Goal: Task Accomplishment & Management: Use online tool/utility

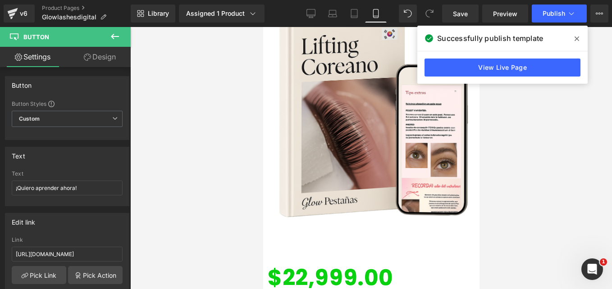
click at [262, 106] on div at bounding box center [371, 158] width 482 height 262
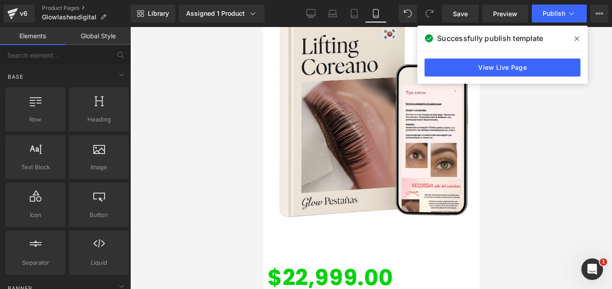
click at [579, 37] on span at bounding box center [577, 39] width 14 height 14
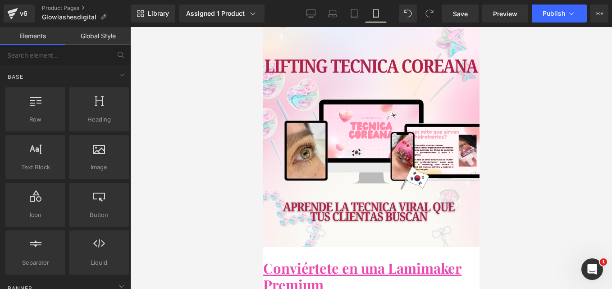
scroll to position [45, 0]
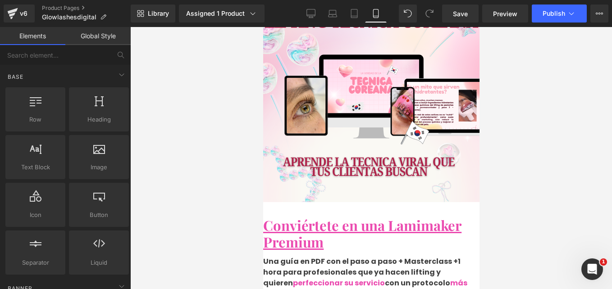
click at [327, 217] on h1 "Conviértete en una Lamimaker Premium" at bounding box center [371, 233] width 216 height 33
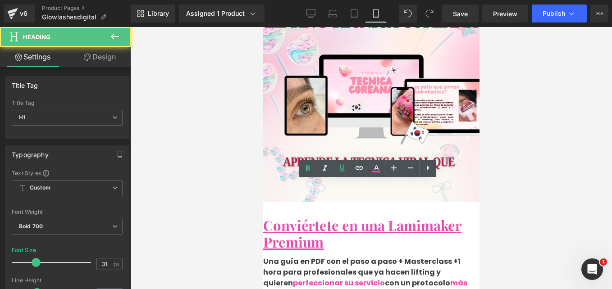
click at [322, 278] on span "perfeccionar su servicio" at bounding box center [339, 283] width 92 height 10
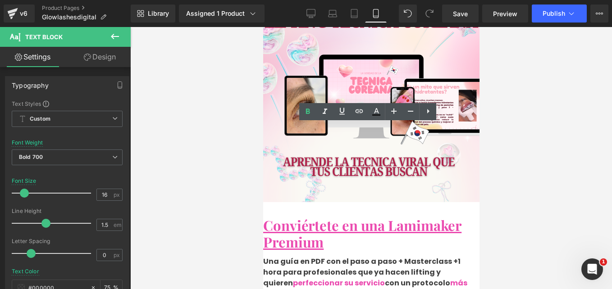
drag, startPoint x: 391, startPoint y: 133, endPoint x: 417, endPoint y: 133, distance: 26.2
click at [417, 257] on p "Una guía en PDF con el paso a paso + Masterclass +1 hora para profesionales que…" at bounding box center [371, 278] width 216 height 43
click at [415, 257] on p "Una guía en PDF con el paso a paso + Masterclass +1 hora para profesionales que…" at bounding box center [371, 278] width 216 height 43
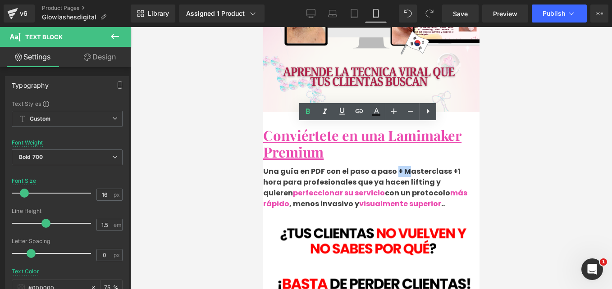
drag, startPoint x: 403, startPoint y: 132, endPoint x: 417, endPoint y: 151, distance: 23.3
click at [409, 166] on p "Una guía en PDF con el paso a paso + Masterclass +1 hora para profesionales que…" at bounding box center [371, 187] width 216 height 43
click at [417, 166] on p "Una guía en PDF con el paso a paso + Masterclass +1 hora para profesionales que…" at bounding box center [371, 187] width 216 height 43
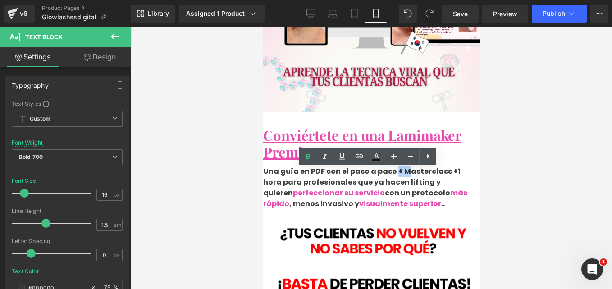
scroll to position [90, 0]
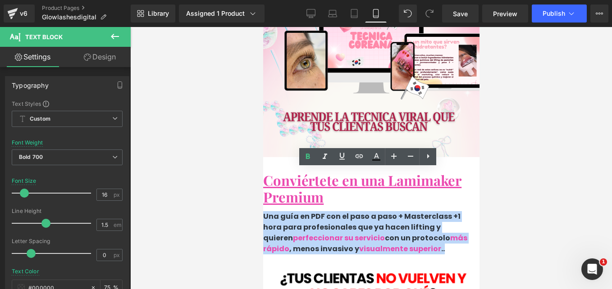
drag, startPoint x: 389, startPoint y: 224, endPoint x: 264, endPoint y: 176, distance: 134.3
click at [358, 211] on p "Una guía en PDF con el paso a paso + Masterclass +1 hora para profesionales que…" at bounding box center [371, 232] width 216 height 43
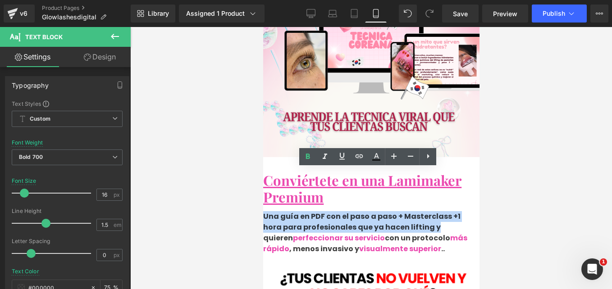
drag, startPoint x: 270, startPoint y: 174, endPoint x: 455, endPoint y: 187, distance: 185.3
click at [455, 211] on p "Una guía en PDF con el paso a paso + Masterclass +1 hora para profesionales que…" at bounding box center [371, 232] width 216 height 43
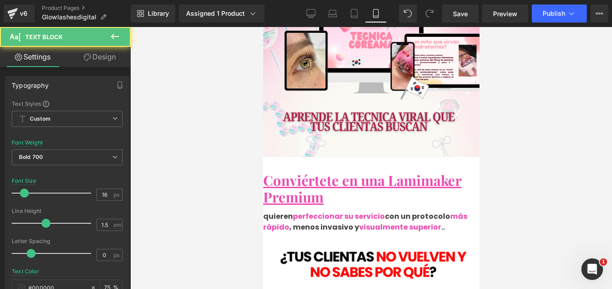
drag, startPoint x: 276, startPoint y: 177, endPoint x: 305, endPoint y: 178, distance: 28.9
click at [305, 211] on p "quieren perfeccionar su servicio con un protocolo más rápido , menos invasivo y…" at bounding box center [371, 222] width 216 height 22
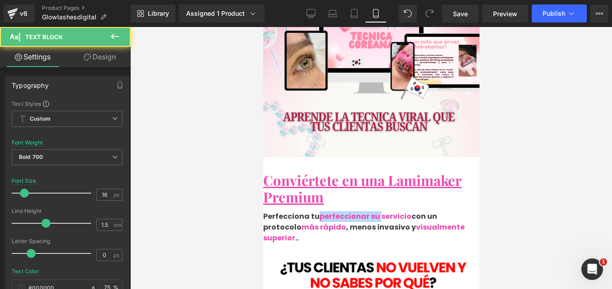
drag, startPoint x: 398, startPoint y: 178, endPoint x: 339, endPoint y: 175, distance: 58.7
click at [339, 211] on span "perfeccionar su servicio" at bounding box center [365, 216] width 92 height 10
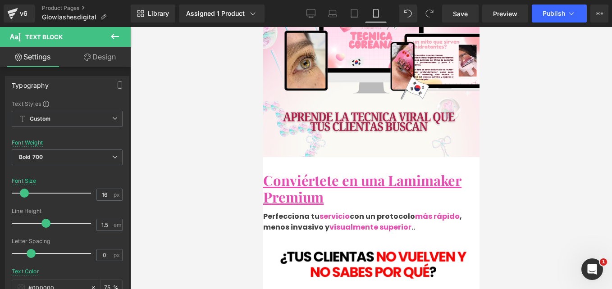
drag, startPoint x: 435, startPoint y: 190, endPoint x: 446, endPoint y: 183, distance: 12.4
click at [411, 222] on span "visualmente superior" at bounding box center [370, 227] width 82 height 10
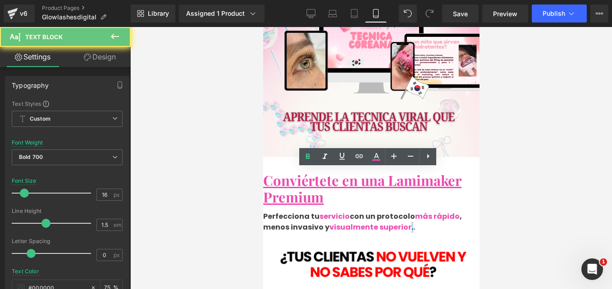
click at [440, 211] on p "Perfecciona tu servicio con un protocolo más rápido , menos invasivo y visualme…" at bounding box center [371, 222] width 216 height 22
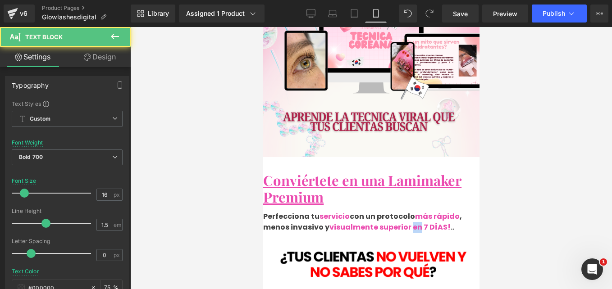
drag, startPoint x: 430, startPoint y: 188, endPoint x: 422, endPoint y: 188, distance: 7.7
click at [422, 222] on span "visualmente superior en 7 DÍAS!" at bounding box center [389, 227] width 121 height 10
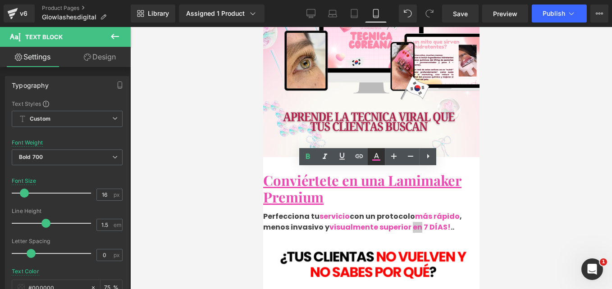
click at [380, 157] on icon at bounding box center [376, 156] width 11 height 11
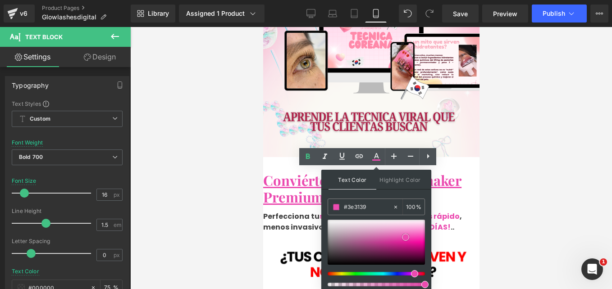
click at [330, 265] on div at bounding box center [376, 242] width 97 height 45
click at [263, 27] on icon at bounding box center [263, 27] width 0 height 0
click at [288, 211] on p "Perfecciona tu servicio con un protocolo más rápido , menos invasivo y visualme…" at bounding box center [371, 222] width 216 height 22
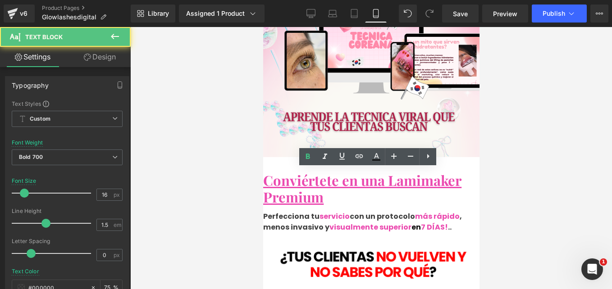
click at [307, 211] on p "Perfecciona tu servicio con un protocolo más rápido , menos invasivo y visualme…" at bounding box center [371, 222] width 216 height 22
click at [377, 152] on icon at bounding box center [376, 156] width 11 height 11
type input "#000000"
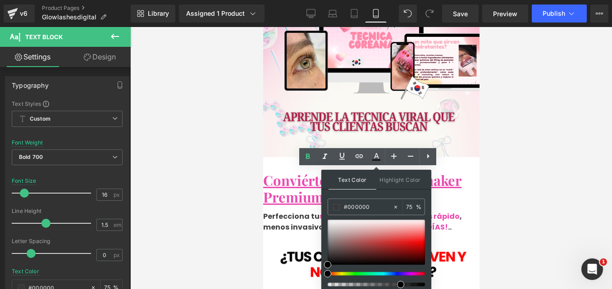
drag, startPoint x: 339, startPoint y: 207, endPoint x: 260, endPoint y: 210, distance: 78.9
click at [260, 0] on div "Button You are previewing how the will restyle your page. You can not edit Elem…" at bounding box center [306, 0] width 612 height 0
click at [440, 222] on span "7 DÍAS!" at bounding box center [434, 227] width 27 height 10
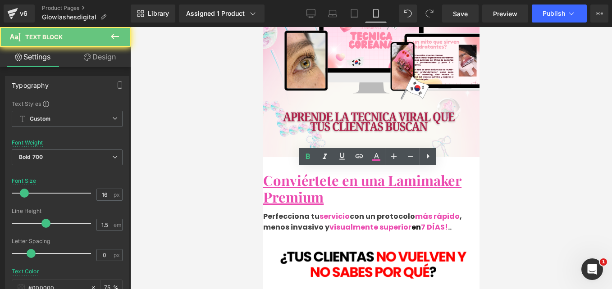
click at [421, 222] on span "en" at bounding box center [415, 227] width 9 height 10
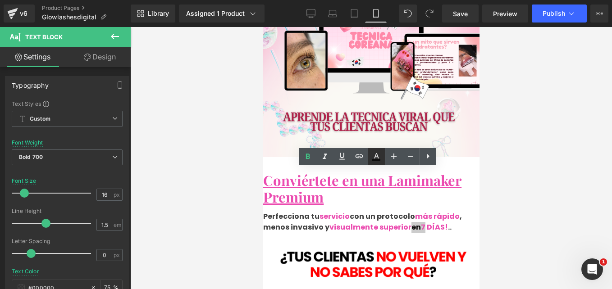
click at [373, 156] on icon at bounding box center [376, 156] width 11 height 11
type input "75"
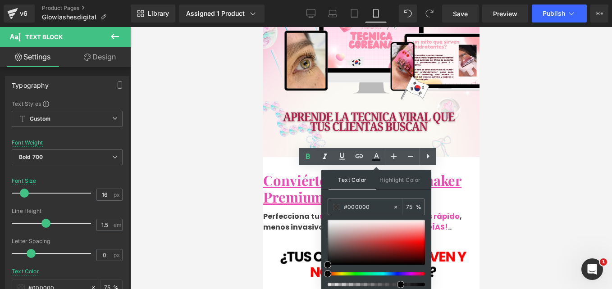
click at [372, 193] on div "Text Color Highlight Color rgba(0, 0, 0, 0.75) #000000 75 % transparent transpa…" at bounding box center [376, 231] width 110 height 123
click at [291, 211] on p "Perfecciona tu servicio con un protocolo más rápido , menos invasivo y visualme…" at bounding box center [371, 222] width 216 height 22
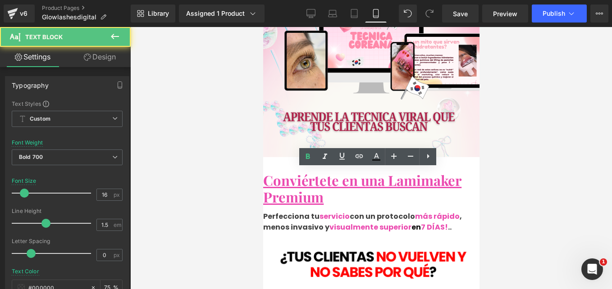
click at [459, 172] on h1 "Conviértete en una Lamimaker Premium" at bounding box center [371, 188] width 216 height 33
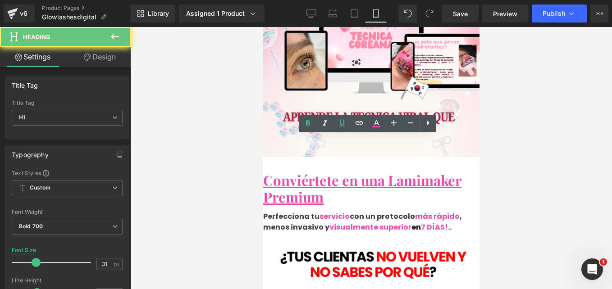
click at [259, 164] on div at bounding box center [371, 158] width 482 height 262
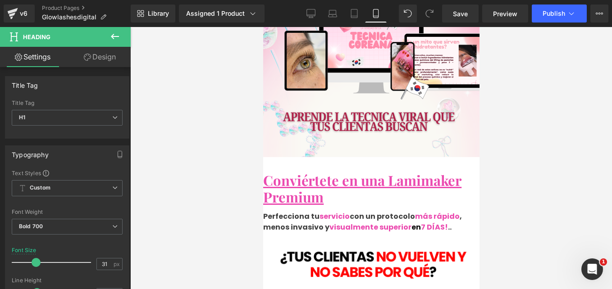
scroll to position [135, 0]
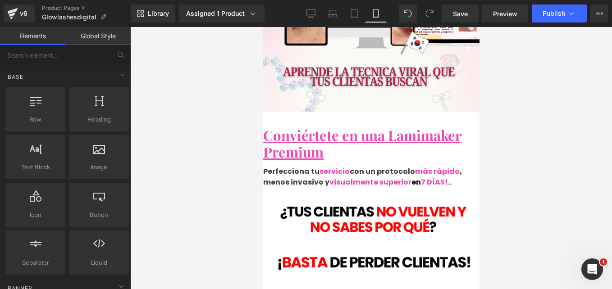
click at [448, 177] on span "7 DÍAS!" at bounding box center [434, 182] width 27 height 10
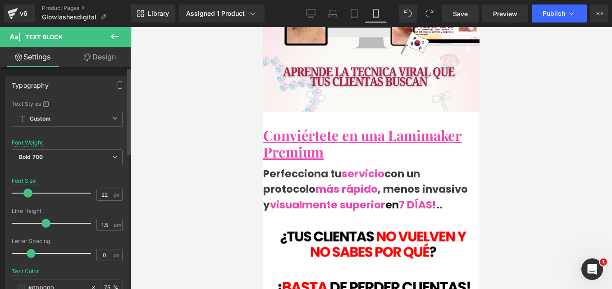
type input "21"
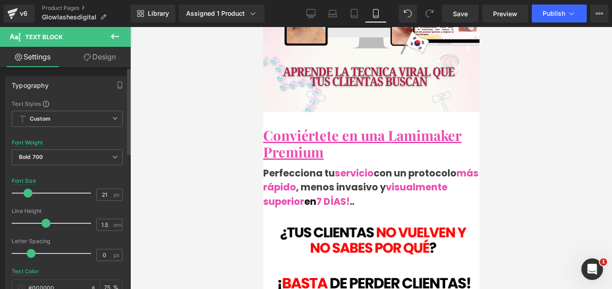
click at [24, 194] on span at bounding box center [27, 193] width 9 height 9
drag, startPoint x: 700, startPoint y: 45, endPoint x: 310, endPoint y: 199, distance: 419.6
click at [310, 216] on img at bounding box center [371, 281] width 242 height 131
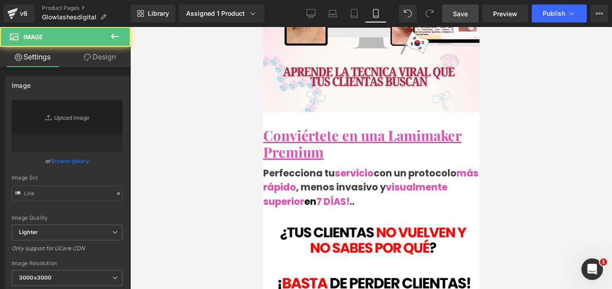
type input "[URL][DOMAIN_NAME]"
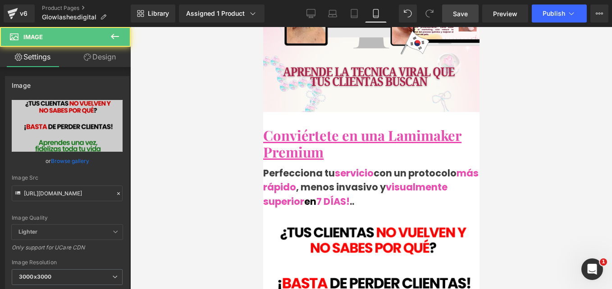
click at [459, 18] on span "Save" at bounding box center [460, 13] width 15 height 9
click at [518, 137] on div at bounding box center [371, 158] width 482 height 262
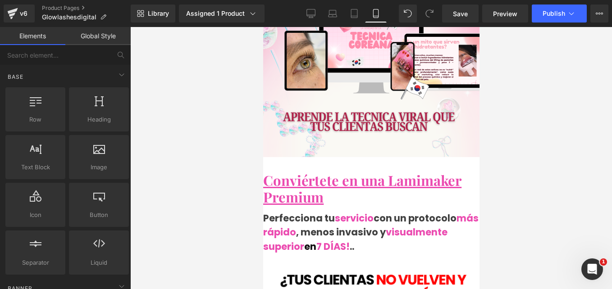
scroll to position [180, 0]
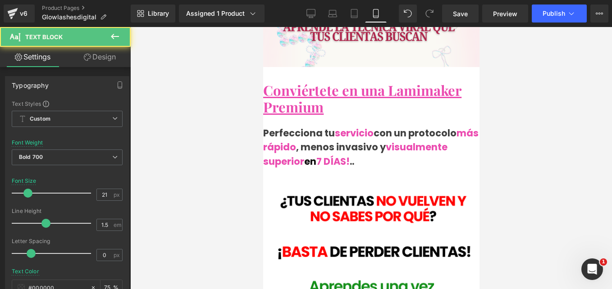
click at [413, 169] on div at bounding box center [371, 173] width 216 height 9
click at [527, 115] on div at bounding box center [371, 158] width 482 height 262
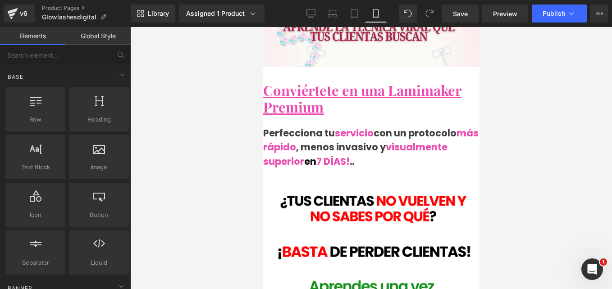
click at [374, 127] on span "más rápido" at bounding box center [370, 141] width 215 height 28
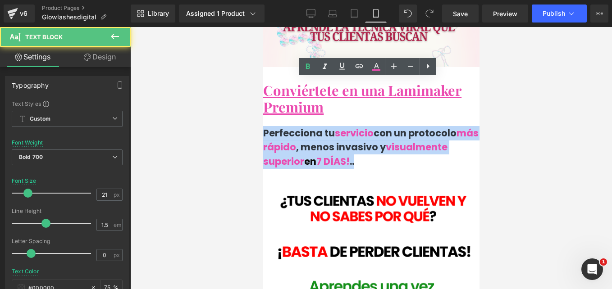
drag, startPoint x: 292, startPoint y: 91, endPoint x: 462, endPoint y: 128, distance: 174.1
click at [462, 128] on p "Perfecciona tu servicio con un protocolo más rápido , menos invasivo y visualme…" at bounding box center [371, 147] width 216 height 43
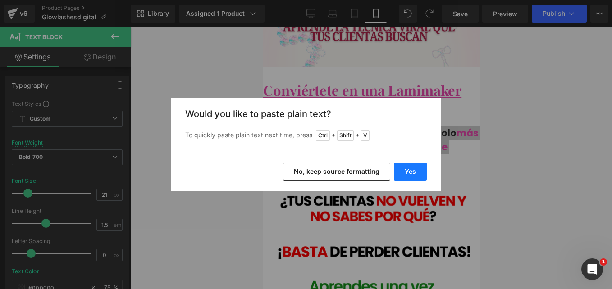
click at [413, 170] on button "Yes" at bounding box center [410, 172] width 33 height 18
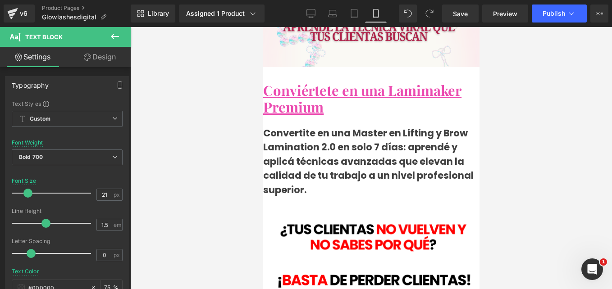
click at [414, 81] on u "Conviértete en una Lamimaker Premium" at bounding box center [362, 99] width 198 height 36
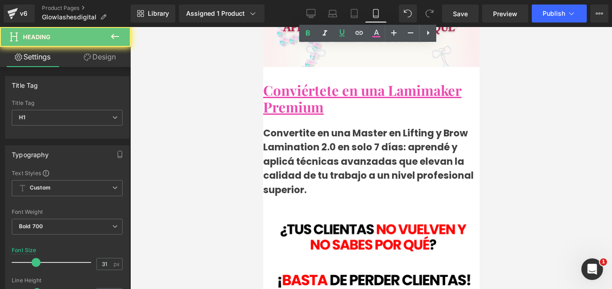
click at [431, 81] on u "Conviértete en una Lamimaker Premium" at bounding box center [362, 99] width 198 height 36
drag, startPoint x: 437, startPoint y: 73, endPoint x: 294, endPoint y: 55, distance: 143.5
click at [294, 82] on h1 "Conviértete en una Lamimaker Premium" at bounding box center [371, 98] width 216 height 33
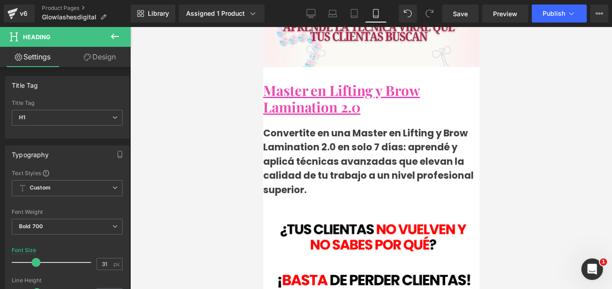
click at [534, 92] on div at bounding box center [371, 158] width 482 height 262
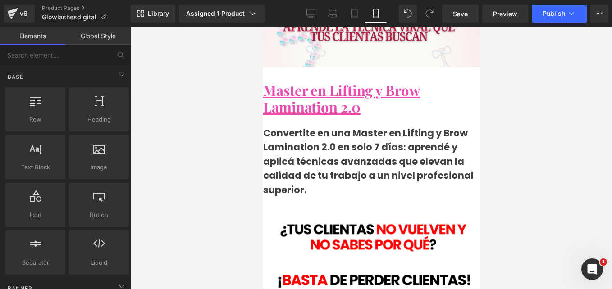
click at [324, 126] on p "Convertite en una Master en Lifting y Brow Lamination 2.0 en solo 7 días: apren…" at bounding box center [371, 161] width 216 height 71
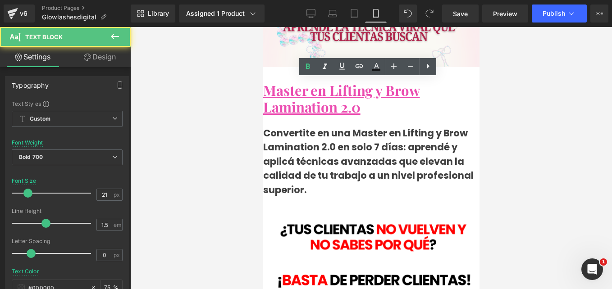
click at [537, 133] on div at bounding box center [371, 158] width 482 height 262
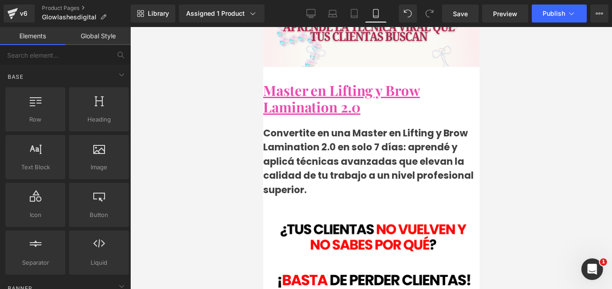
click at [424, 82] on h1 "Master en Lifting y Brow Lamination 2.0" at bounding box center [371, 98] width 216 height 33
click at [414, 81] on u "Master en Lifting y Brow Lamination 2.0" at bounding box center [341, 99] width 157 height 36
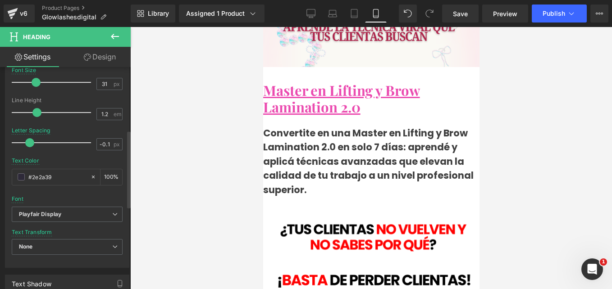
scroll to position [225, 0]
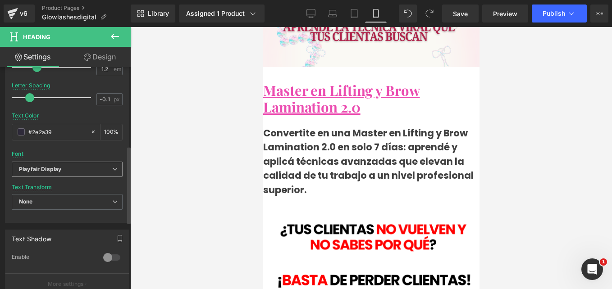
click at [69, 170] on b "Playfair Display" at bounding box center [65, 170] width 93 height 8
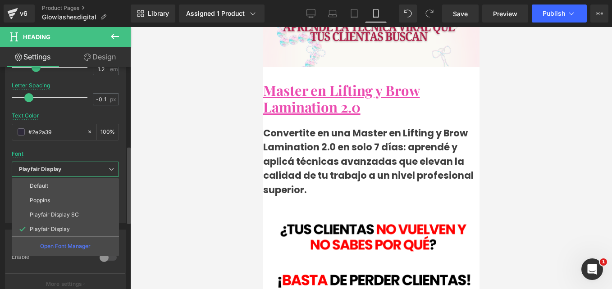
click at [54, 195] on li "Poppins" at bounding box center [65, 200] width 107 height 14
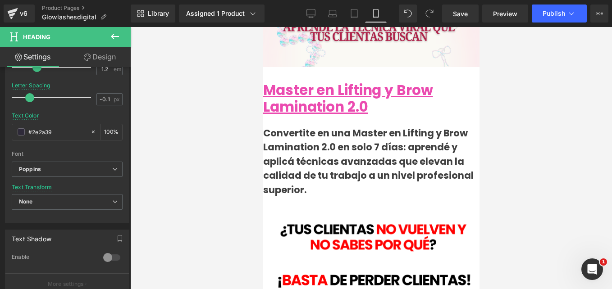
drag, startPoint x: 403, startPoint y: 128, endPoint x: 369, endPoint y: 107, distance: 39.8
click at [403, 128] on p "Convertite en una Master en Lifting y Brow Lamination 2.0 en solo 7 días: apren…" at bounding box center [371, 161] width 216 height 71
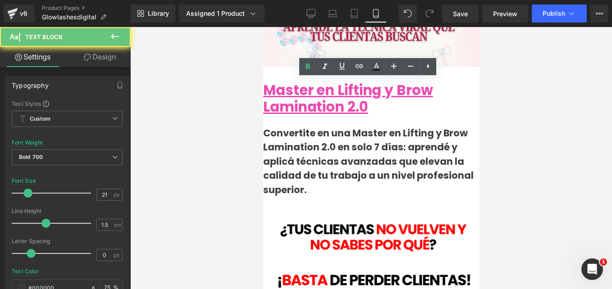
click at [372, 126] on p "Convertite en una Master en Lifting y Brow Lamination 2.0 en solo 7 días: apren…" at bounding box center [371, 161] width 216 height 71
click at [369, 126] on p "Convertite en una Master en Lifting y Brow Lamination 2.0 en solo 7 días: apren…" at bounding box center [371, 161] width 216 height 71
drag, startPoint x: 377, startPoint y: 108, endPoint x: 384, endPoint y: 109, distance: 6.9
click at [384, 126] on p "Convertite en una Master en Lifting y Brow Lamination 2.0 en solo 7 días: apren…" at bounding box center [371, 161] width 216 height 71
click at [385, 126] on p "Convertite en una Master en Lifting y Brow Lamination 2.0 en solo 7 días: apren…" at bounding box center [371, 161] width 216 height 71
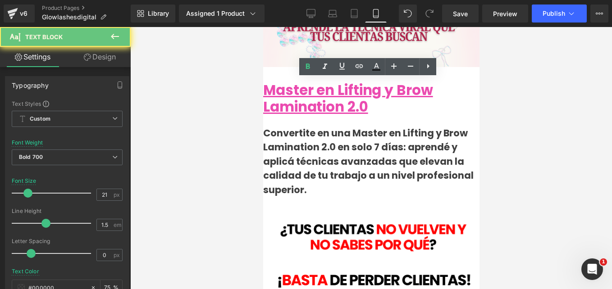
drag, startPoint x: 380, startPoint y: 105, endPoint x: 366, endPoint y: 104, distance: 14.5
click at [366, 126] on p "Convertite en una Master en Lifting y Brow Lamination 2.0 en solo 7 días: apren…" at bounding box center [371, 161] width 216 height 71
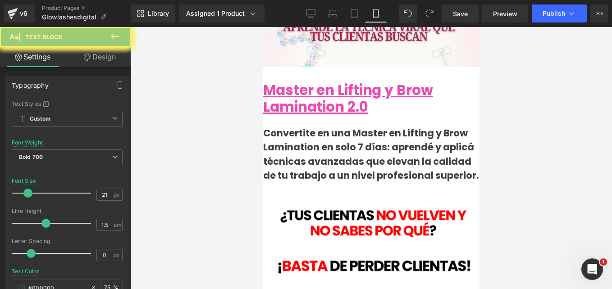
drag, startPoint x: 394, startPoint y: 108, endPoint x: 408, endPoint y: 108, distance: 13.1
click at [408, 126] on p "Convertite en una Master en Lifting y Brow Lamination en solo 7 días: aprendé y…" at bounding box center [371, 154] width 216 height 57
drag, startPoint x: 359, startPoint y: 108, endPoint x: 355, endPoint y: 108, distance: 4.5
click at [359, 126] on p "Convertite en una Master en Lifting y Brow Lamination en solo 7 días: aprendé y…" at bounding box center [371, 154] width 216 height 57
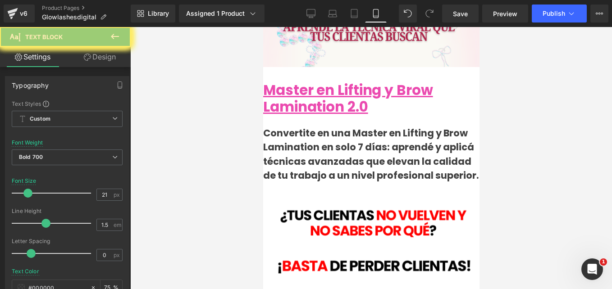
drag, startPoint x: 355, startPoint y: 108, endPoint x: 422, endPoint y: 107, distance: 66.7
click at [422, 126] on p "Convertite en una Master en Lifting y Brow Lamination en solo 7 días: aprendé y…" at bounding box center [371, 154] width 216 height 57
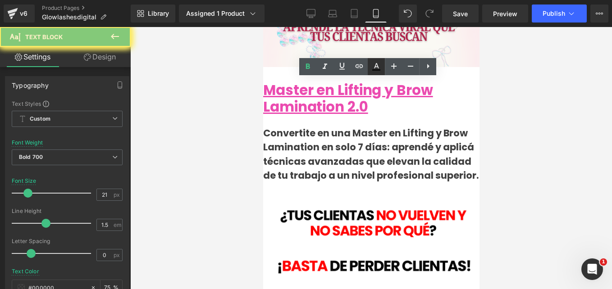
drag, startPoint x: 377, startPoint y: 67, endPoint x: 89, endPoint y: 58, distance: 288.2
click at [377, 67] on icon at bounding box center [376, 65] width 5 height 5
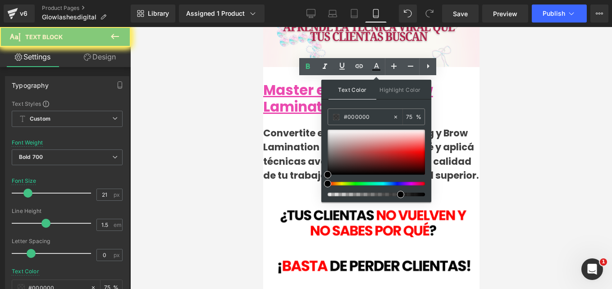
click at [410, 183] on div at bounding box center [372, 184] width 97 height 4
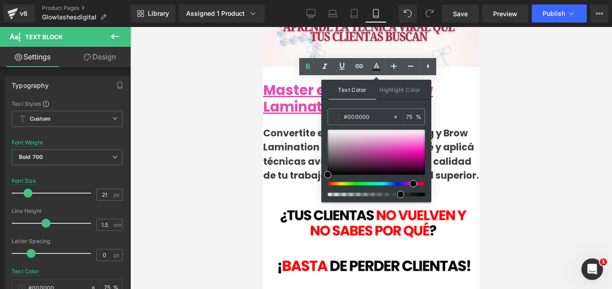
click at [413, 184] on span at bounding box center [413, 183] width 7 height 7
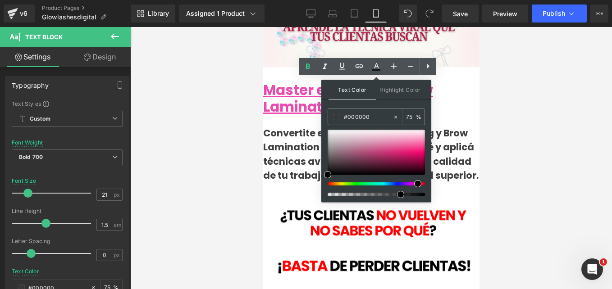
drag, startPoint x: 411, startPoint y: 183, endPoint x: 407, endPoint y: 130, distance: 52.9
click at [413, 179] on div at bounding box center [376, 163] width 97 height 67
click at [413, 147] on div at bounding box center [376, 152] width 97 height 45
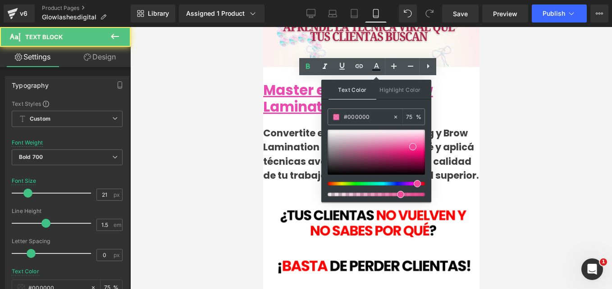
click at [464, 126] on p "Convertite en una Master en Lifting y Brow Lamination en solo 7 días: aprendé y…" at bounding box center [371, 154] width 216 height 57
click at [395, 126] on p "Convertite en una Master en Lifting y Brow Lamination en solo 7 días: aprendé y…" at bounding box center [371, 154] width 216 height 57
drag, startPoint x: 356, startPoint y: 108, endPoint x: 393, endPoint y: 77, distance: 48.3
click at [421, 126] on p "Convertite en una Master en Lifting y Brow Lamination en solo 7 días: aprendé y…" at bounding box center [371, 154] width 216 height 57
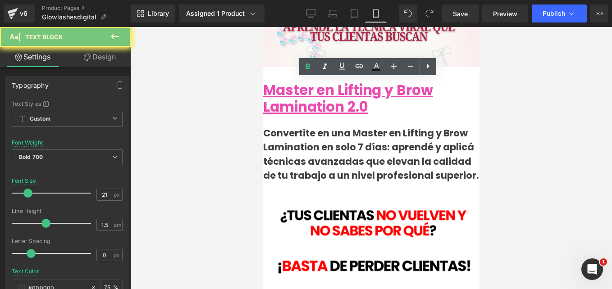
click at [376, 65] on icon at bounding box center [376, 65] width 5 height 5
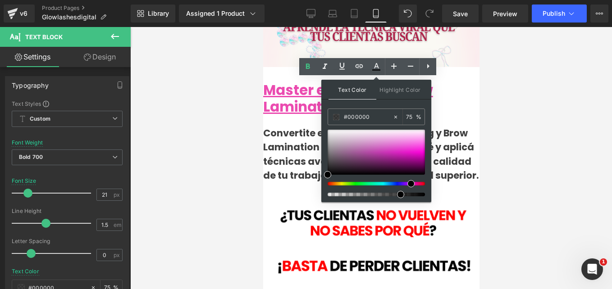
click at [407, 184] on div at bounding box center [372, 184] width 97 height 4
drag, startPoint x: 406, startPoint y: 153, endPoint x: 412, endPoint y: 145, distance: 10.1
click at [412, 145] on div at bounding box center [376, 152] width 97 height 45
drag, startPoint x: 408, startPoint y: 186, endPoint x: 404, endPoint y: 182, distance: 5.4
click at [404, 182] on div at bounding box center [372, 184] width 97 height 4
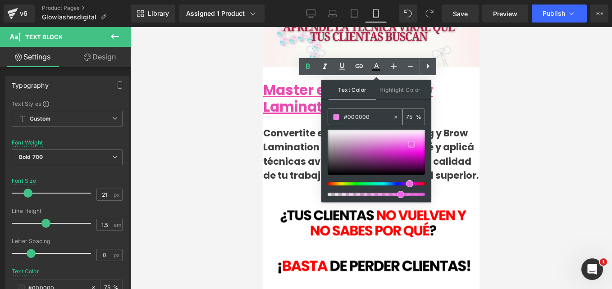
click at [376, 119] on input "#000000" at bounding box center [368, 117] width 49 height 10
click at [376, 106] on div "Text Color Highlight Color rgba(0, 0, 0, 0.75) #000000 75 % transparent transpa…" at bounding box center [376, 141] width 110 height 123
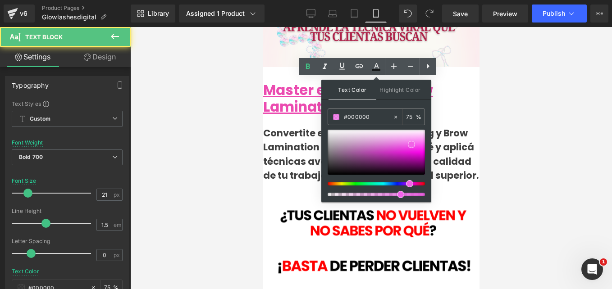
click at [291, 126] on p "Convertite en una Master en Lifting y Brow Lamination en solo 7 días: aprendé y…" at bounding box center [371, 154] width 216 height 57
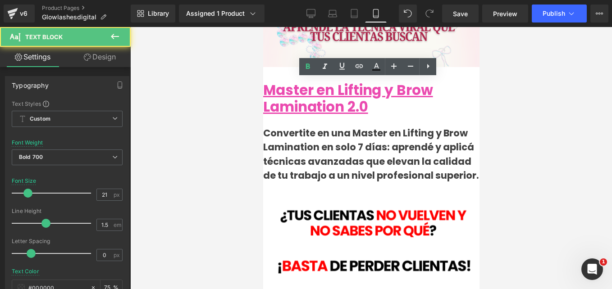
click at [215, 69] on div at bounding box center [371, 158] width 482 height 262
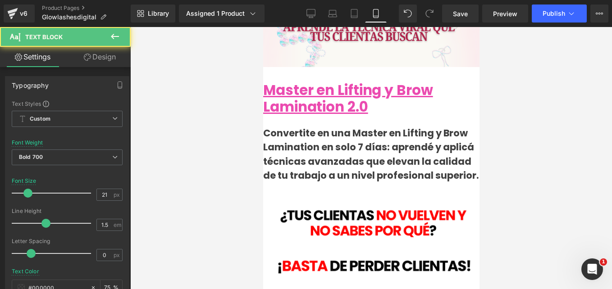
click at [423, 126] on p "Convertite en una Master en Lifting y Brow Lamination en solo 7 días: aprendé y…" at bounding box center [371, 154] width 216 height 57
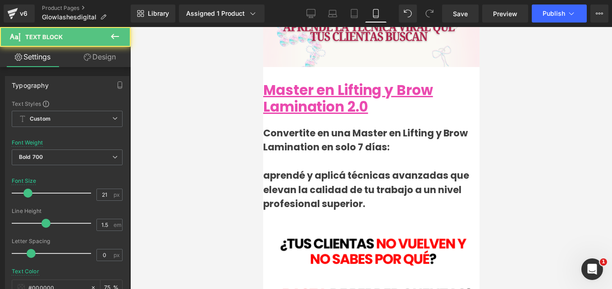
click at [450, 126] on p "Convertite en una Master en Lifting y Brow Lamination en solo 7 días: aprendé y…" at bounding box center [371, 168] width 216 height 85
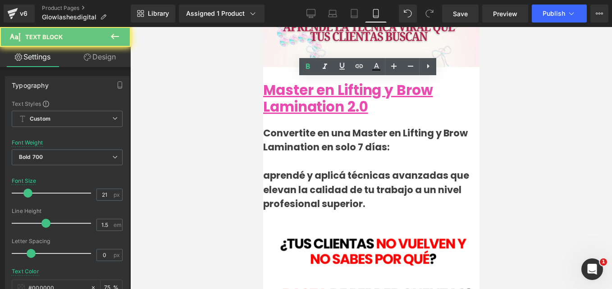
click at [438, 126] on p "Convertite en una Master en Lifting y Brow Lamination en solo 7 días: aprendé y…" at bounding box center [371, 168] width 216 height 85
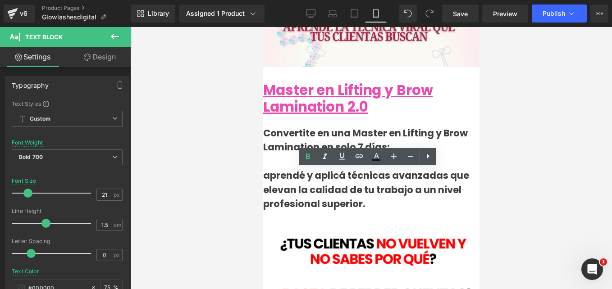
click at [227, 67] on div at bounding box center [371, 158] width 482 height 262
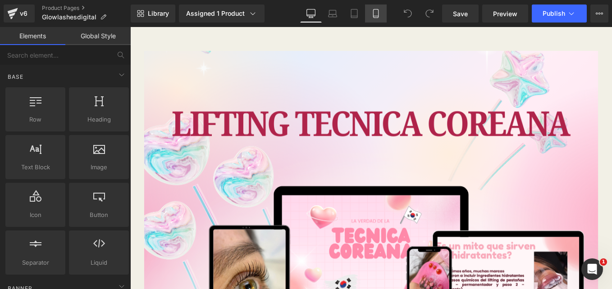
click at [371, 12] on icon at bounding box center [375, 13] width 9 height 9
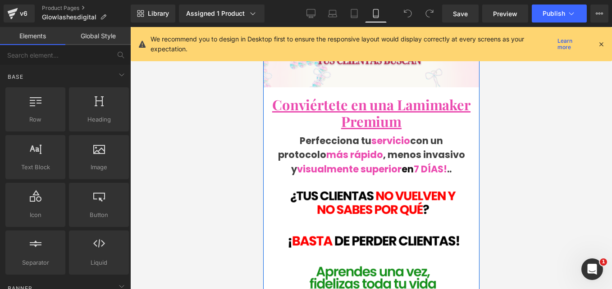
scroll to position [90, 0]
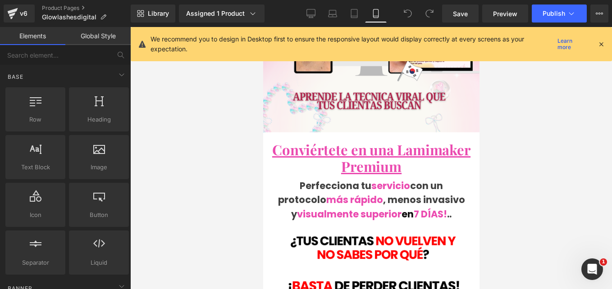
click at [601, 47] on icon at bounding box center [601, 44] width 8 height 8
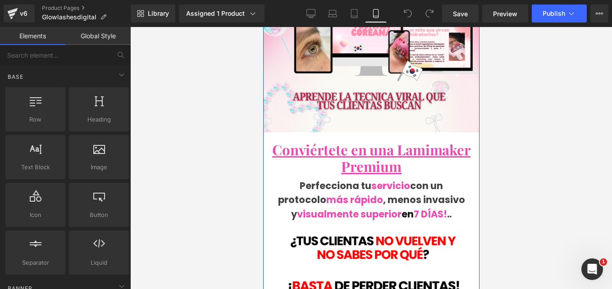
scroll to position [180, 0]
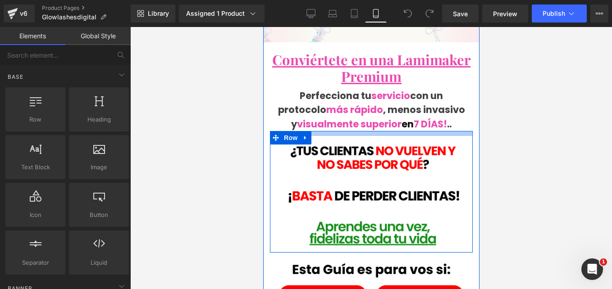
click at [419, 109] on p "Perfecciona tu servicio con un protocolo más rápido , menos invasivo y visualme…" at bounding box center [371, 110] width 203 height 43
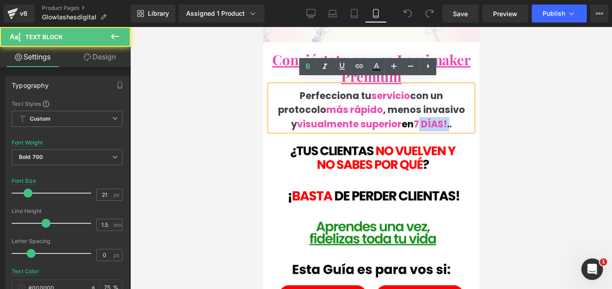
drag, startPoint x: 445, startPoint y: 119, endPoint x: 409, endPoint y: 114, distance: 36.8
click at [408, 115] on p "Perfecciona tu servicio con un protocolo más rápido , menos invasivo y visualme…" at bounding box center [371, 110] width 203 height 43
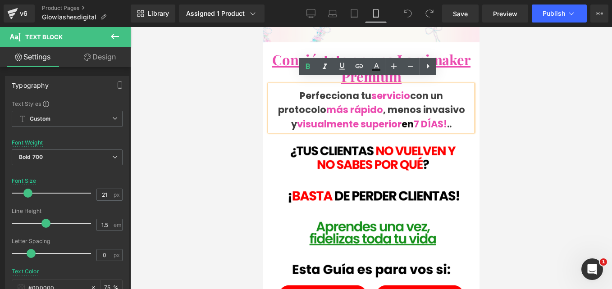
click at [355, 103] on span "más rápido" at bounding box center [354, 109] width 57 height 13
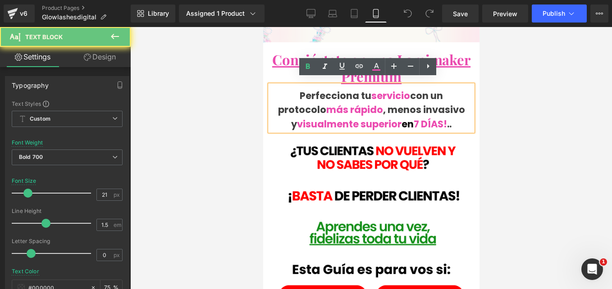
click at [377, 104] on p "Perfecciona tu servicio con un protocolo más rápido , menos invasivo y visualme…" at bounding box center [371, 110] width 203 height 43
click at [378, 103] on p "Perfecciona tu servicio con un protocolo más rápido , menos invasivo y visualme…" at bounding box center [371, 110] width 203 height 43
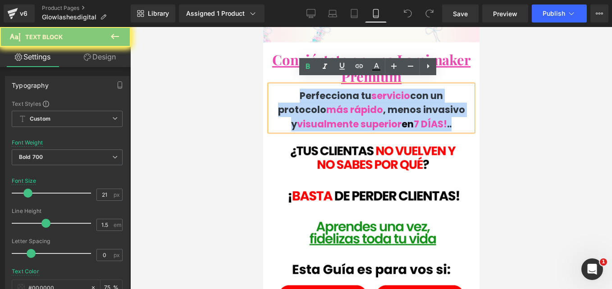
click at [378, 103] on p "Perfecciona tu servicio con un protocolo más rápido , menos invasivo y visualme…" at bounding box center [371, 110] width 203 height 43
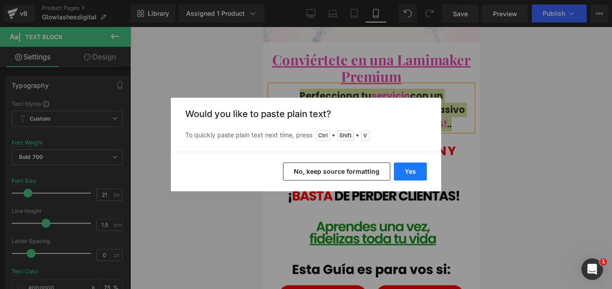
click at [401, 168] on button "Yes" at bounding box center [410, 172] width 33 height 18
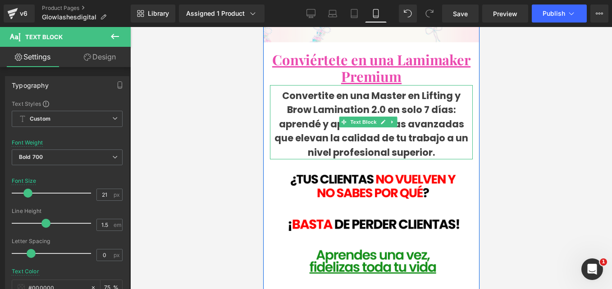
click at [408, 104] on p "Convertite en una Master en Lifting y Brow Lamination 2.0 en solo 7 días: apren…" at bounding box center [371, 124] width 203 height 71
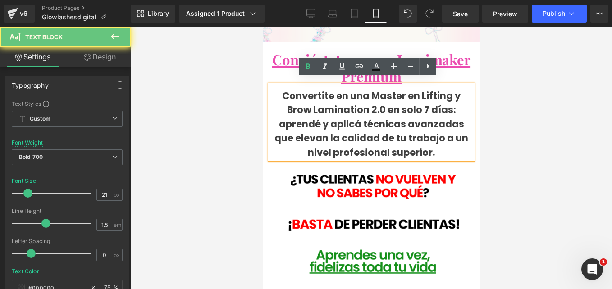
click at [439, 104] on p "Convertite en una Master en Lifting y Brow Lamination 2.0 en solo 7 días: apren…" at bounding box center [371, 124] width 203 height 71
click at [454, 102] on p "Convertite en una Master en Lifting y Brow Lamination 2.0 en solo 7 días: apren…" at bounding box center [371, 124] width 203 height 71
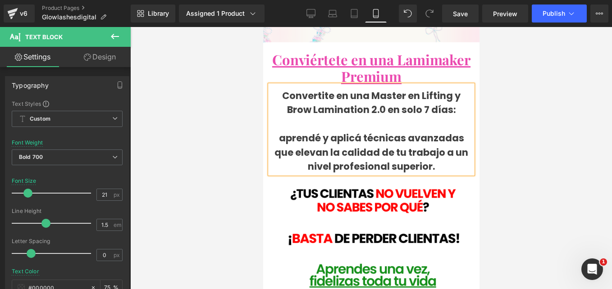
click at [387, 118] on p at bounding box center [371, 124] width 203 height 14
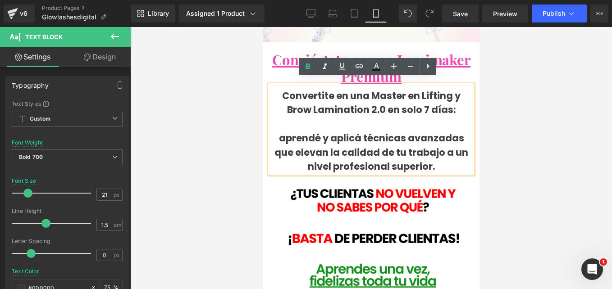
click at [377, 101] on p "Convertite en una Master en Lifting y Brow Lamination 2.0 en solo 7 días:" at bounding box center [371, 103] width 203 height 28
drag, startPoint x: 382, startPoint y: 101, endPoint x: 371, endPoint y: 99, distance: 11.8
click at [371, 99] on p "Convertite en una Master en Lifting y Brow Lamination 2.0 en solo 7 días:" at bounding box center [371, 103] width 203 height 28
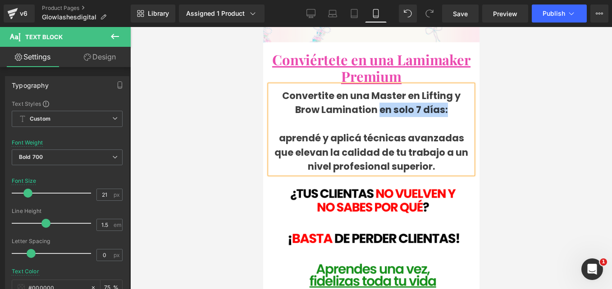
drag, startPoint x: 377, startPoint y: 104, endPoint x: 445, endPoint y: 102, distance: 68.1
click at [445, 102] on p "Convertite en una Master en Lifting y Brow Lamination en solo 7 días:" at bounding box center [371, 103] width 203 height 28
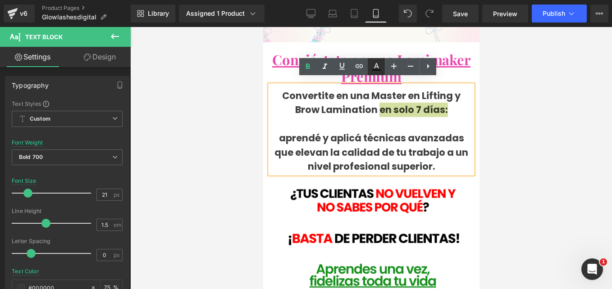
click at [376, 65] on icon at bounding box center [376, 65] width 5 height 5
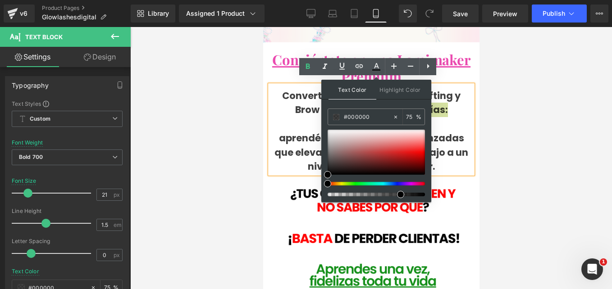
click at [406, 182] on div at bounding box center [376, 163] width 97 height 67
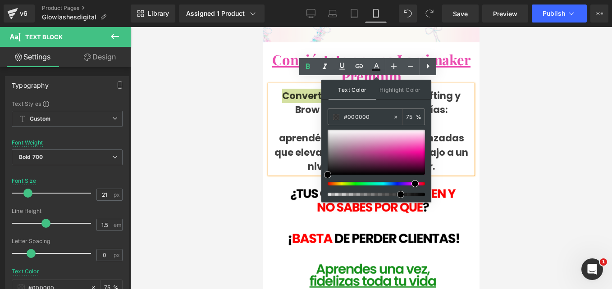
click at [411, 183] on div at bounding box center [372, 184] width 97 height 4
click at [408, 183] on div at bounding box center [372, 184] width 97 height 4
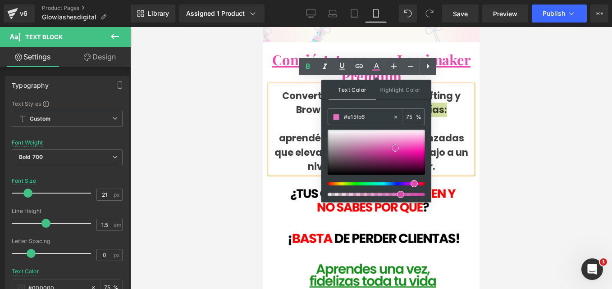
type input "#e15fb6"
click at [395, 148] on div at bounding box center [376, 152] width 97 height 45
click at [383, 107] on div "Text Color Highlight Color rgba(225, 95, 182, 0.75) #e15fb6 75 % transparent tr…" at bounding box center [376, 141] width 110 height 123
click at [458, 131] on p "aprendé y aplicá técnicas avanzadas que elevan la calidad de tu trabajo a un ni…" at bounding box center [371, 152] width 203 height 43
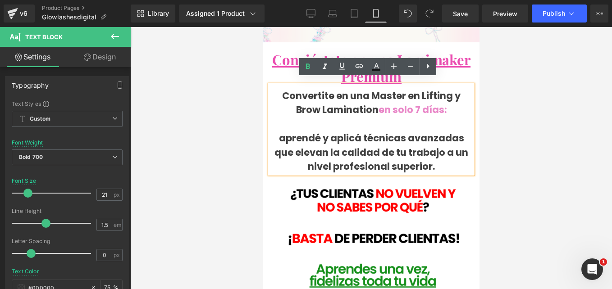
click at [383, 158] on p "aprendé y aplicá técnicas avanzadas que elevan la calidad de tu trabajo a un ni…" at bounding box center [371, 152] width 203 height 43
drag, startPoint x: 401, startPoint y: 133, endPoint x: 406, endPoint y: 129, distance: 6.1
click at [405, 131] on p "aprendé y aplicá técnicas avanzadas que elevan la calidad de tu trabajo a un ni…" at bounding box center [371, 152] width 203 height 43
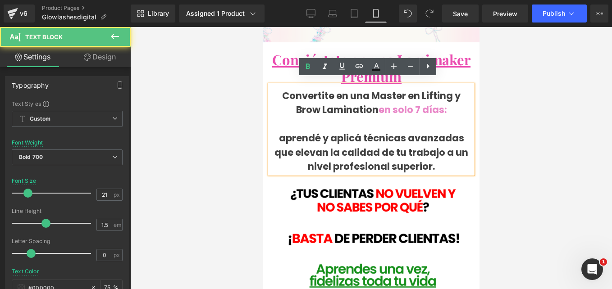
click at [428, 145] on p "aprendé y aplicá técnicas avanzadas que elevan la calidad de tu trabajo a un ni…" at bounding box center [371, 152] width 203 height 43
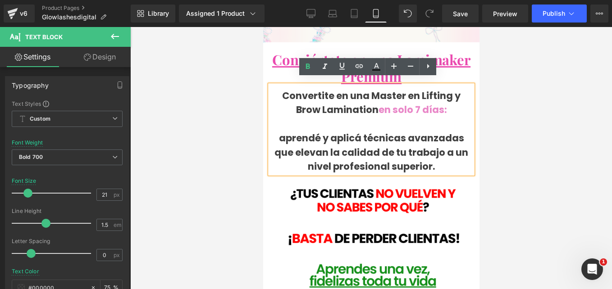
drag, startPoint x: 431, startPoint y: 169, endPoint x: 434, endPoint y: 164, distance: 5.4
click at [431, 174] on div "Image Row" at bounding box center [371, 235] width 203 height 122
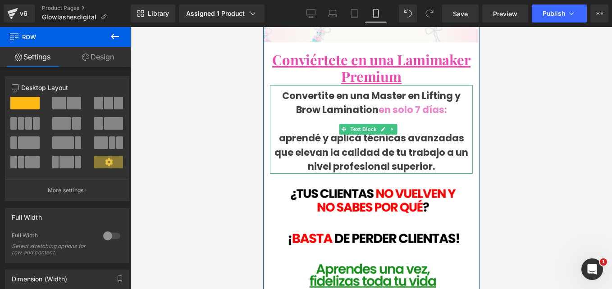
drag, startPoint x: 435, startPoint y: 161, endPoint x: 297, endPoint y: 136, distance: 139.8
click at [303, 141] on p "aprendé y aplicá técnicas avanzadas que elevan la calidad de tu trabajo a un ni…" at bounding box center [371, 152] width 203 height 43
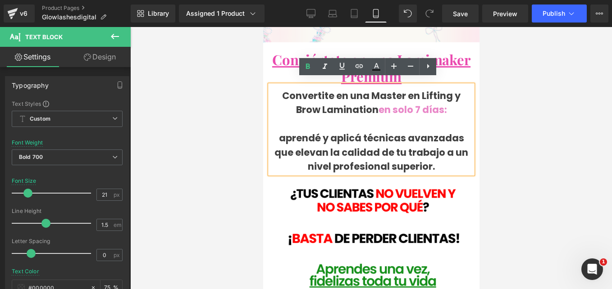
click at [298, 139] on p "aprendé y aplicá técnicas avanzadas que elevan la calidad de tu trabajo a un ni…" at bounding box center [371, 152] width 203 height 43
drag, startPoint x: 298, startPoint y: 135, endPoint x: 436, endPoint y: 165, distance: 141.0
click at [436, 165] on p "aprendé y aplicá técnicas avanzadas que elevan la calidad de tu trabajo a un ni…" at bounding box center [371, 152] width 203 height 43
click at [391, 122] on p at bounding box center [371, 124] width 203 height 14
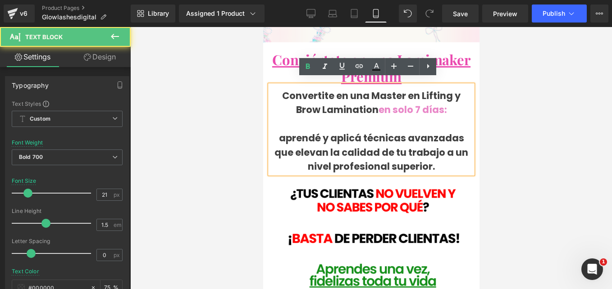
click at [393, 107] on span "en solo 7 días:" at bounding box center [412, 109] width 69 height 13
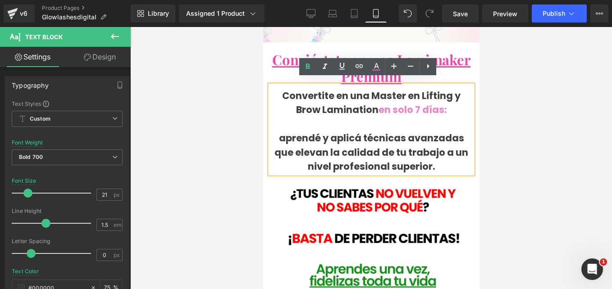
click at [453, 118] on p at bounding box center [371, 124] width 203 height 14
click at [525, 109] on div at bounding box center [371, 158] width 482 height 262
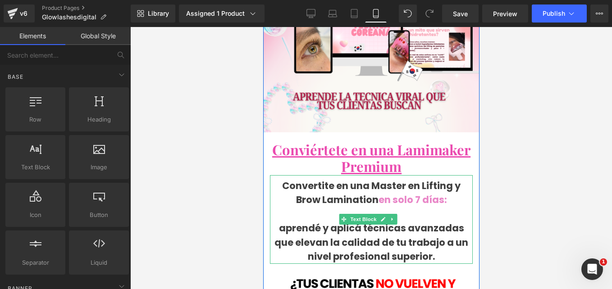
scroll to position [0, 0]
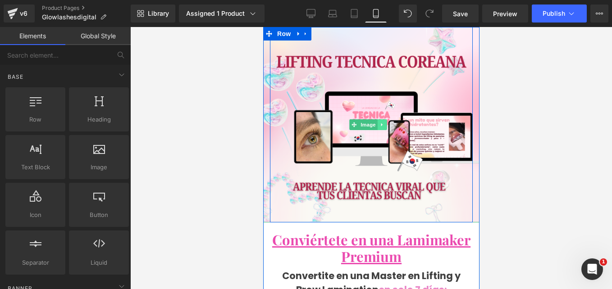
click at [384, 122] on icon at bounding box center [381, 124] width 5 height 5
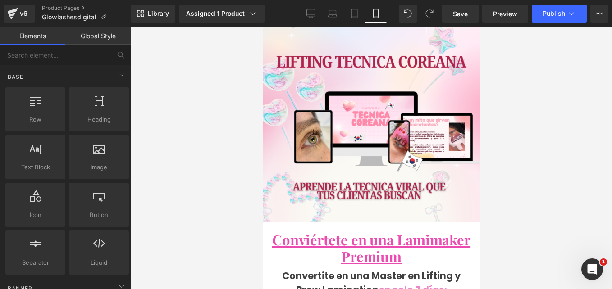
click at [531, 68] on div at bounding box center [371, 158] width 482 height 262
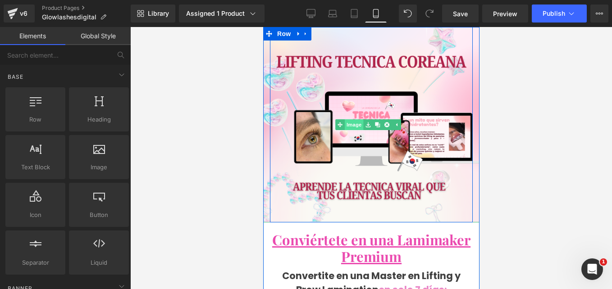
click at [357, 120] on link "Image" at bounding box center [349, 124] width 28 height 11
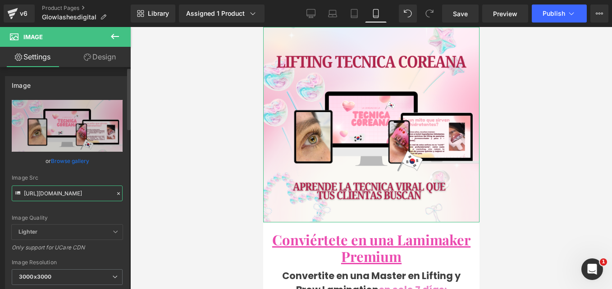
click at [64, 194] on input "https://cdn.shopify.com/s/files/1/0663/2269/4232/files/1_3000x3000.png?v=175616…" at bounding box center [67, 194] width 111 height 16
click at [64, 193] on input "https://cdn.shopify.com/s/files/1/0663/2269/4232/files/1_3000x3000.png?v=175616…" at bounding box center [67, 194] width 111 height 16
paste input "Pink_White_Girly_Dreamy_Y2K_Flash_Sale_Instagram_Post_1080_x_1080_px_1.png?v=17…"
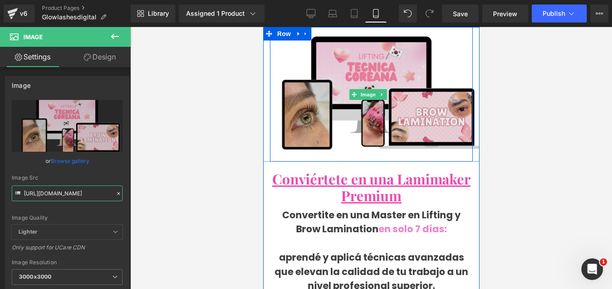
type input "https://cdn.shopify.com/s/files/1/0663/2269/4232/files/Pink_White_Girly_Dreamy_…"
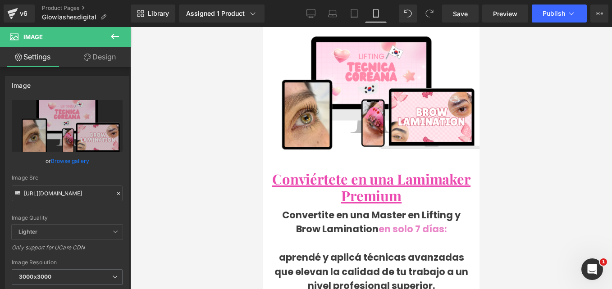
scroll to position [0, 0]
click at [512, 126] on div at bounding box center [371, 158] width 482 height 262
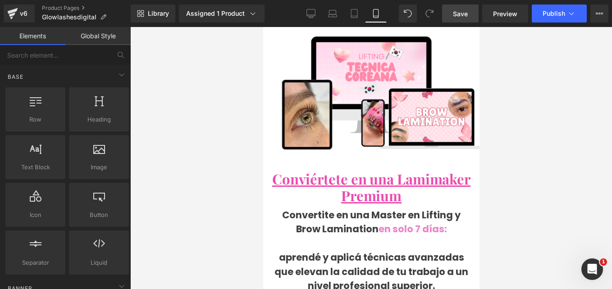
drag, startPoint x: 467, startPoint y: 13, endPoint x: 478, endPoint y: 17, distance: 12.0
click at [467, 13] on span "Save" at bounding box center [460, 13] width 15 height 9
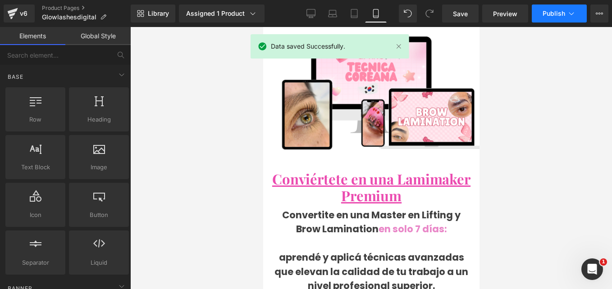
click at [564, 13] on span "Publish" at bounding box center [554, 13] width 23 height 7
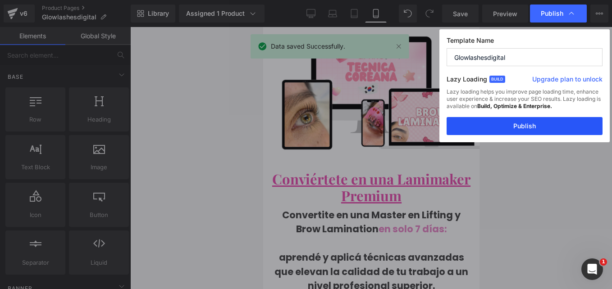
drag, startPoint x: 514, startPoint y: 125, endPoint x: 179, endPoint y: 175, distance: 339.2
click at [514, 125] on button "Publish" at bounding box center [525, 126] width 156 height 18
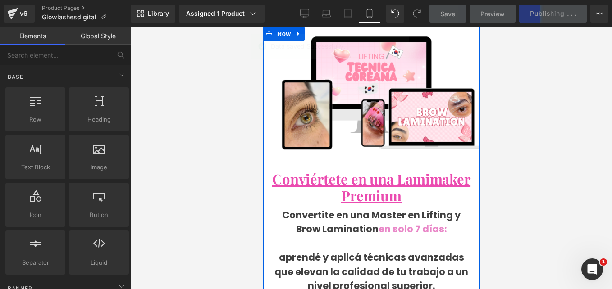
scroll to position [90, 0]
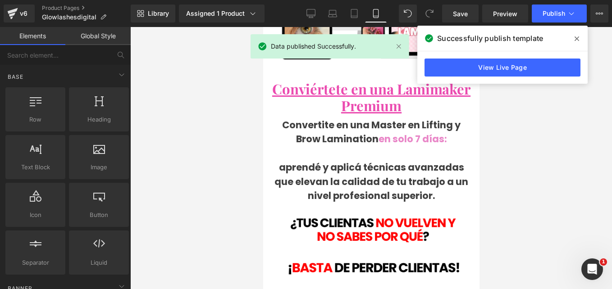
click at [577, 34] on span at bounding box center [577, 39] width 14 height 14
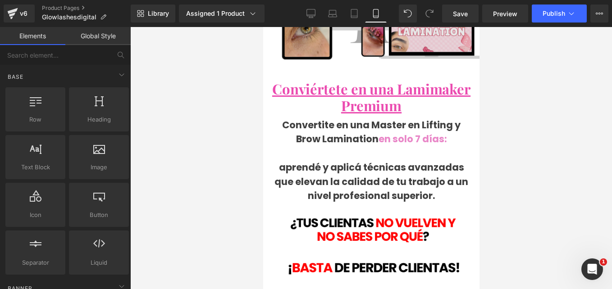
scroll to position [0, 0]
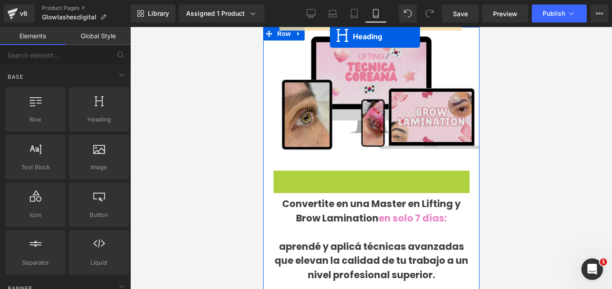
drag, startPoint x: 346, startPoint y: 184, endPoint x: 329, endPoint y: 37, distance: 148.4
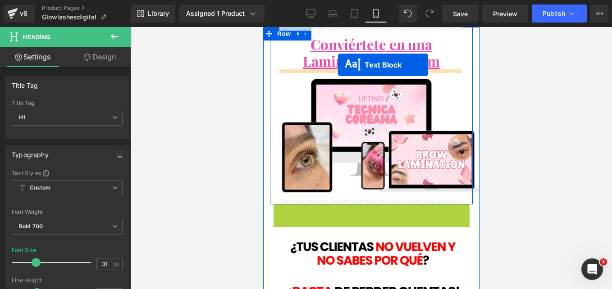
drag, startPoint x: 345, startPoint y: 249, endPoint x: 338, endPoint y: 65, distance: 184.5
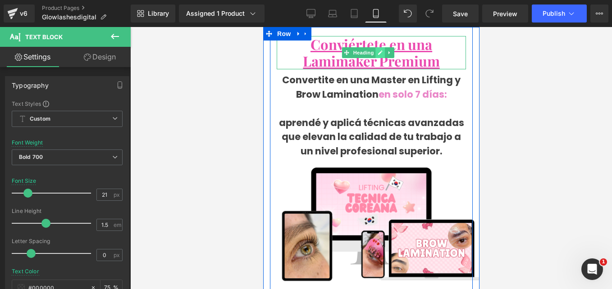
click at [381, 50] on icon at bounding box center [379, 52] width 5 height 5
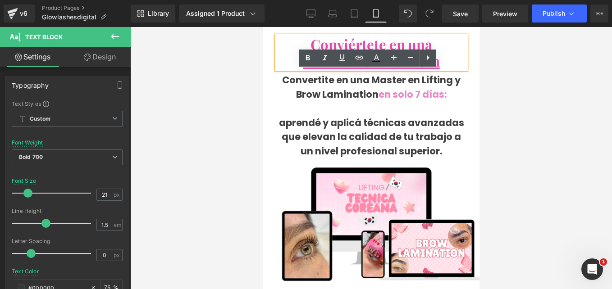
click at [397, 35] on u "Conviértete en una Lamimaker Premium" at bounding box center [371, 53] width 137 height 36
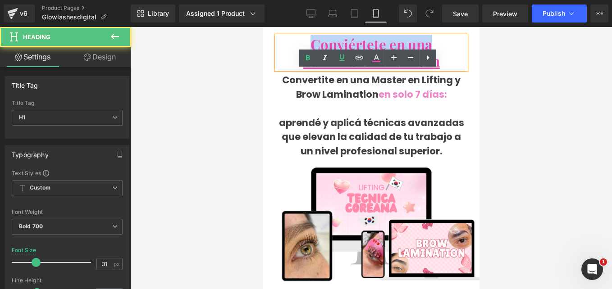
drag, startPoint x: 308, startPoint y: 42, endPoint x: 442, endPoint y: 45, distance: 133.9
click at [442, 45] on h1 "Conviértete en una Lamimaker Premium" at bounding box center [370, 52] width 189 height 33
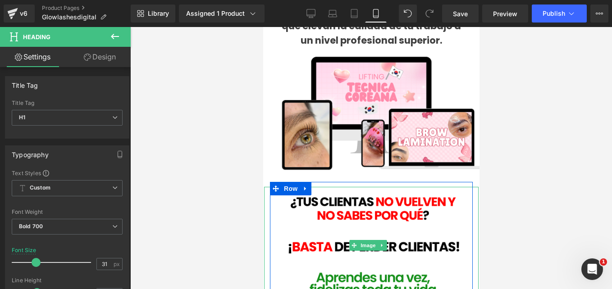
scroll to position [4, 0]
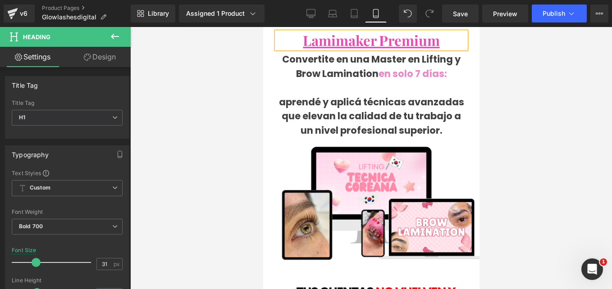
click at [270, 87] on div "Lamimaker Premium Heading Convertite en una Master en Lifting y Brow Lamination…" at bounding box center [371, 147] width 203 height 249
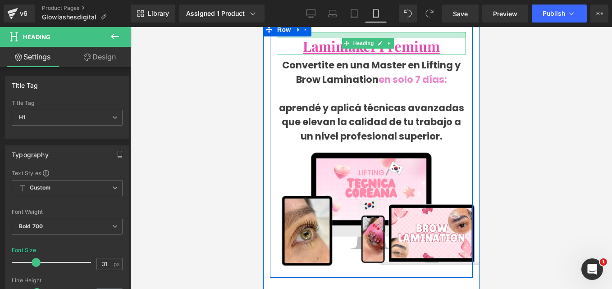
drag, startPoint x: 336, startPoint y: 32, endPoint x: 336, endPoint y: 38, distance: 5.9
click at [336, 38] on div "Lamimaker Premium Heading" at bounding box center [370, 43] width 189 height 23
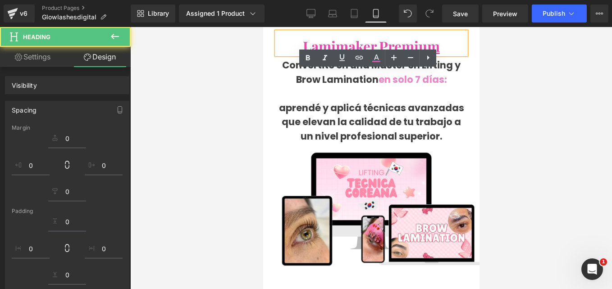
click at [295, 45] on h1 "Lamimaker Premium" at bounding box center [370, 46] width 189 height 17
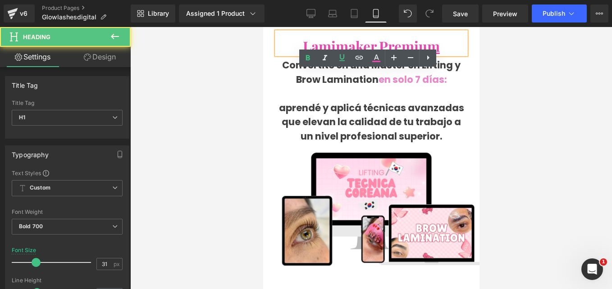
drag, startPoint x: 440, startPoint y: 45, endPoint x: 296, endPoint y: 45, distance: 143.8
click at [296, 45] on h1 "Lamimaker Premium" at bounding box center [370, 46] width 189 height 17
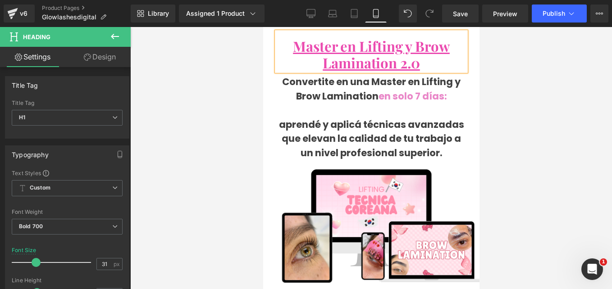
click at [514, 87] on div at bounding box center [371, 158] width 482 height 262
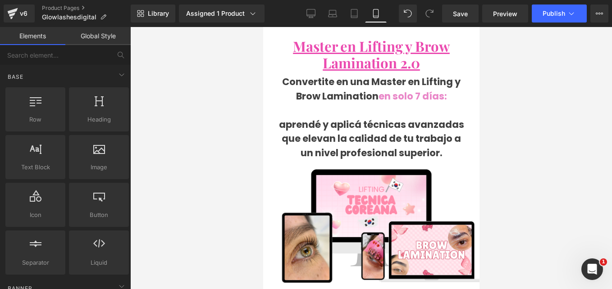
click at [195, 128] on div at bounding box center [371, 158] width 482 height 262
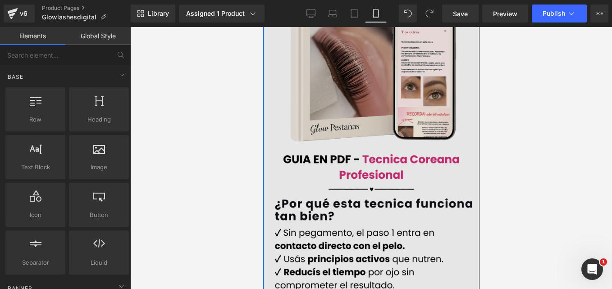
scroll to position [721, 0]
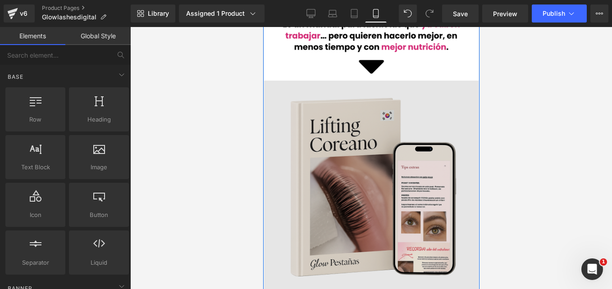
click at [359, 151] on img at bounding box center [371, 271] width 215 height 381
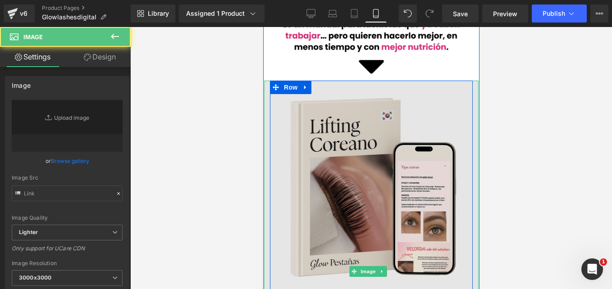
type input "https://cdn.shopify.com/s/files/1/0663/2269/4232/files/6_3000x3000.png?v=175720…"
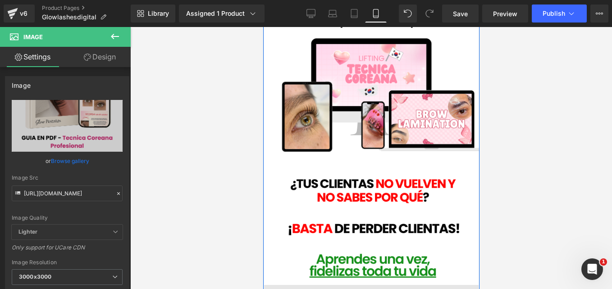
scroll to position [270, 0]
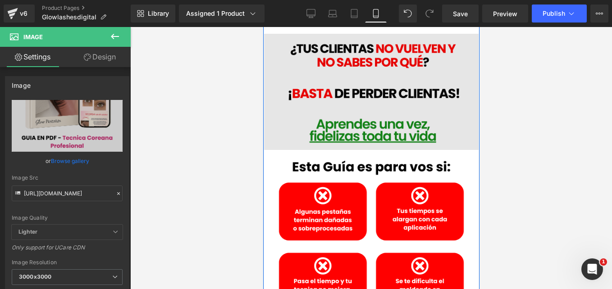
click at [371, 96] on div "Image" at bounding box center [371, 92] width 215 height 117
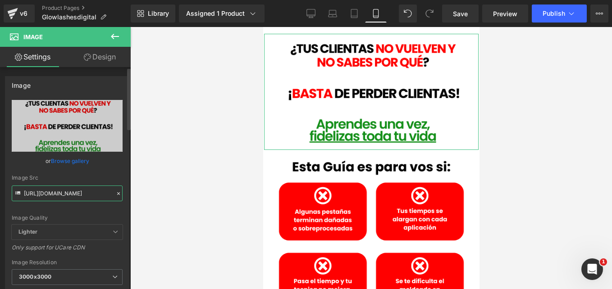
click at [82, 190] on input "[URL][DOMAIN_NAME]" at bounding box center [67, 194] width 111 height 16
click at [81, 190] on input "[URL][DOMAIN_NAME]" at bounding box center [67, 194] width 111 height 16
paste input "2f299d84-c762-493f-a74b-d90dd21ac048.png?v=1757787204"
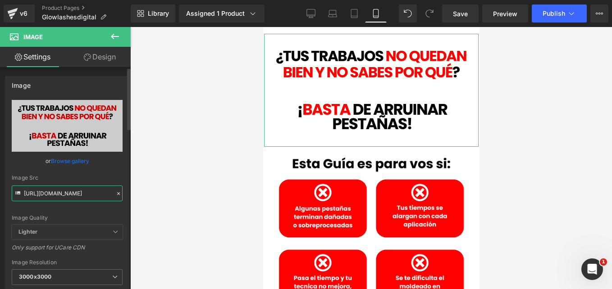
type input "https://cdn.shopify.com/s/files/1/0663/2269/4232/files/1_2f299d84-c762-493f-a74…"
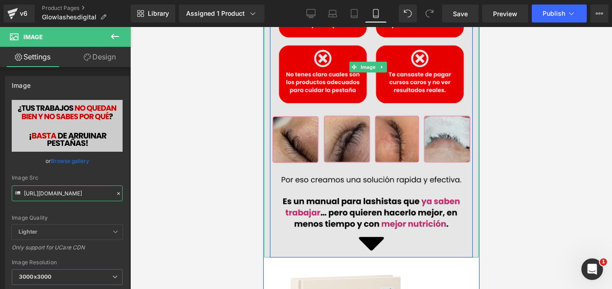
scroll to position [361, 0]
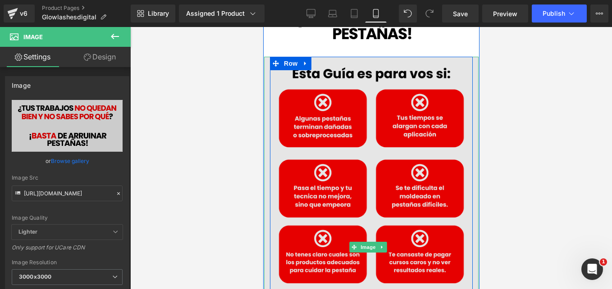
click at [372, 157] on img at bounding box center [371, 247] width 215 height 381
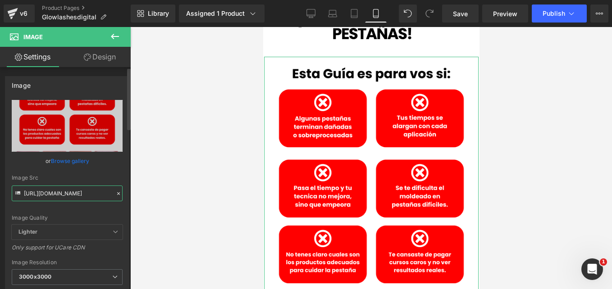
click at [87, 193] on input "https://cdn.shopify.com/s/files/1/0663/2269/4232/files/2_cd0445f4-5d83-4370-a00…" at bounding box center [67, 194] width 111 height 16
paste input "8421d766-b1e2-4a8c-80e6-7dc299d42b74.png?v=1757787072"
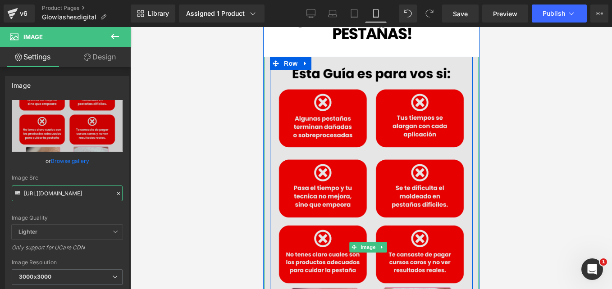
type input "https://cdn.shopify.com/s/files/1/0663/2269/4232/files/2_8421d766-b1e2-4a8c-80e…"
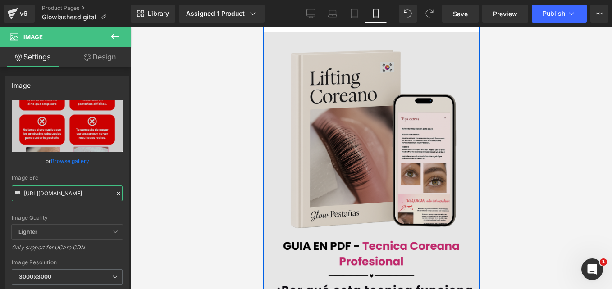
scroll to position [811, 0]
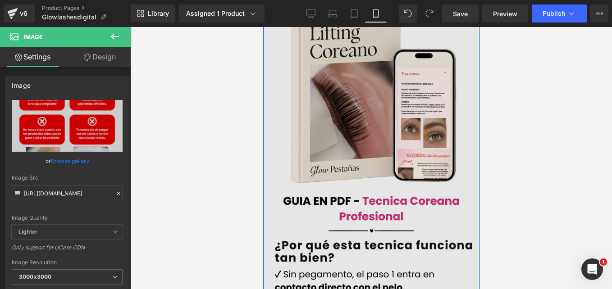
click at [362, 143] on img at bounding box center [371, 177] width 215 height 381
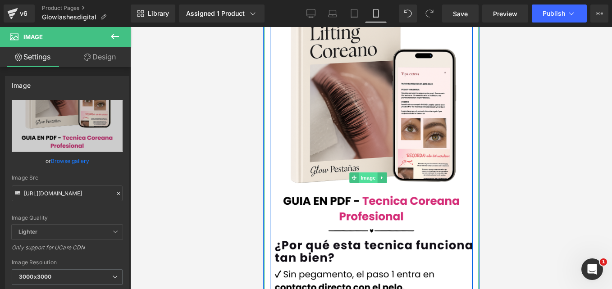
click at [367, 173] on span "Image" at bounding box center [367, 178] width 19 height 11
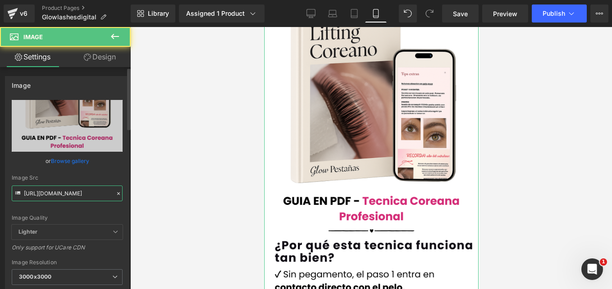
click at [59, 196] on input "https://cdn.shopify.com/s/files/1/0663/2269/4232/files/6_3000x3000.png?v=175720…" at bounding box center [67, 194] width 111 height 16
click at [58, 196] on input "https://cdn.shopify.com/s/files/1/0663/2269/4232/files/6_3000x3000.png?v=175720…" at bounding box center [67, 194] width 111 height 16
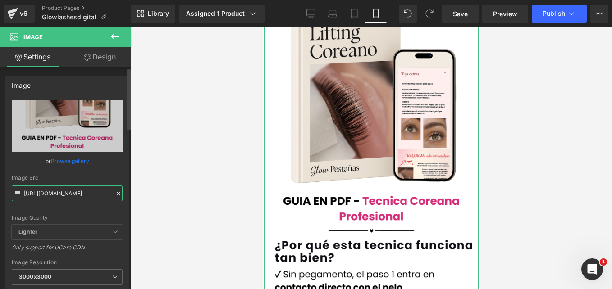
click at [58, 196] on input "https://cdn.shopify.com/s/files/1/0663/2269/4232/files/6_3000x3000.png?v=175720…" at bounding box center [67, 194] width 111 height 16
paste input "5_eb48b4fa-6f14-4558-bb0a-c3f3b506faa8.png?v=1757787278"
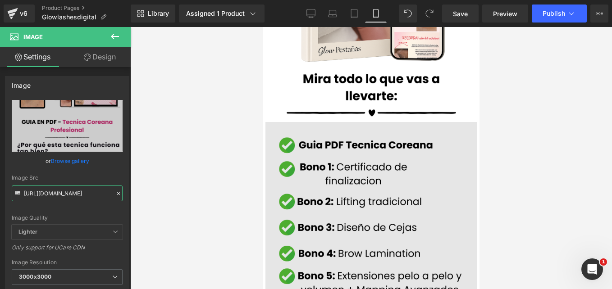
scroll to position [1713, 0]
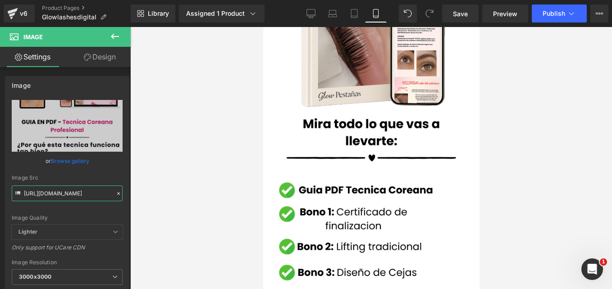
type input "https://cdn.shopify.com/s/files/1/0663/2269/4232/files/5_eb48b4fa-6f14-4558-bb0…"
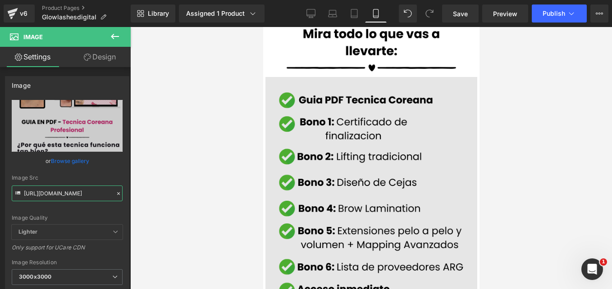
scroll to position [1939, 0]
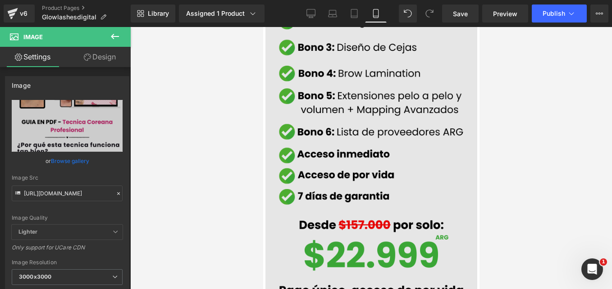
click at [339, 119] on img at bounding box center [371, 127] width 212 height 383
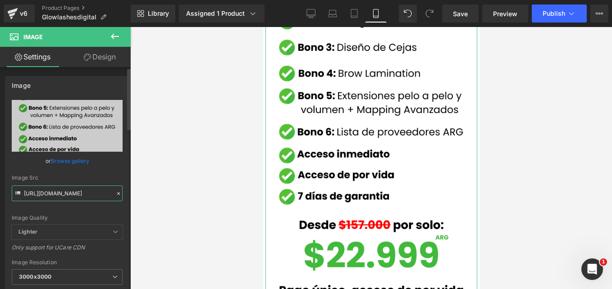
click at [83, 196] on input "https://cdn.shopify.com/s/files/1/0663/2269/4232/files/Heading_3_3000x3000.png?…" at bounding box center [67, 194] width 111 height 16
paste input "4_02dc2973-9176-4a2e-a6cd-82f3c07dfd21.png?v=1757787072"
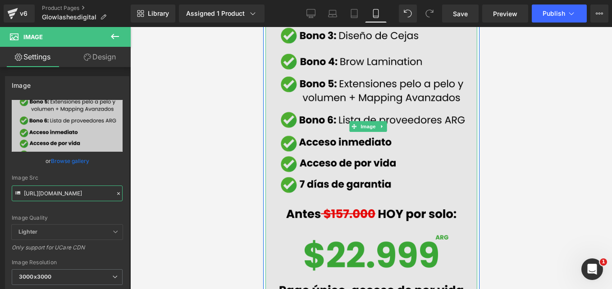
type input "https://cdn.shopify.com/s/files/1/0663/2269/4232/files/4_02dc2973-9176-4a2e-a6c…"
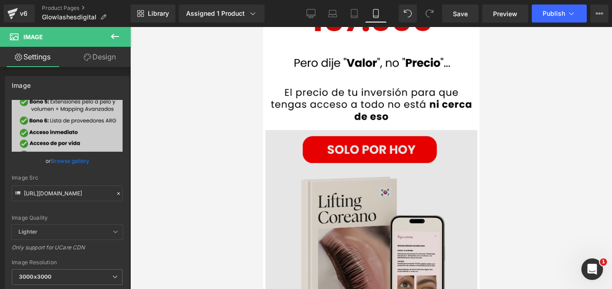
click at [383, 153] on img at bounding box center [371, 257] width 212 height 266
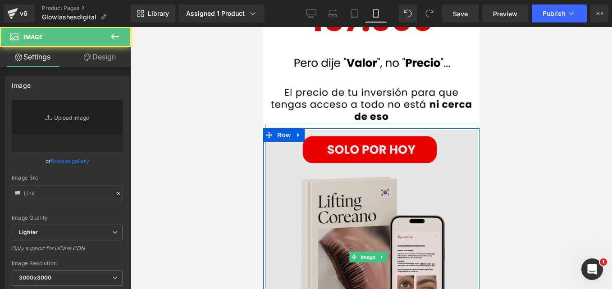
type input "https://cdn.shopify.com/s/files/1/0663/2269/4232/files/4_d56ef365-fc61-472e-8f2…"
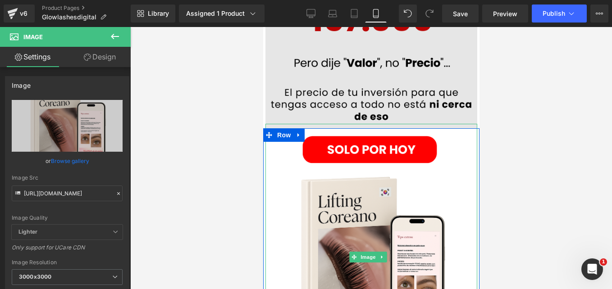
scroll to position [1352, 0]
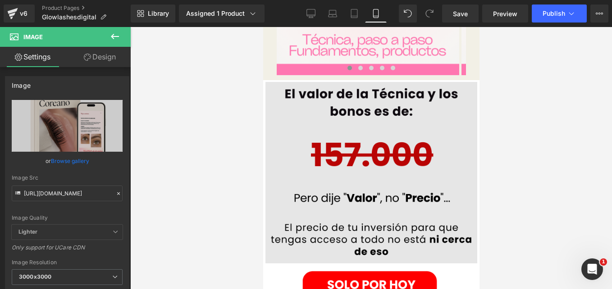
click at [355, 140] on div "Image" at bounding box center [371, 170] width 212 height 188
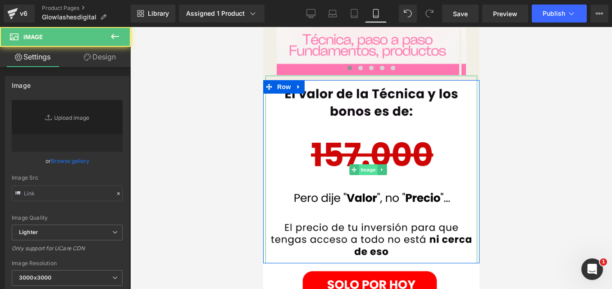
type input "https://cdn.shopify.com/s/files/1/0663/2269/4232/files/3_d696d2ee-0579-4322-bb3…"
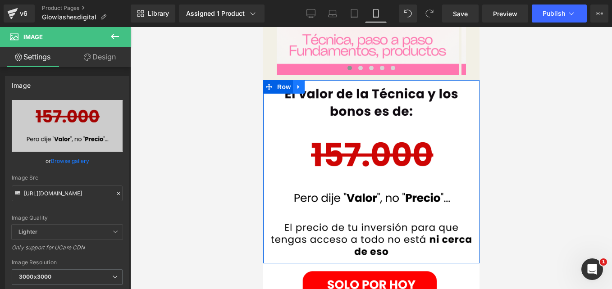
click at [295, 84] on icon at bounding box center [298, 87] width 6 height 7
click at [321, 84] on icon at bounding box center [322, 87] width 6 height 6
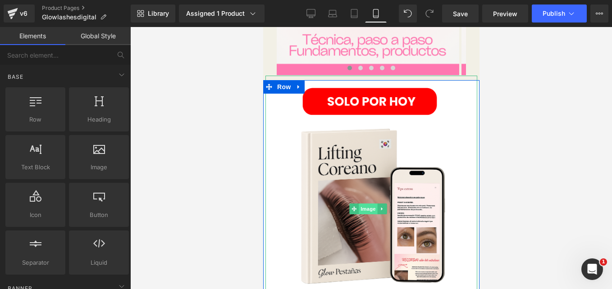
click at [367, 204] on span "Image" at bounding box center [367, 209] width 19 height 11
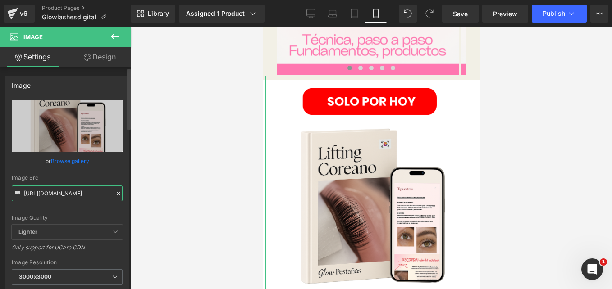
click at [78, 194] on input "https://cdn.shopify.com/s/files/1/0663/2269/4232/files/4_d56ef365-fc61-472e-8f2…" at bounding box center [67, 194] width 111 height 16
paste input "3_d87a25af-4676-4964-9c52-46a97881c8e3.png?v=1757787315"
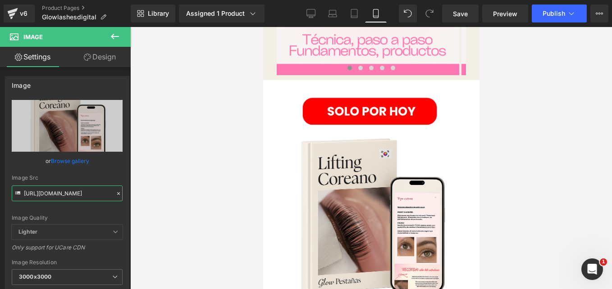
scroll to position [0, 0]
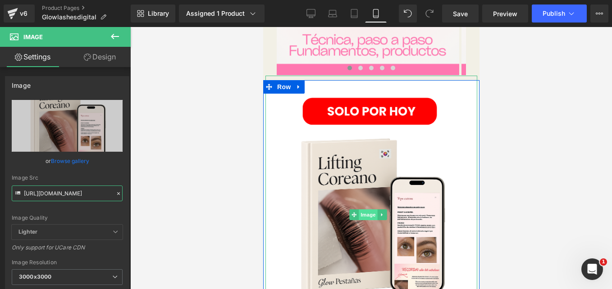
click at [368, 210] on span "Image" at bounding box center [367, 215] width 19 height 11
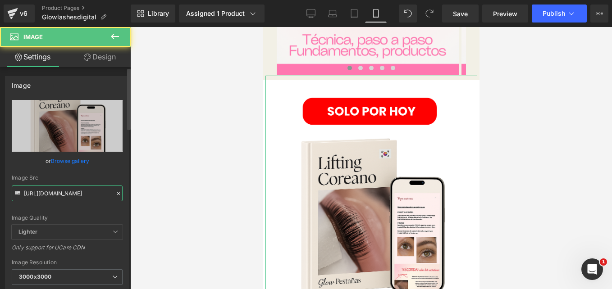
click at [67, 194] on input "https://cdn.shopify.com/s/files/1/0663/2269/4232/files/3_d87a25af-4676-4964-9c5…" at bounding box center [67, 194] width 111 height 16
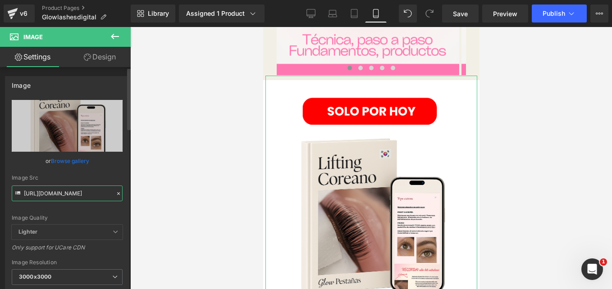
paste input "Heading_3_bf5bc28f-c335-4324-90c1-250e87e17318.png?v=1757787552"
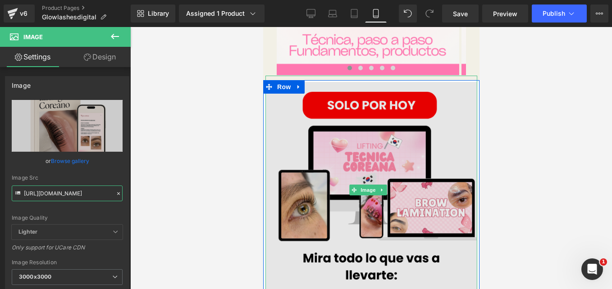
type input "https://cdn.shopify.com/s/files/1/0663/2269/4232/files/Heading_3_bf5bc28f-c335-…"
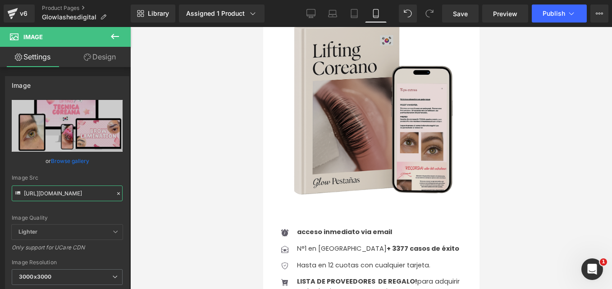
scroll to position [1939, 0]
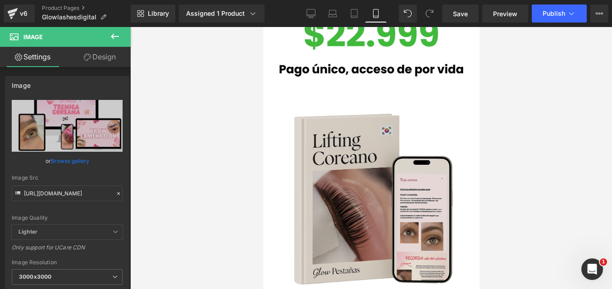
click at [346, 172] on img at bounding box center [370, 197] width 189 height 211
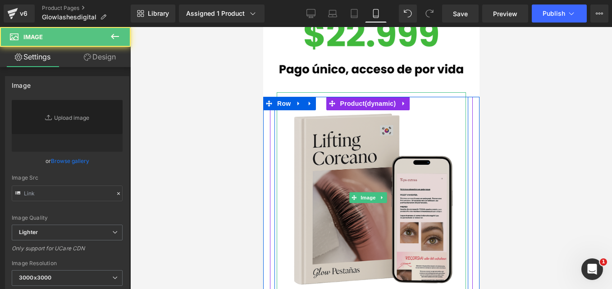
type input "https://cdn.shopify.com/s/files/1/0663/2269/4232/files/Heading_2_3000x3000.png?…"
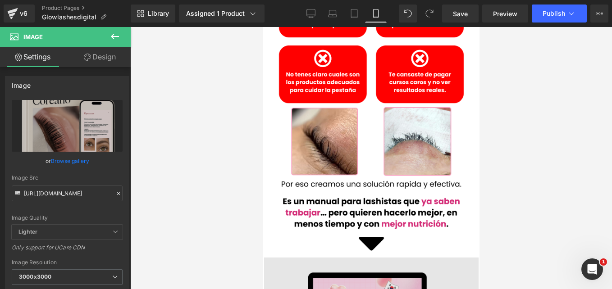
scroll to position [721, 0]
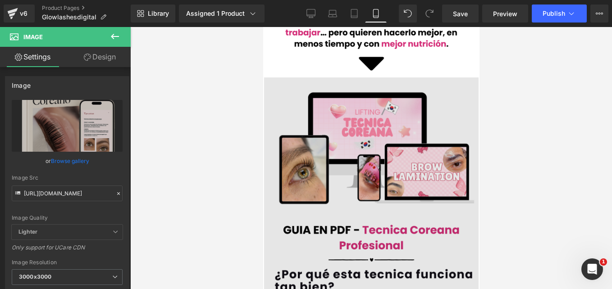
click at [365, 155] on img at bounding box center [371, 238] width 215 height 320
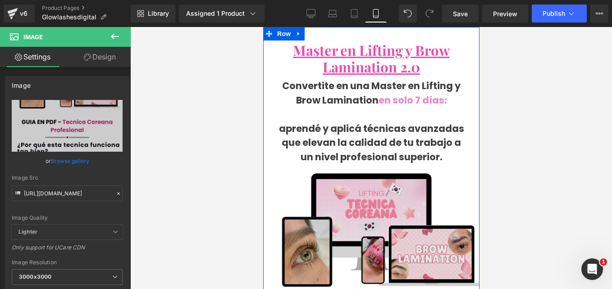
scroll to position [90, 0]
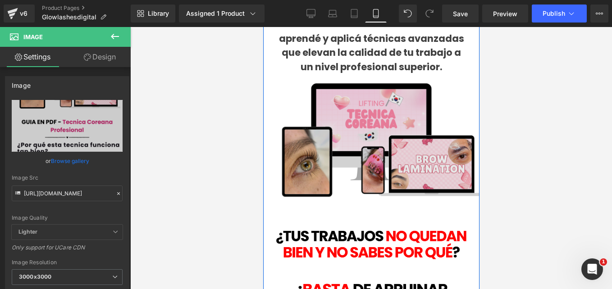
drag, startPoint x: 358, startPoint y: 140, endPoint x: 326, endPoint y: 134, distance: 33.0
click at [358, 140] on img at bounding box center [371, 141] width 216 height 135
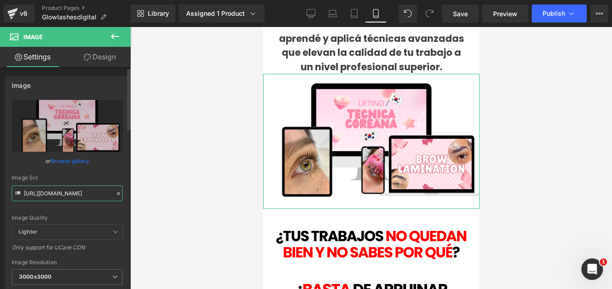
click at [88, 197] on input "https://cdn.shopify.com/s/files/1/0663/2269/4232/files/Pink_White_Girly_Dreamy_…" at bounding box center [67, 194] width 111 height 16
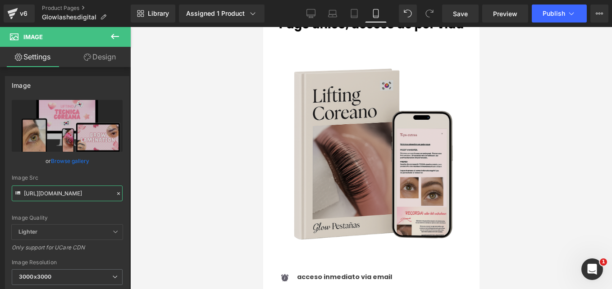
scroll to position [1939, 0]
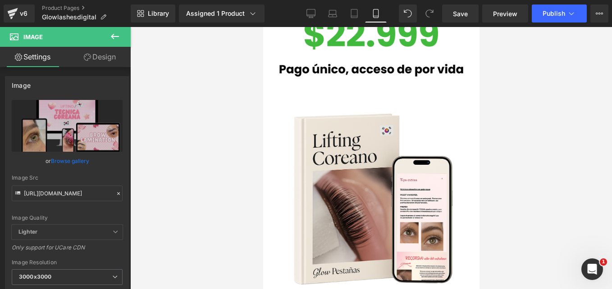
click at [344, 142] on img at bounding box center [370, 197] width 189 height 211
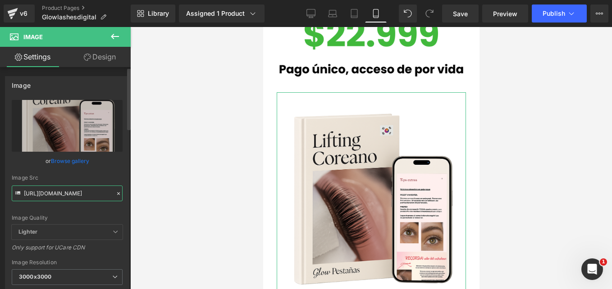
click at [66, 197] on input "https://cdn.shopify.com/s/files/1/0663/2269/4232/files/Heading_2_3000x3000.png?…" at bounding box center [67, 194] width 111 height 16
paste input "Pink_White_Girly_Dreamy_Y2K_Flash_Sale_Instagram_Post_1080_x_1080_px_1_3000x300…"
type input "https://cdn.shopify.com/s/files/1/0663/2269/4232/files/Pink_White_Girly_Dreamy_…"
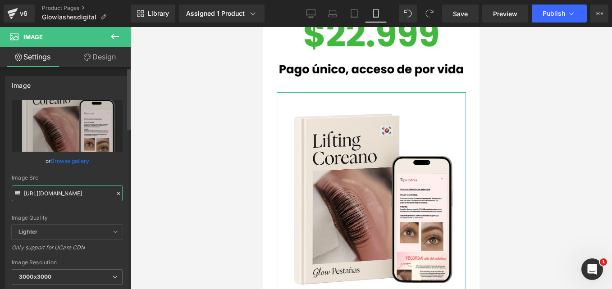
scroll to position [0, 341]
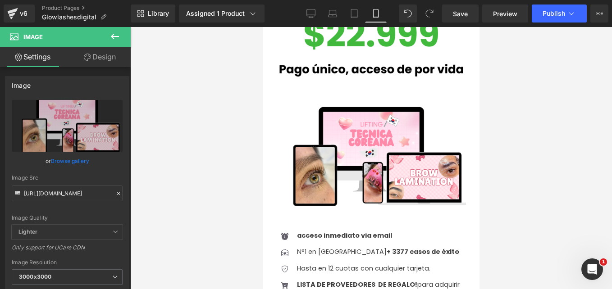
click at [240, 156] on div at bounding box center [371, 158] width 482 height 262
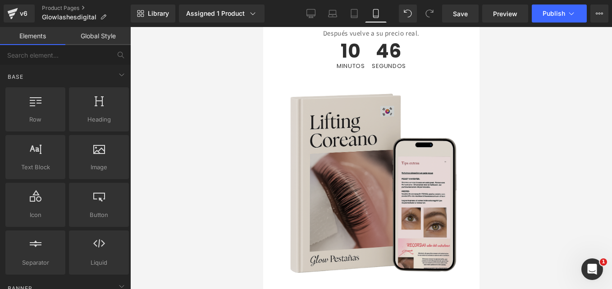
scroll to position [2660, 0]
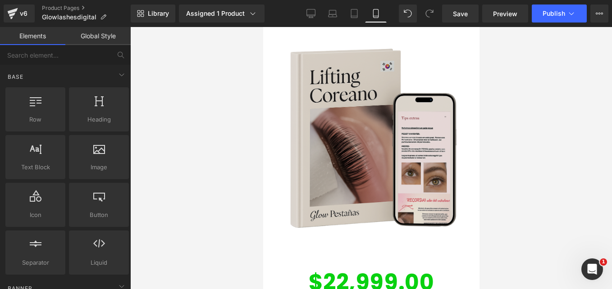
click at [360, 131] on img at bounding box center [371, 137] width 198 height 221
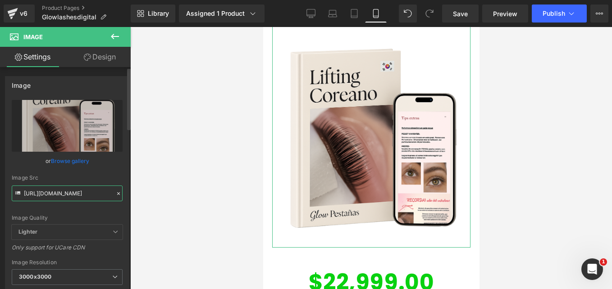
click at [76, 194] on input "https://cdn.shopify.com/s/files/1/0663/2269/4232/files/Heading_2_3000x3000.png?…" at bounding box center [67, 194] width 111 height 16
click at [74, 194] on input "https://cdn.shopify.com/s/files/1/0663/2269/4232/files/Heading_2_3000x3000.png?…" at bounding box center [67, 194] width 111 height 16
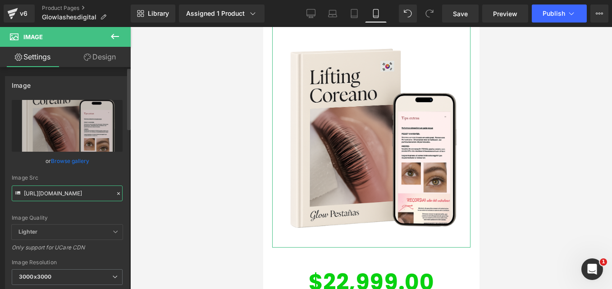
paste input "Pink_White_Girly_Dreamy_Y2K_Flash_Sale_Instagram_Post_1080_x_1080_px_1_3000x300…"
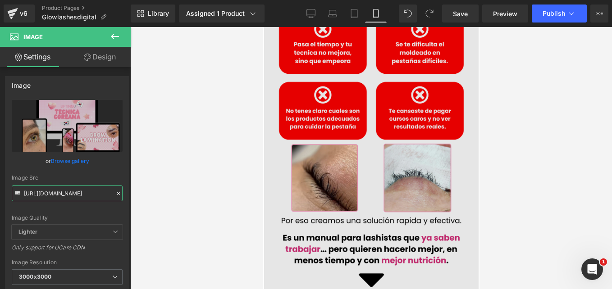
scroll to position [595, 0]
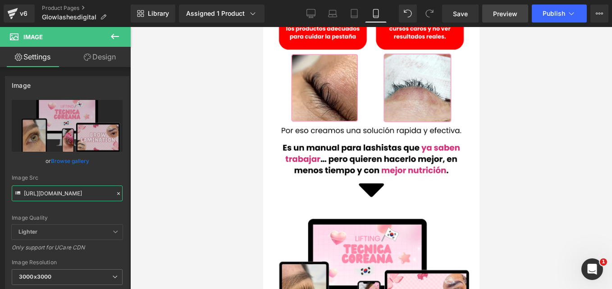
type input "https://cdn.shopify.com/s/files/1/0663/2269/4232/files/Pink_White_Girly_Dreamy_…"
click at [454, 15] on span "Save" at bounding box center [460, 13] width 15 height 9
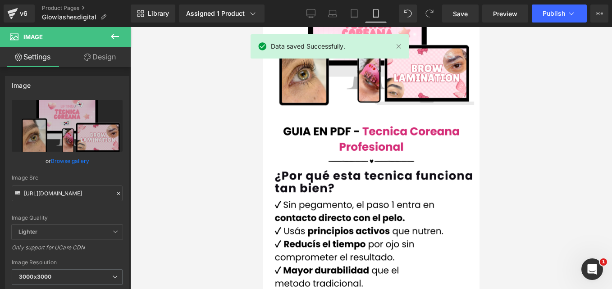
scroll to position [640, 0]
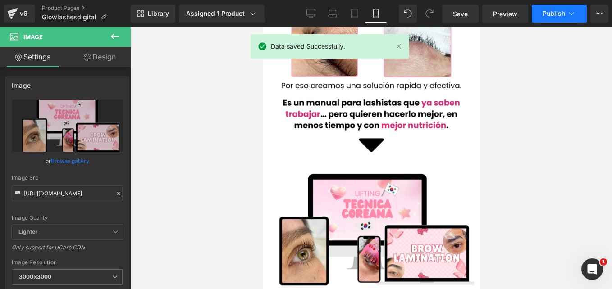
click at [561, 14] on span "Publish" at bounding box center [554, 13] width 23 height 7
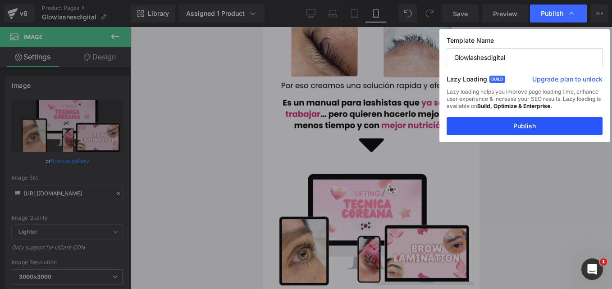
click at [506, 127] on button "Publish" at bounding box center [525, 126] width 156 height 18
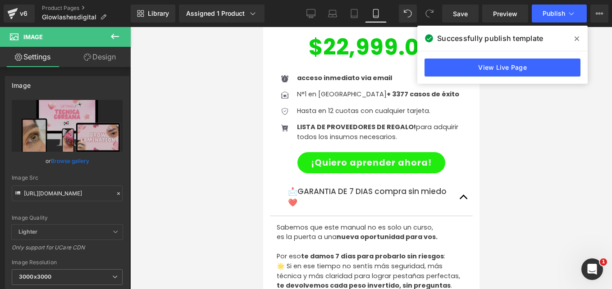
scroll to position [2488, 0]
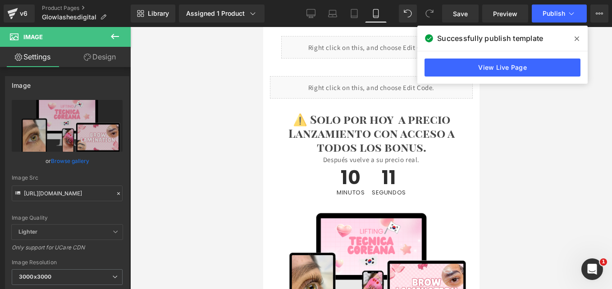
click at [578, 36] on icon at bounding box center [577, 38] width 5 height 7
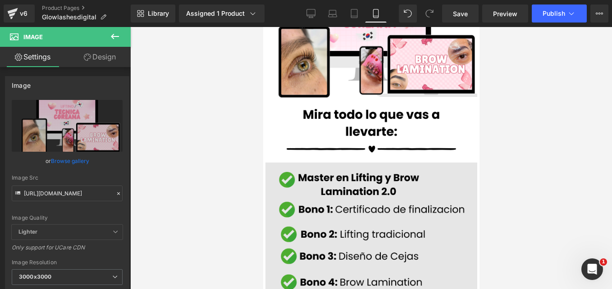
scroll to position [1226, 0]
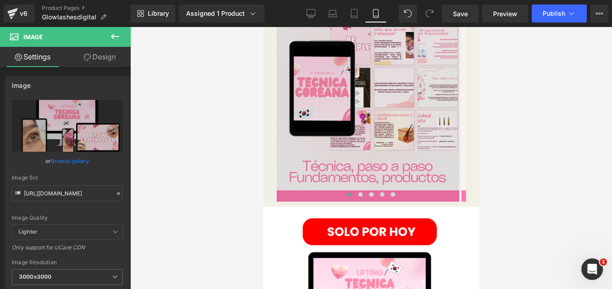
click at [269, 139] on div "Liquid Mira como se ve por dentro Heading Image Image Image Image Image ‹ › Car…" at bounding box center [371, 62] width 216 height 290
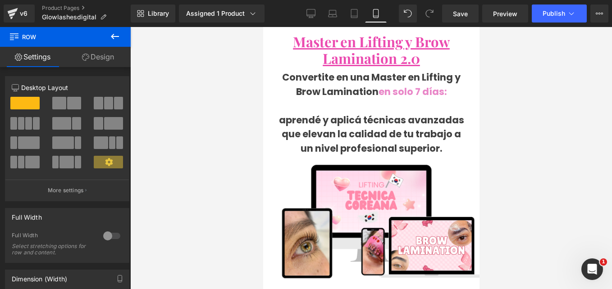
scroll to position [0, 0]
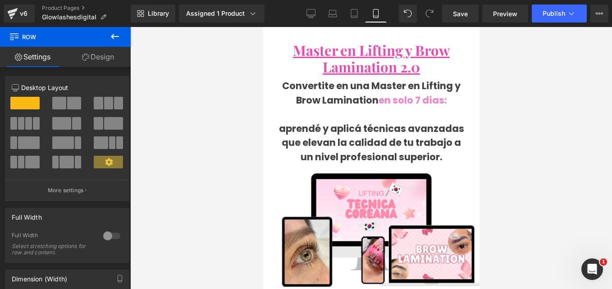
click at [531, 114] on div at bounding box center [371, 158] width 482 height 262
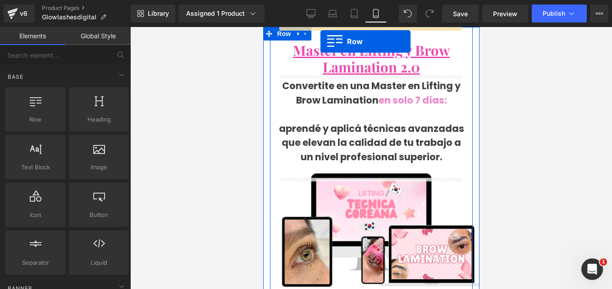
drag, startPoint x: 564, startPoint y: 53, endPoint x: 320, endPoint y: 41, distance: 244.2
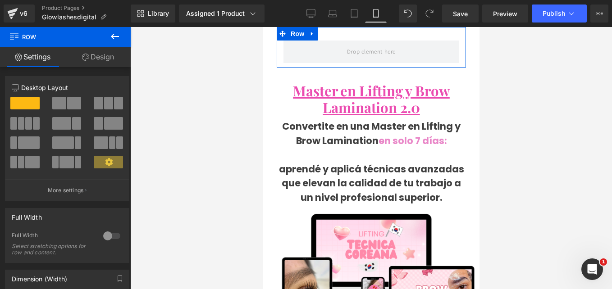
click at [115, 40] on icon at bounding box center [115, 36] width 11 height 11
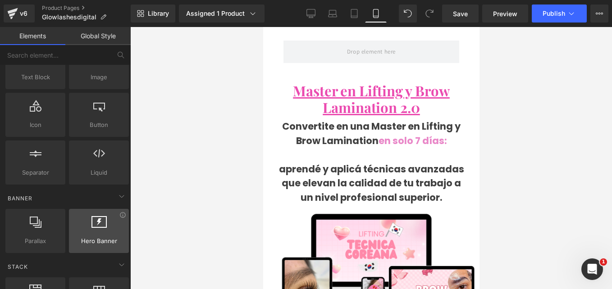
scroll to position [135, 0]
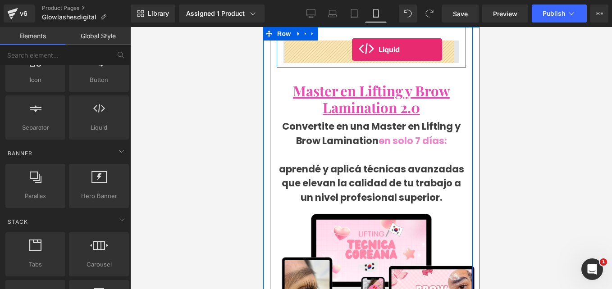
drag, startPoint x: 510, startPoint y: 138, endPoint x: 352, endPoint y: 50, distance: 181.6
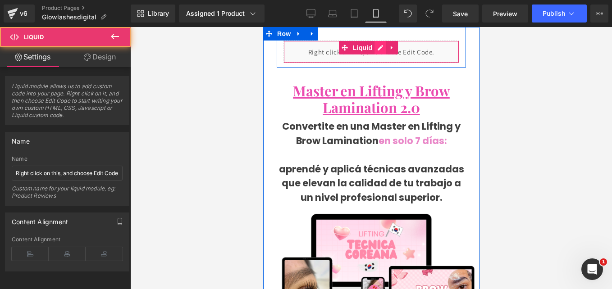
click at [377, 47] on div "Liquid" at bounding box center [371, 52] width 176 height 23
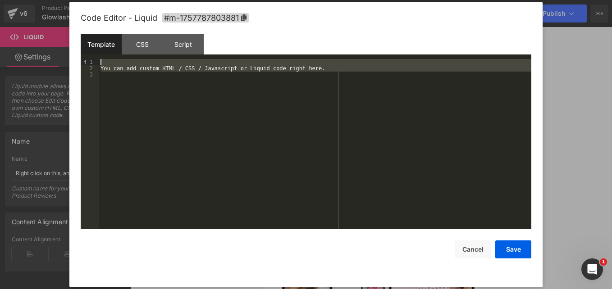
drag, startPoint x: 157, startPoint y: 87, endPoint x: 76, endPoint y: 48, distance: 89.9
click at [77, 48] on div "Code Editor - Liquid #m-1757787803881 Template CSS Script Data 1 2 3 You can ad…" at bounding box center [305, 145] width 473 height 286
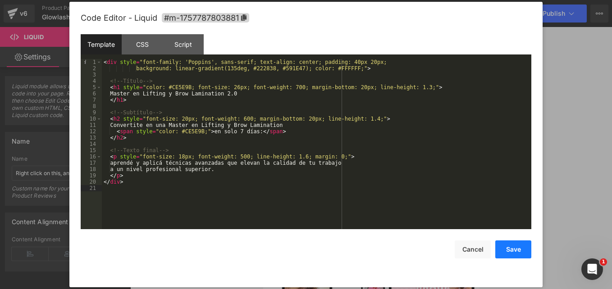
click at [508, 245] on button "Save" at bounding box center [513, 250] width 36 height 18
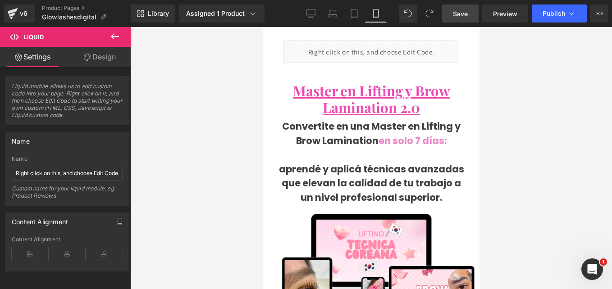
click at [460, 13] on span "Save" at bounding box center [460, 13] width 15 height 9
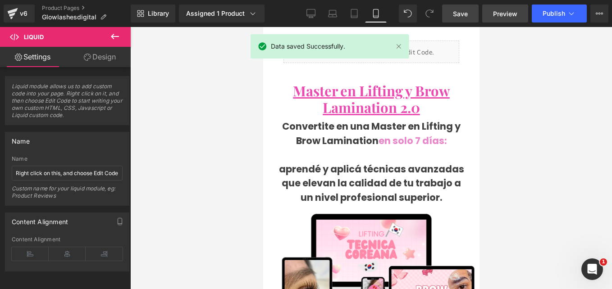
click at [512, 17] on span "Preview" at bounding box center [505, 13] width 24 height 9
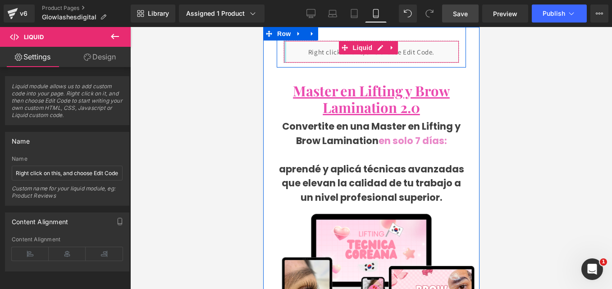
click at [280, 54] on div "Liquid" at bounding box center [370, 52] width 189 height 23
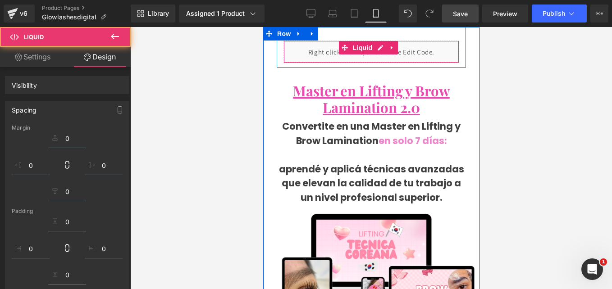
click at [271, 53] on div "Liquid Row Master en Lifting y Brow Lamination 2.0 Heading Convertite en una Ma…" at bounding box center [371, 183] width 203 height 313
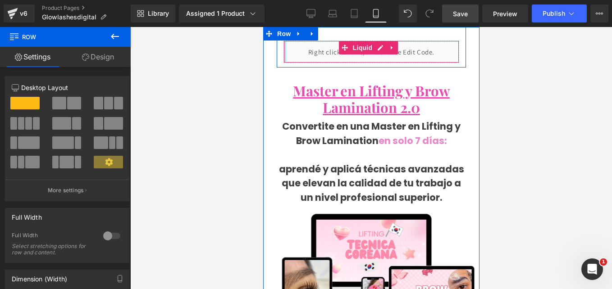
drag, startPoint x: 305, startPoint y: 36, endPoint x: 284, endPoint y: 43, distance: 22.0
click at [284, 50] on div "Liquid Row Master en Lifting y Brow Lamination 2.0 Heading Convertite en una Ma…" at bounding box center [371, 183] width 203 height 313
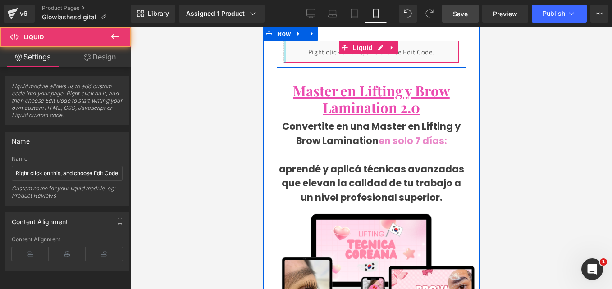
drag, startPoint x: 285, startPoint y: 41, endPoint x: 284, endPoint y: 55, distance: 14.0
click at [284, 55] on div "Liquid" at bounding box center [371, 52] width 176 height 23
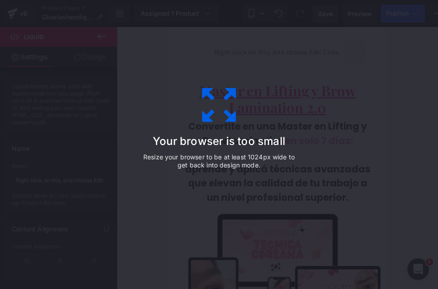
click at [272, 146] on h3 "Your browser is too small" at bounding box center [219, 141] width 158 height 13
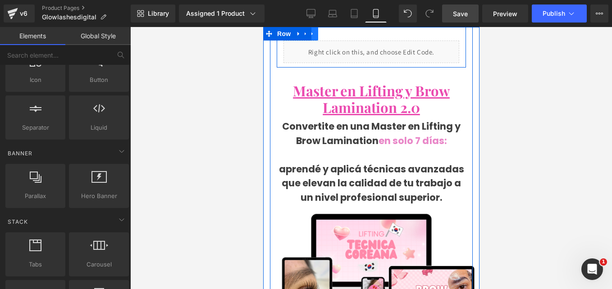
click at [312, 35] on icon at bounding box center [312, 34] width 6 height 7
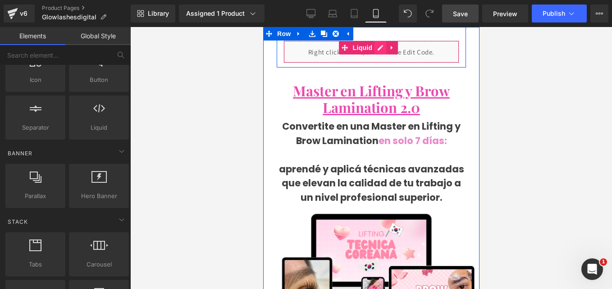
click at [379, 49] on div "Liquid" at bounding box center [371, 52] width 176 height 23
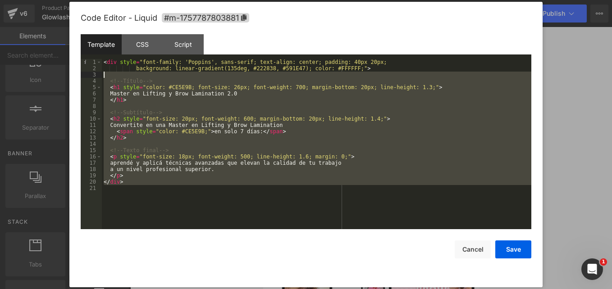
drag, startPoint x: 171, startPoint y: 182, endPoint x: 73, endPoint y: 55, distance: 160.4
click at [75, 59] on div "Code Editor - Liquid #m-1757787803881 Template CSS Script Data 1 2 3 4 5 6 7 8 …" at bounding box center [305, 145] width 473 height 286
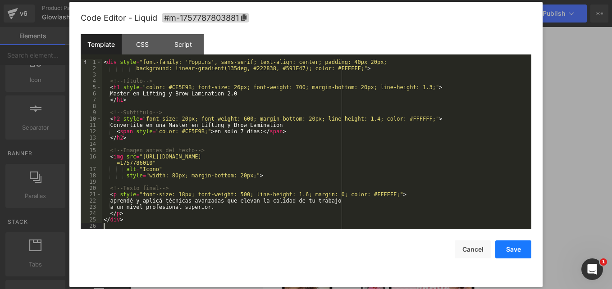
click at [519, 247] on button "Save" at bounding box center [513, 250] width 36 height 18
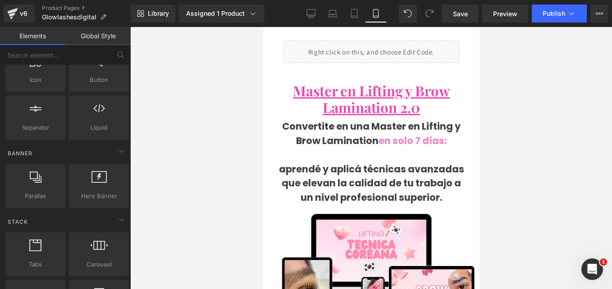
drag, startPoint x: 470, startPoint y: 16, endPoint x: 480, endPoint y: 15, distance: 10.0
click at [470, 16] on link "Save" at bounding box center [460, 14] width 37 height 18
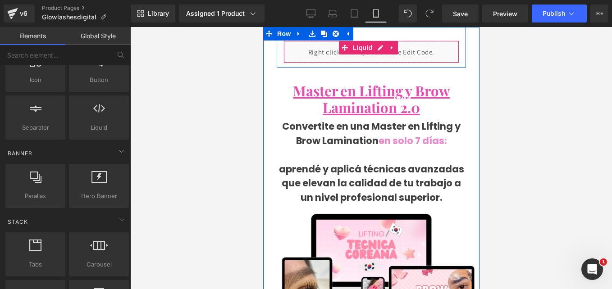
click at [377, 44] on div "Liquid" at bounding box center [371, 52] width 176 height 23
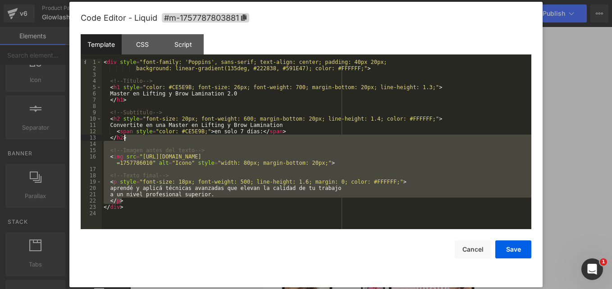
drag, startPoint x: 218, startPoint y: 202, endPoint x: 172, endPoint y: 196, distance: 45.9
click at [172, 196] on div "< div style = "font-family: 'Poppins', sans-serif; text-align: center; padding:…" at bounding box center [317, 150] width 430 height 183
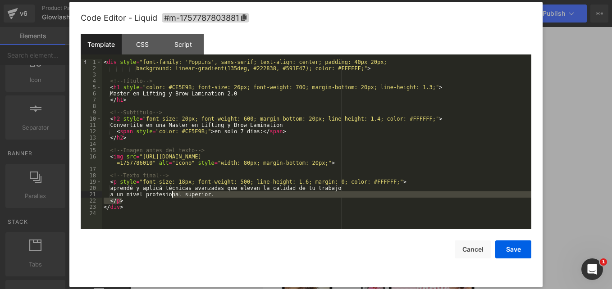
click at [147, 205] on div "< div style = "font-family: 'Poppins', sans-serif; text-align: center; padding:…" at bounding box center [317, 150] width 430 height 183
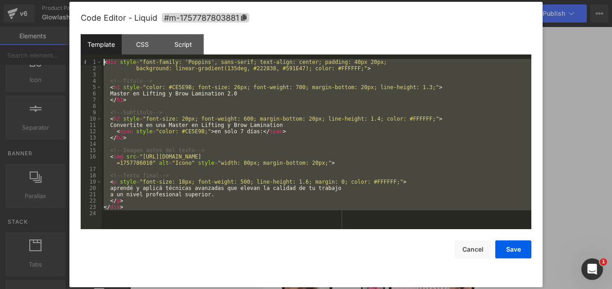
drag, startPoint x: 144, startPoint y: 200, endPoint x: 66, endPoint y: 38, distance: 179.9
click at [66, 38] on body "Liquid You are previewing how the will restyle your page. You can not edit Elem…" at bounding box center [306, 144] width 612 height 289
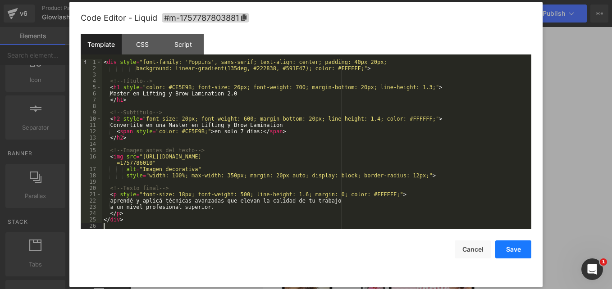
click at [504, 253] on button "Save" at bounding box center [513, 250] width 36 height 18
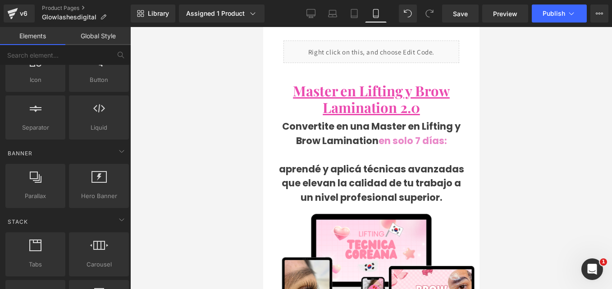
click at [466, 23] on div "Library Assigned 1 Product Product Preview Tecnica Lifting Coreano Profesional …" at bounding box center [371, 13] width 481 height 27
click at [465, 23] on div "Library Assigned 1 Product Product Preview Tecnica Lifting Coreano Profesional …" at bounding box center [371, 13] width 481 height 27
drag, startPoint x: 465, startPoint y: 23, endPoint x: 462, endPoint y: 14, distance: 10.0
click at [462, 14] on span "Save" at bounding box center [460, 13] width 15 height 9
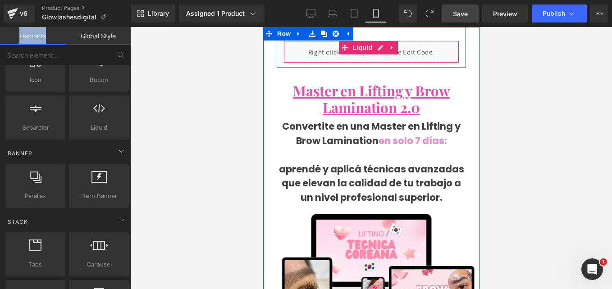
click at [375, 45] on div "Liquid" at bounding box center [371, 52] width 176 height 23
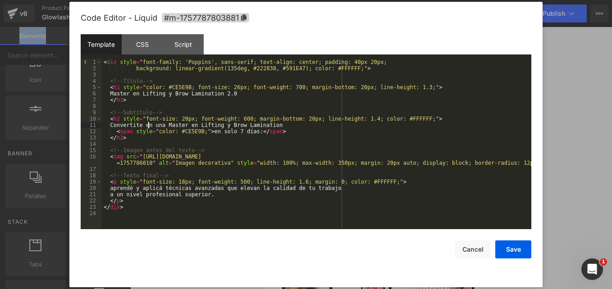
click at [148, 124] on div "< div style = "font-family: 'Poppins', sans-serif; text-align: center; padding:…" at bounding box center [317, 150] width 430 height 183
click at [203, 133] on div "< div style = "font-family: 'Poppins', sans-serif; text-align: center; padding:…" at bounding box center [317, 150] width 430 height 183
click at [513, 245] on button "Save" at bounding box center [513, 250] width 36 height 18
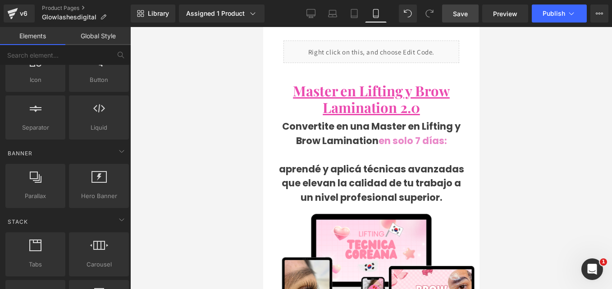
click at [468, 3] on div "Library Assigned 1 Product Product Preview Tecnica Lifting Coreano Profesional …" at bounding box center [371, 13] width 481 height 27
click at [467, 12] on span "Save" at bounding box center [460, 13] width 15 height 9
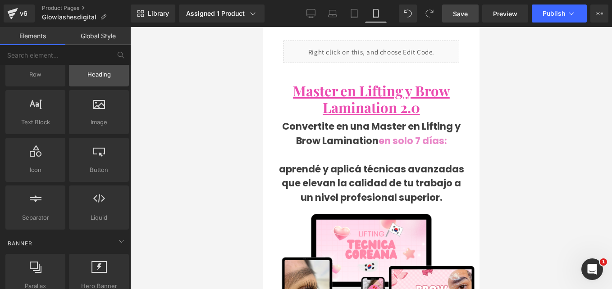
scroll to position [0, 0]
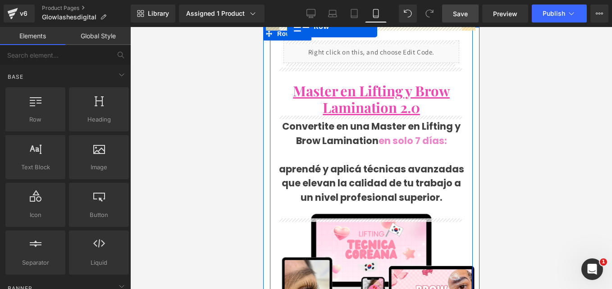
drag, startPoint x: 258, startPoint y: 38, endPoint x: 287, endPoint y: 26, distance: 31.6
click at [287, 26] on div "Row You are previewing how the will restyle your page. You can not edit Element…" at bounding box center [306, 152] width 612 height 305
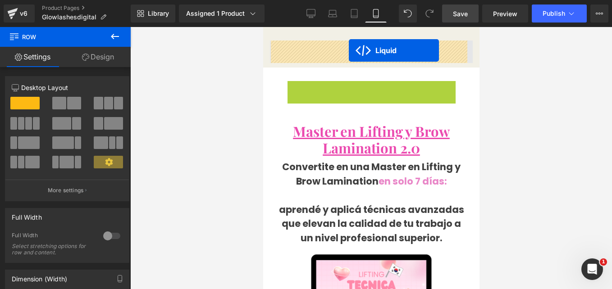
drag, startPoint x: 345, startPoint y: 89, endPoint x: 348, endPoint y: 50, distance: 38.5
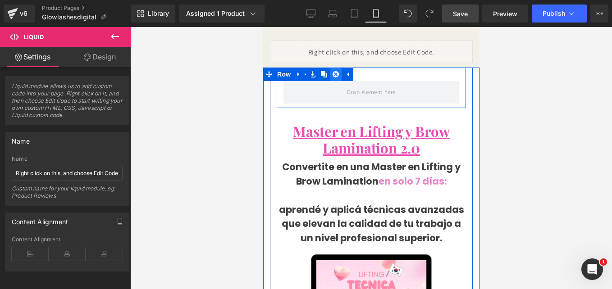
click at [337, 71] on icon at bounding box center [335, 74] width 6 height 7
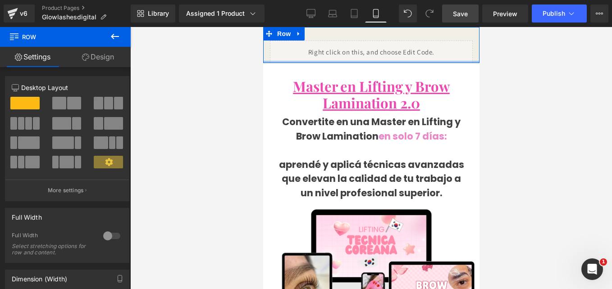
drag, startPoint x: 318, startPoint y: 60, endPoint x: 517, endPoint y: 80, distance: 199.4
click at [321, 59] on div "Liquid Row" at bounding box center [371, 45] width 216 height 36
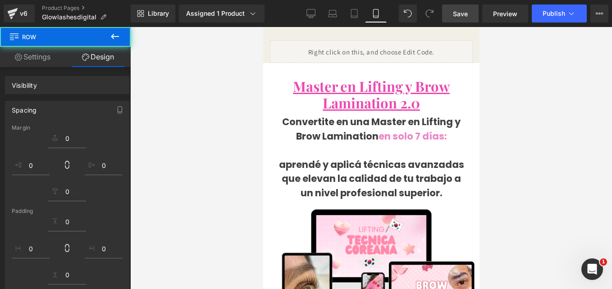
click at [268, 51] on div "Liquid" at bounding box center [371, 52] width 216 height 23
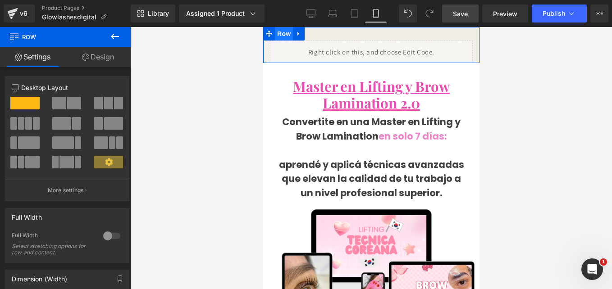
click at [286, 34] on span "Row" at bounding box center [284, 34] width 18 height 14
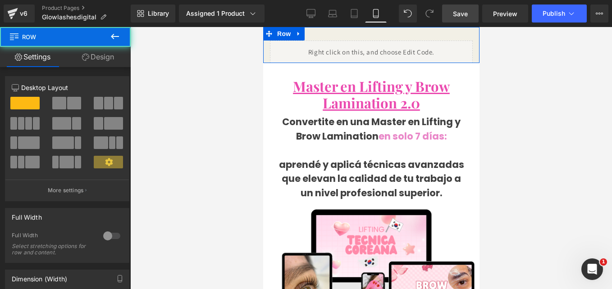
click at [87, 50] on link "Design" at bounding box center [97, 57] width 65 height 20
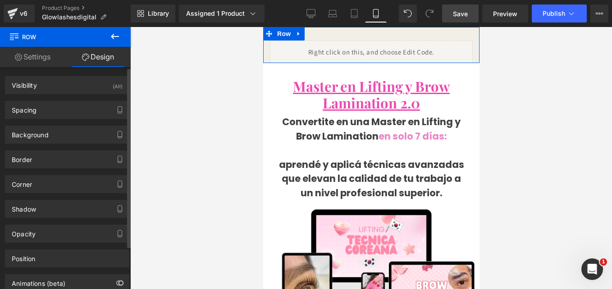
type input "0"
type input "30"
type input "0"
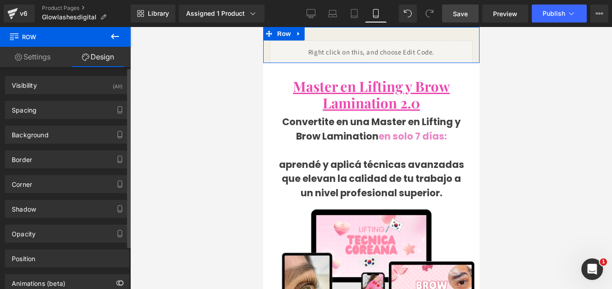
type input "0"
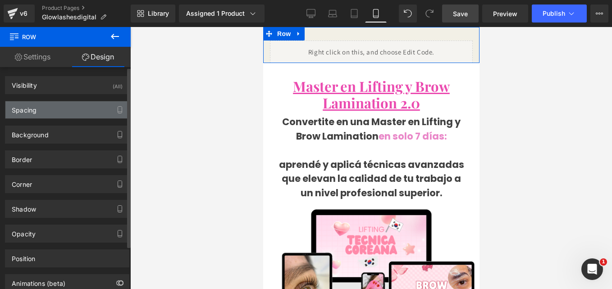
click at [60, 108] on div "Spacing" at bounding box center [67, 109] width 124 height 17
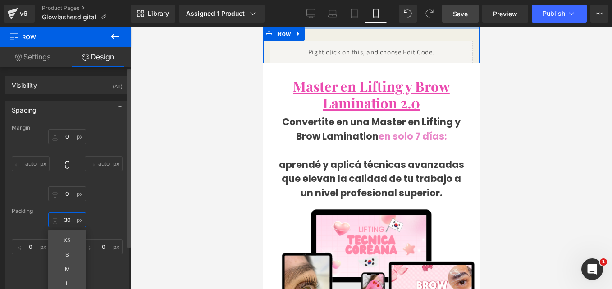
click at [67, 220] on input "30" at bounding box center [67, 220] width 38 height 15
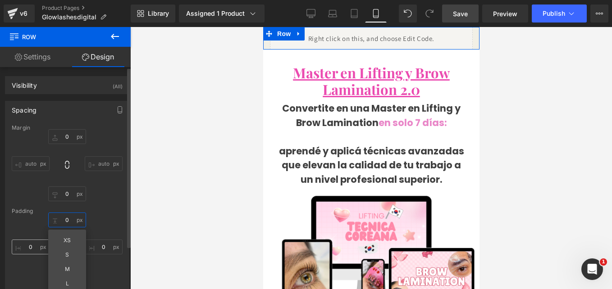
type input "0"
click at [30, 252] on input "0" at bounding box center [31, 247] width 38 height 15
click at [32, 251] on input "0" at bounding box center [31, 247] width 38 height 15
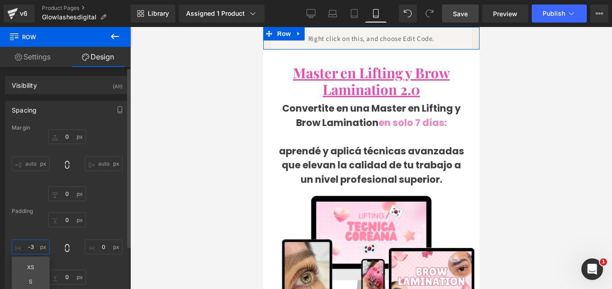
type input "-"
type input "2"
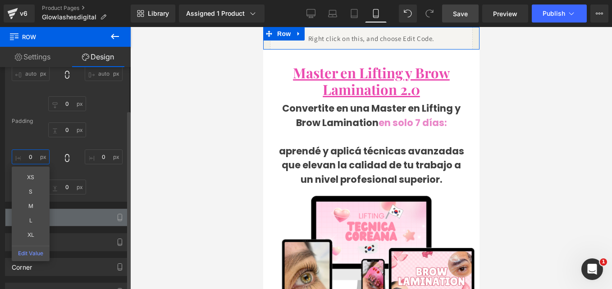
scroll to position [45, 0]
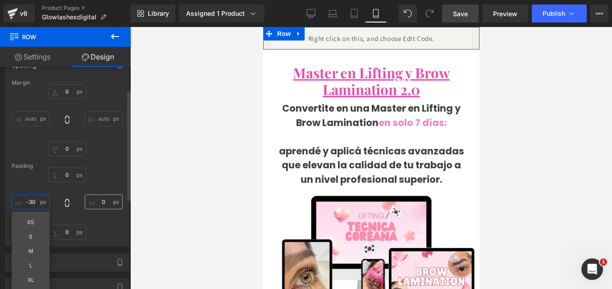
type input "-30"
click at [96, 202] on input "0" at bounding box center [104, 202] width 38 height 15
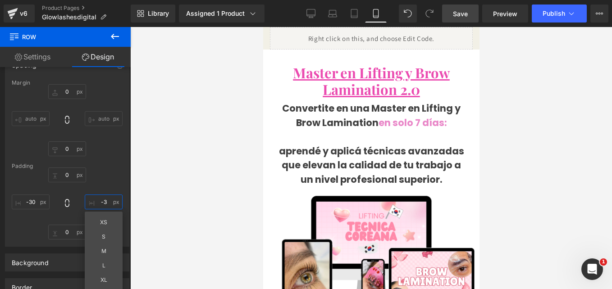
type input "-"
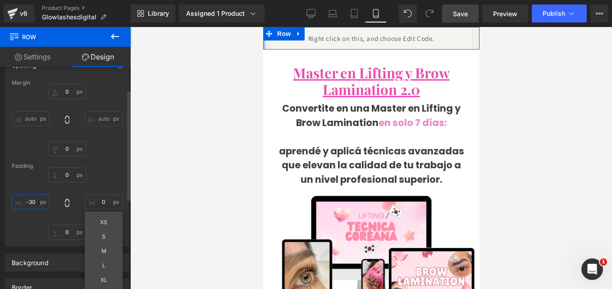
click at [38, 206] on input "-30" at bounding box center [31, 202] width 38 height 15
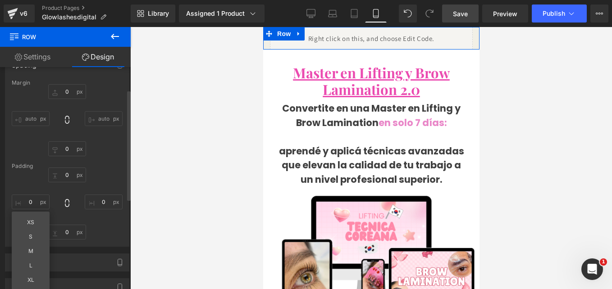
click at [111, 157] on div "Margin 0px 0 auto auto 0px 0 auto auto Padding 0 0 0px 0 XS S M L XL Edit Value" at bounding box center [67, 163] width 124 height 167
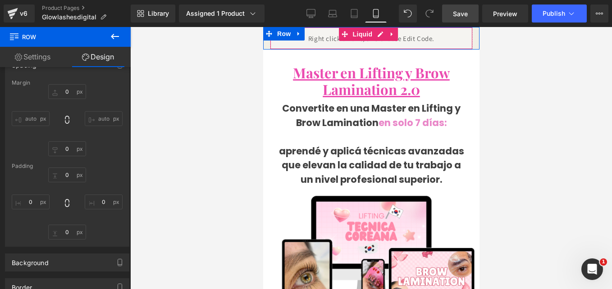
click at [361, 33] on span "Liquid" at bounding box center [362, 35] width 24 height 14
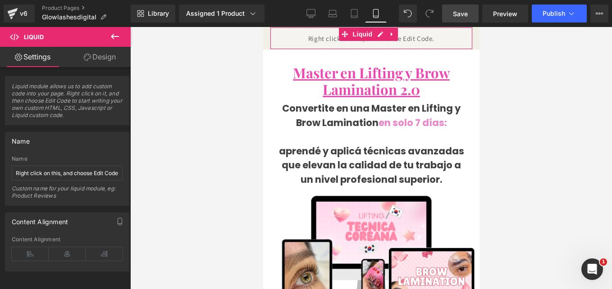
drag, startPoint x: 100, startPoint y: 63, endPoint x: 92, endPoint y: 150, distance: 86.9
click at [100, 63] on link "Design" at bounding box center [99, 57] width 65 height 20
click at [0, 0] on div "Spacing" at bounding box center [0, 0] width 0 height 0
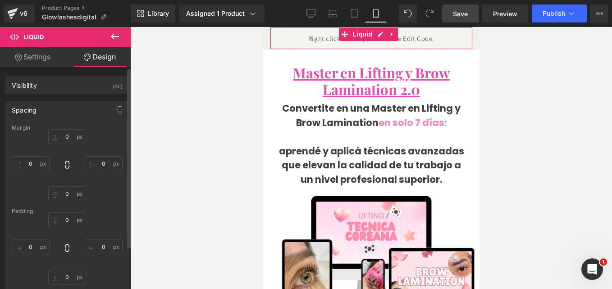
type input "0"
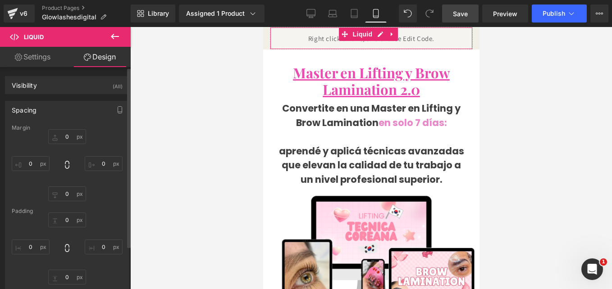
type input "0"
click at [31, 245] on input "0" at bounding box center [31, 247] width 38 height 15
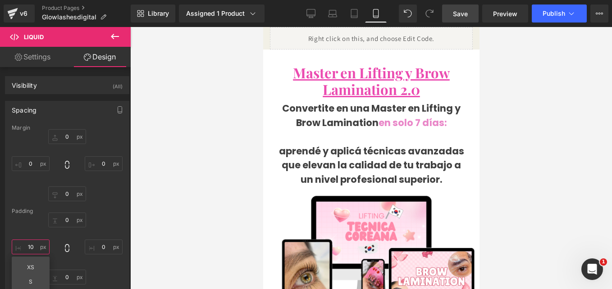
type input "1"
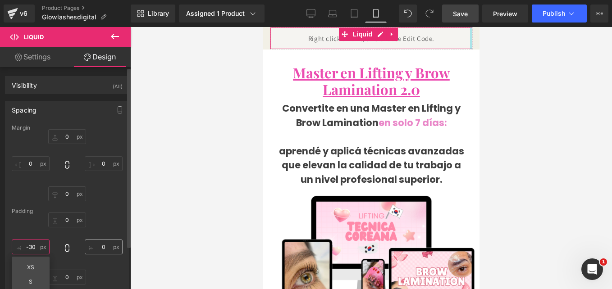
type input "-30"
click at [105, 246] on input "0" at bounding box center [104, 247] width 38 height 15
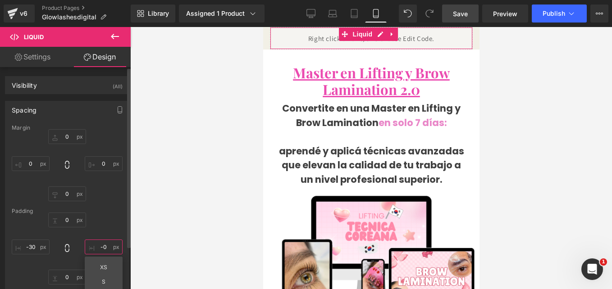
type input "-0+"
type input "30"
click at [106, 165] on input "0" at bounding box center [104, 163] width 38 height 15
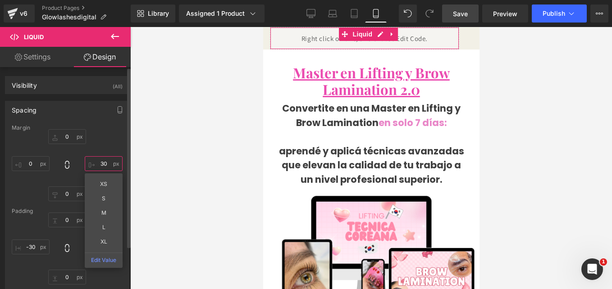
type input "3"
click at [32, 244] on input "-30" at bounding box center [31, 247] width 38 height 15
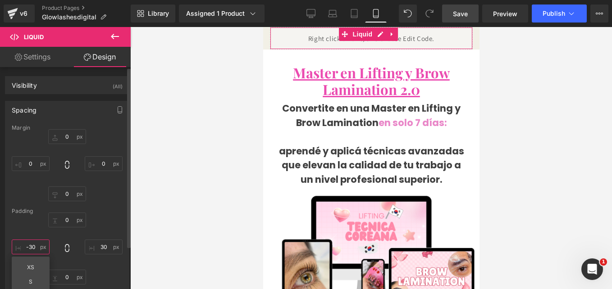
click at [33, 246] on input "-30" at bounding box center [31, 247] width 38 height 15
type input "0"
click at [104, 247] on input "30" at bounding box center [104, 247] width 38 height 15
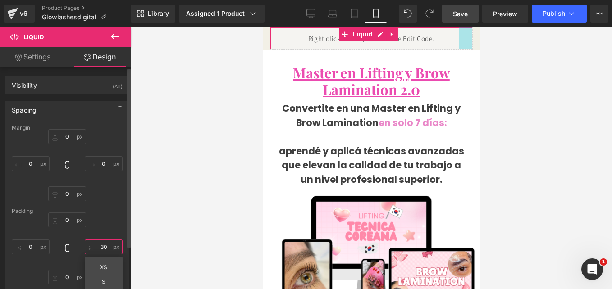
click at [104, 247] on input "30" at bounding box center [104, 247] width 38 height 15
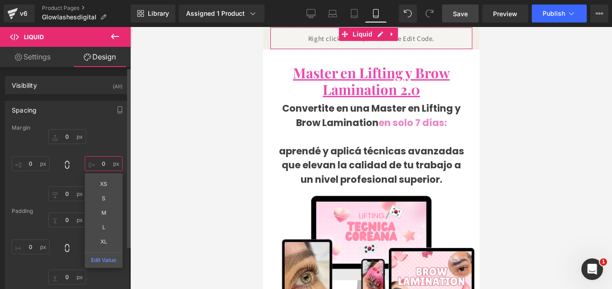
click at [107, 162] on input "text" at bounding box center [104, 163] width 38 height 15
type input "-15"
click at [35, 164] on input "0" at bounding box center [31, 163] width 38 height 15
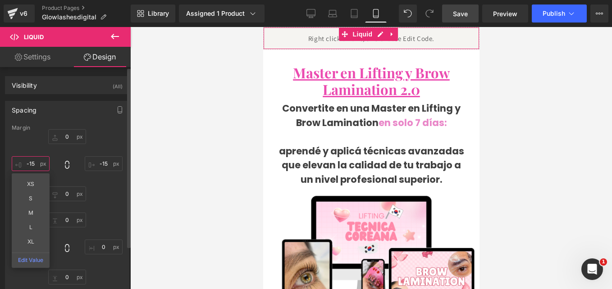
type input "-15"
click at [102, 135] on div "0px 0 -15 -15 0px 0 -15 -15 XS S M L XL Edit Value" at bounding box center [67, 165] width 111 height 72
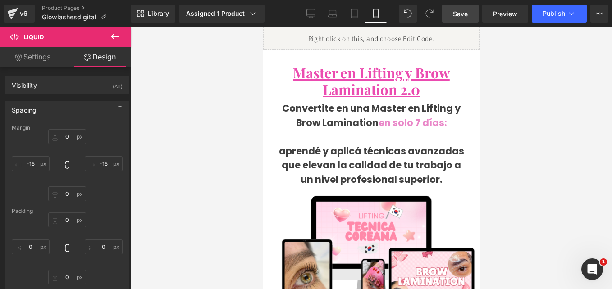
click at [462, 15] on span "Save" at bounding box center [460, 13] width 15 height 9
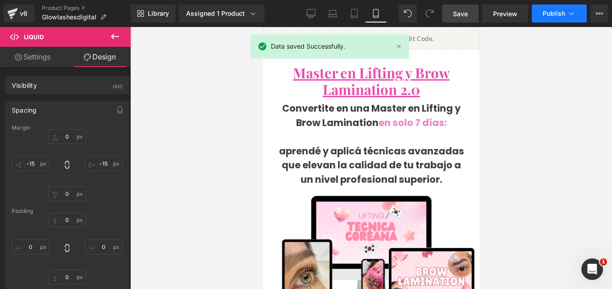
click at [555, 10] on span "Publish" at bounding box center [554, 13] width 23 height 7
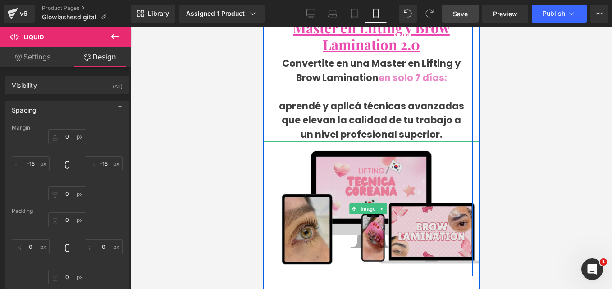
drag, startPoint x: 359, startPoint y: 204, endPoint x: 392, endPoint y: 209, distance: 32.9
click at [359, 204] on img at bounding box center [371, 209] width 216 height 135
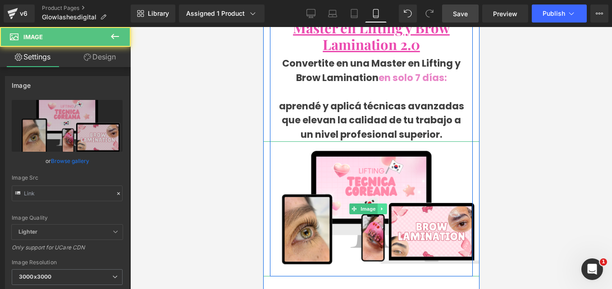
type input "https://cdn.shopify.com/s/files/1/0663/2269/4232/files/Pink_White_Girly_Dreamy_…"
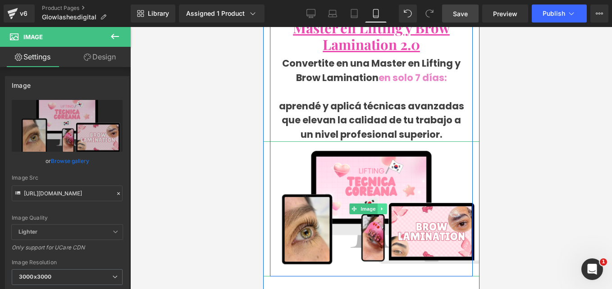
click at [381, 211] on icon at bounding box center [380, 209] width 1 height 3
click at [384, 211] on icon at bounding box center [386, 208] width 5 height 5
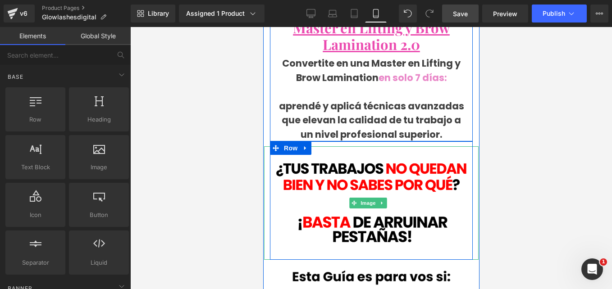
scroll to position [0, 0]
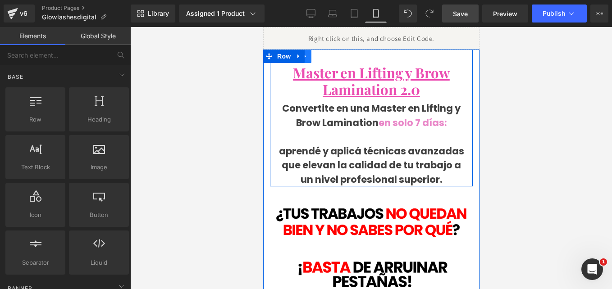
click at [307, 56] on icon at bounding box center [305, 56] width 6 height 7
click at [325, 59] on icon at bounding box center [328, 56] width 6 height 7
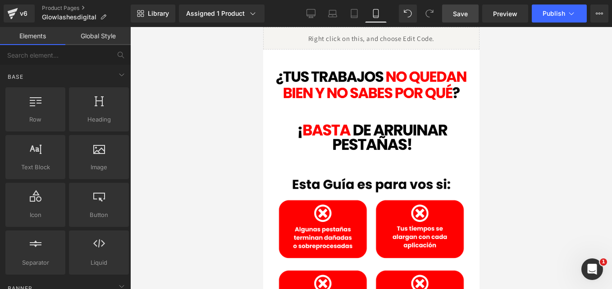
click at [466, 15] on span "Save" at bounding box center [460, 13] width 15 height 9
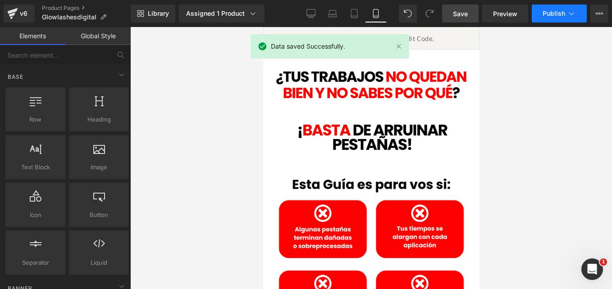
click at [545, 11] on span "Publish" at bounding box center [554, 13] width 23 height 7
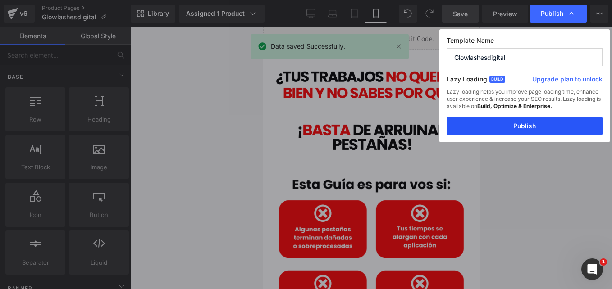
click at [509, 123] on button "Publish" at bounding box center [525, 126] width 156 height 18
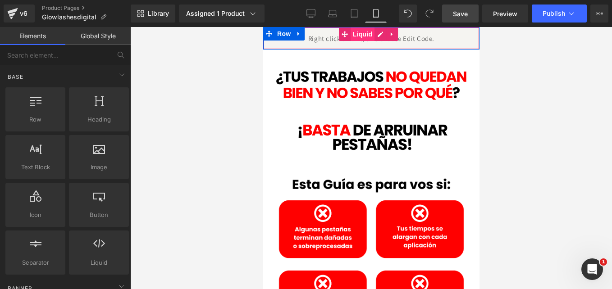
click at [357, 33] on span "Liquid" at bounding box center [362, 35] width 24 height 14
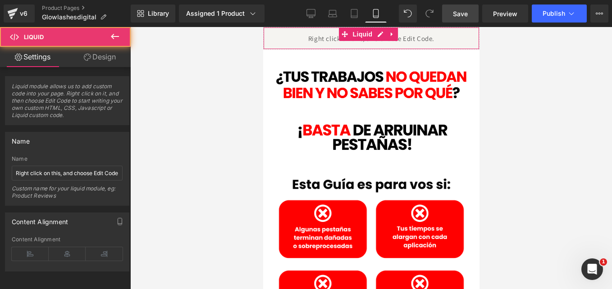
drag, startPoint x: 110, startPoint y: 55, endPoint x: 48, endPoint y: 82, distance: 68.3
click at [110, 55] on link "Design" at bounding box center [99, 57] width 65 height 20
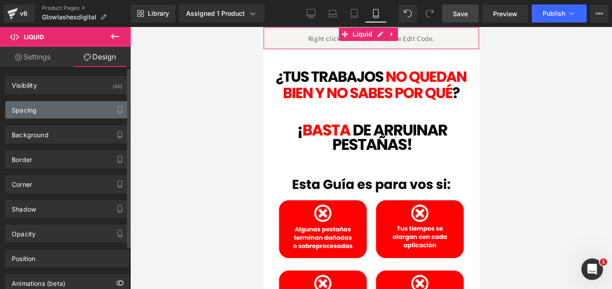
type input "0"
type input "-15"
type input "0"
type input "-15"
type input "0"
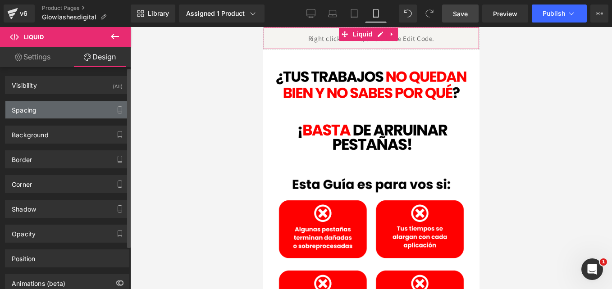
type input "0"
click at [58, 111] on div "Spacing" at bounding box center [67, 109] width 124 height 17
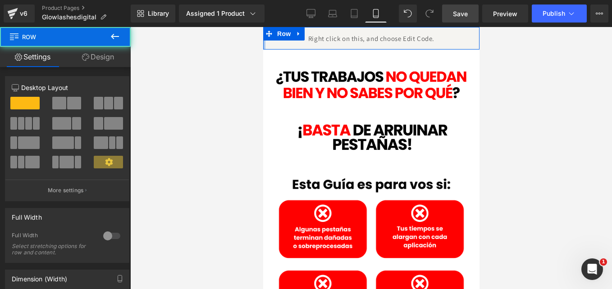
click at [263, 46] on html "Liquid NaNpx Row NaNpx Image Row Image Row Image Row Liquid Row Row Liquid Mira…" at bounding box center [371, 158] width 216 height 262
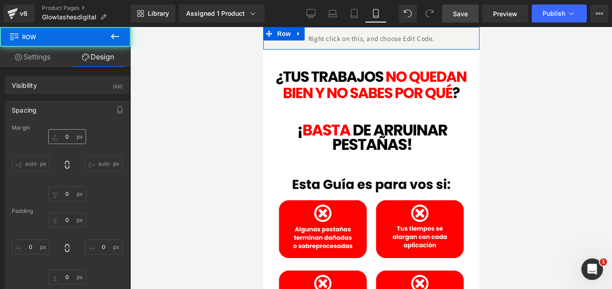
type input "0"
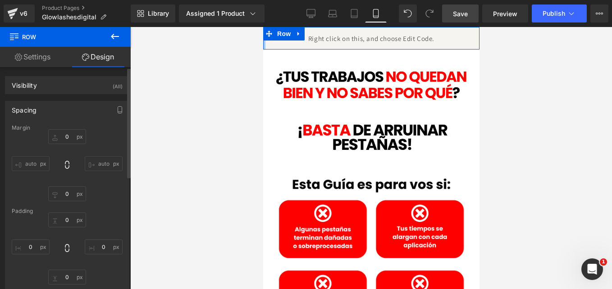
scroll to position [45, 0]
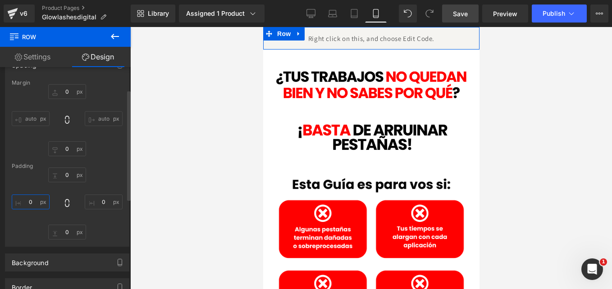
click at [38, 207] on input "0" at bounding box center [31, 202] width 38 height 15
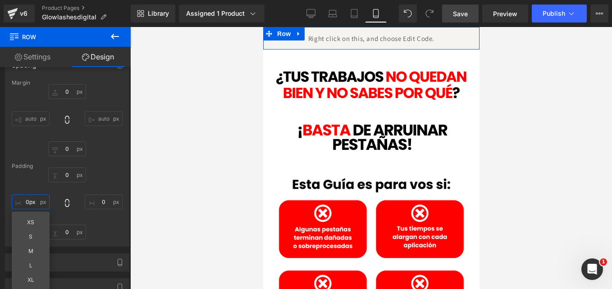
drag, startPoint x: 264, startPoint y: 44, endPoint x: 232, endPoint y: 42, distance: 32.1
click at [263, 42] on html "Liquid NaNpx Row NaNpx Image Row Image Row Image Row Liquid Row Row Liquid Mira…" at bounding box center [371, 158] width 216 height 262
type input "0px}"
type input "-10"
click at [102, 202] on input "0" at bounding box center [104, 202] width 38 height 15
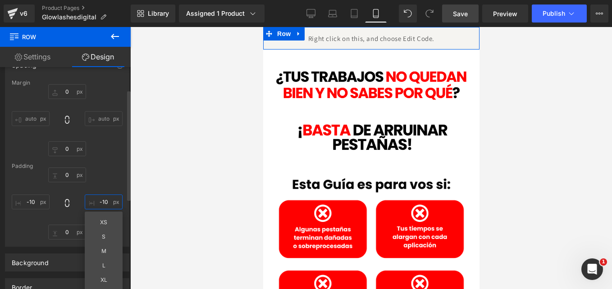
type input "-10"
click at [111, 159] on div "Margin 0px 0 auto auto 0px 0 auto auto Padding 0px 0 -10 -10 XS S M L XL Edit V…" at bounding box center [67, 163] width 124 height 167
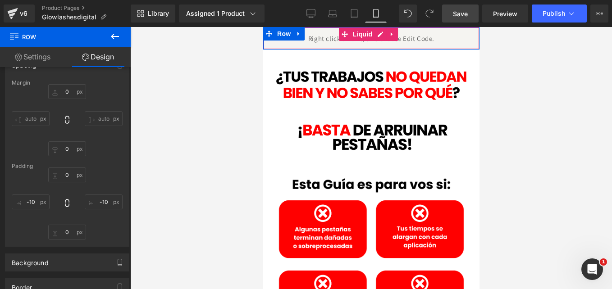
click at [456, 19] on link "Save" at bounding box center [460, 14] width 37 height 18
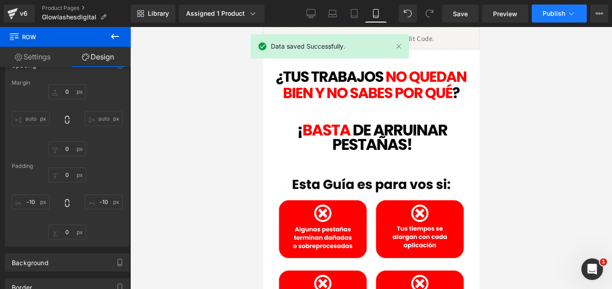
click at [552, 18] on button "Publish" at bounding box center [559, 14] width 55 height 18
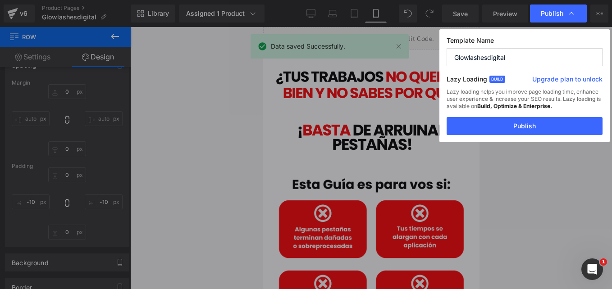
click at [508, 119] on button "Publish" at bounding box center [525, 126] width 156 height 18
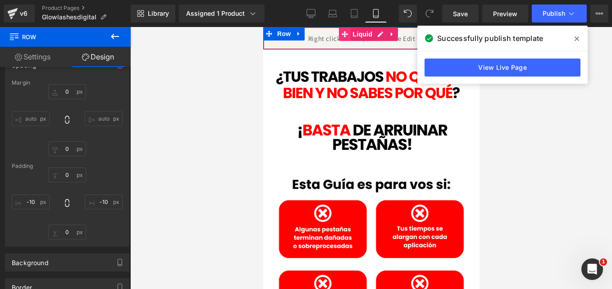
click at [346, 34] on icon at bounding box center [344, 34] width 6 height 6
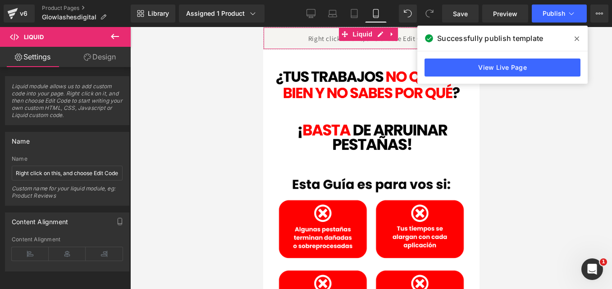
click at [91, 53] on link "Design" at bounding box center [99, 57] width 65 height 20
click at [0, 0] on div "Spacing" at bounding box center [0, 0] width 0 height 0
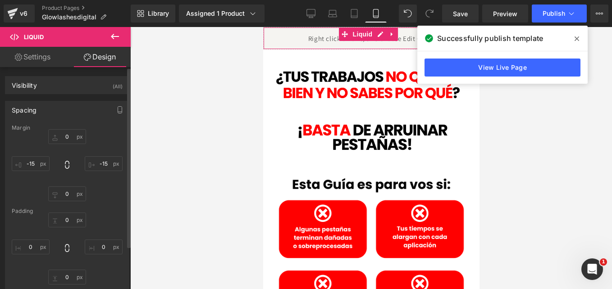
type input "0"
type input "-15"
type input "0"
type input "-15"
type input "0"
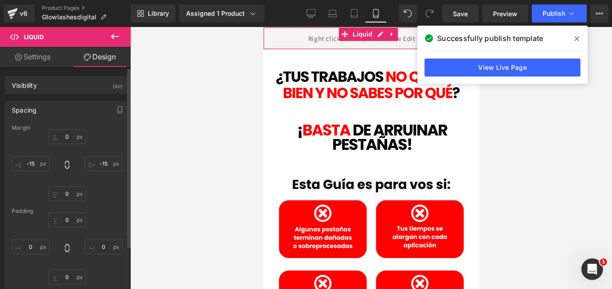
type input "0"
click at [105, 162] on input "-15" at bounding box center [104, 163] width 38 height 15
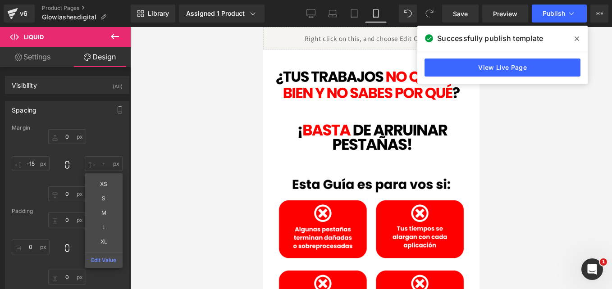
click at [576, 36] on icon at bounding box center [577, 38] width 5 height 7
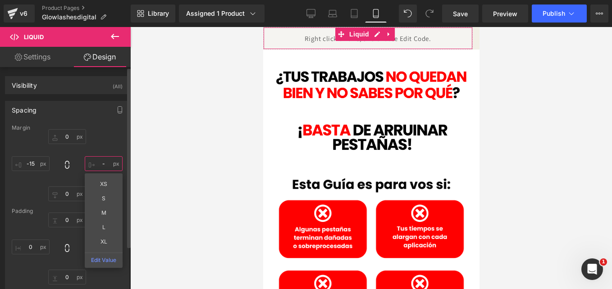
click at [101, 168] on input "-" at bounding box center [104, 163] width 38 height 15
click at [105, 164] on input "-" at bounding box center [104, 163] width 38 height 15
type input "-20"
click at [36, 162] on input "-15" at bounding box center [31, 163] width 38 height 15
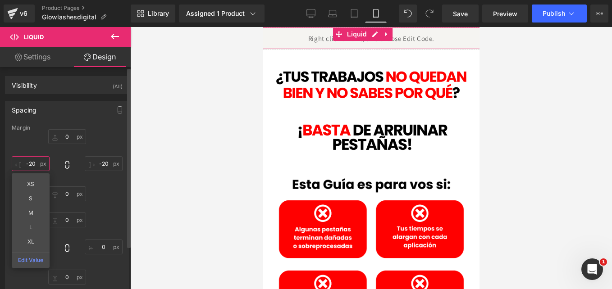
type input "-20"
click at [108, 143] on div "0px 0 -20 -20 0px 0 -20 -20 XS S M L XL Edit Value" at bounding box center [67, 165] width 111 height 72
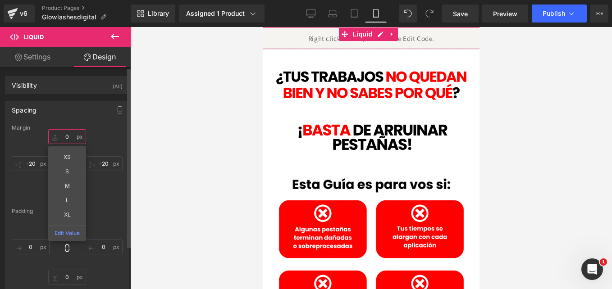
click at [68, 135] on input "0" at bounding box center [67, 136] width 38 height 15
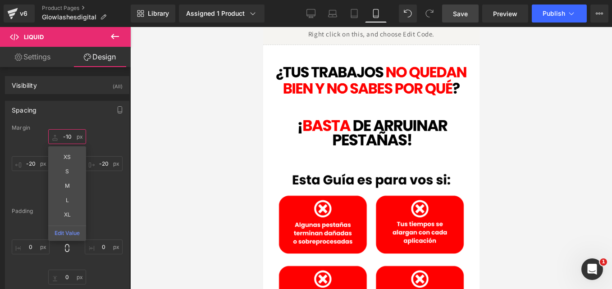
type input "-10"
click at [459, 11] on span "Save" at bounding box center [460, 13] width 15 height 9
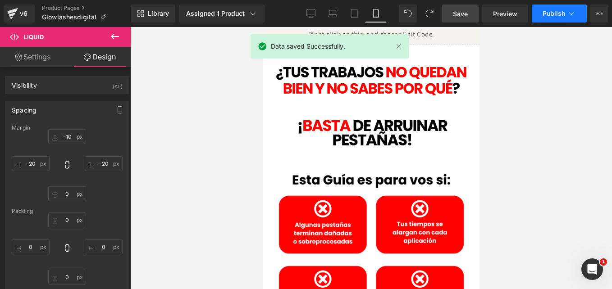
click at [560, 13] on span "Publish" at bounding box center [554, 13] width 23 height 7
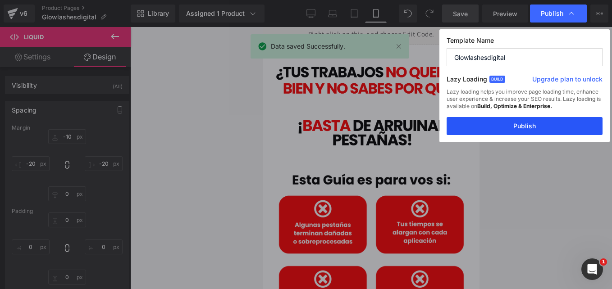
click at [532, 126] on button "Publish" at bounding box center [525, 126] width 156 height 18
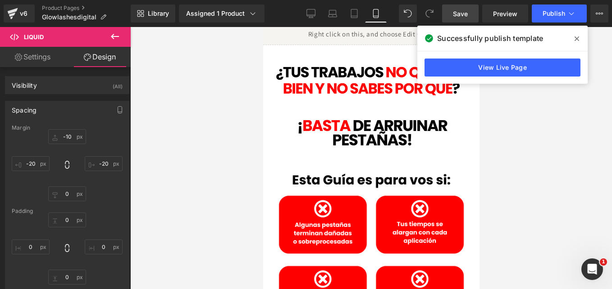
click at [578, 35] on span at bounding box center [577, 39] width 14 height 14
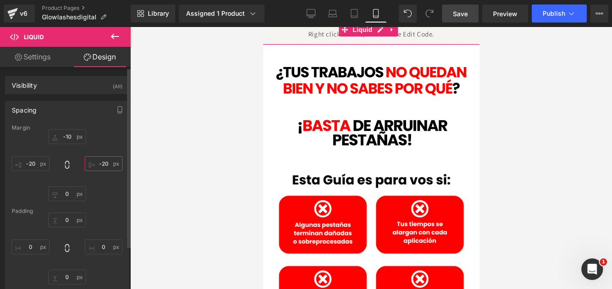
click at [107, 164] on input "-20" at bounding box center [104, 163] width 38 height 15
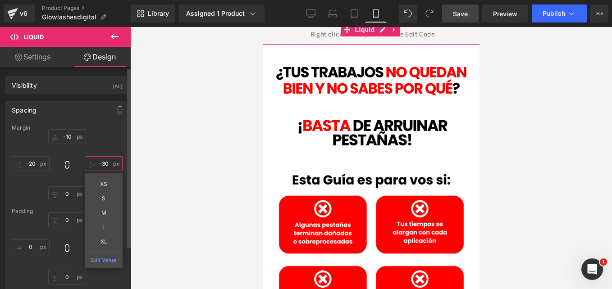
type input "-30"
click at [34, 165] on input "-20" at bounding box center [31, 163] width 38 height 15
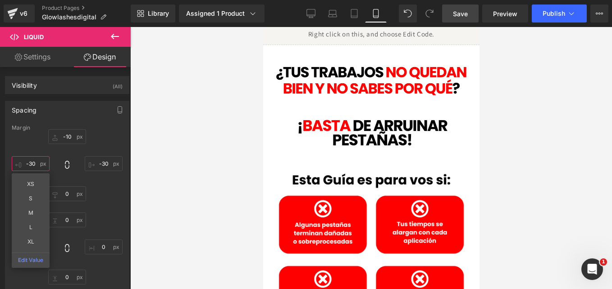
type input "-30"
click at [465, 13] on span "Save" at bounding box center [460, 13] width 15 height 9
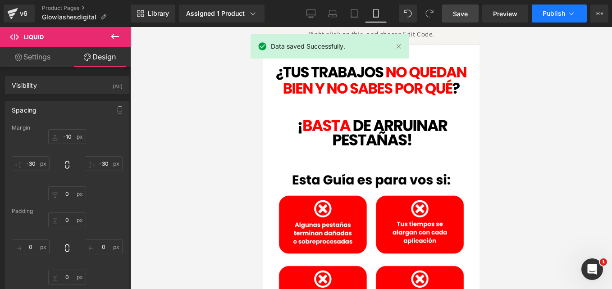
click at [572, 10] on icon at bounding box center [571, 13] width 9 height 9
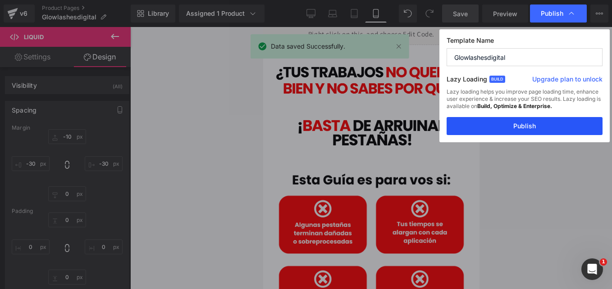
click at [513, 129] on button "Publish" at bounding box center [525, 126] width 156 height 18
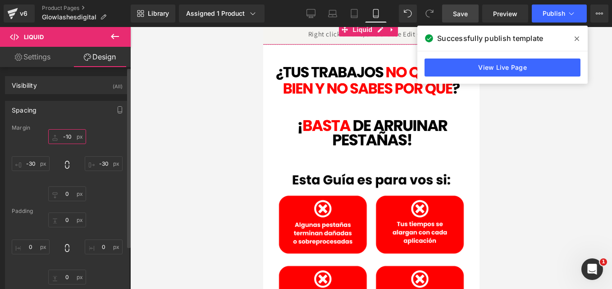
click at [70, 137] on input "-10" at bounding box center [67, 136] width 38 height 15
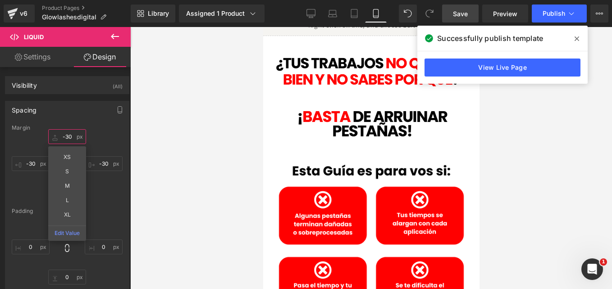
type input "-30"
click at [463, 13] on span "Save" at bounding box center [460, 13] width 15 height 9
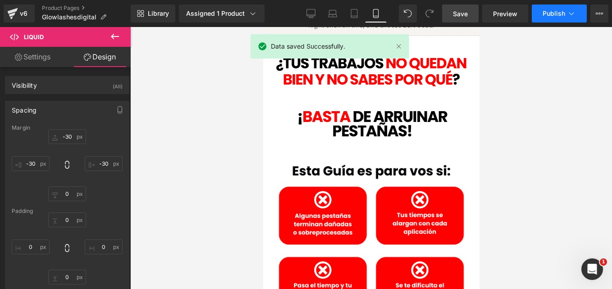
click at [557, 14] on span "Publish" at bounding box center [554, 13] width 23 height 7
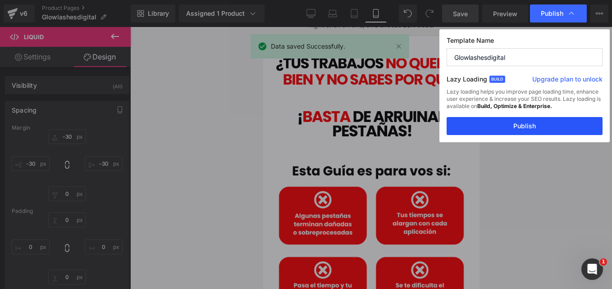
click at [519, 126] on button "Publish" at bounding box center [525, 126] width 156 height 18
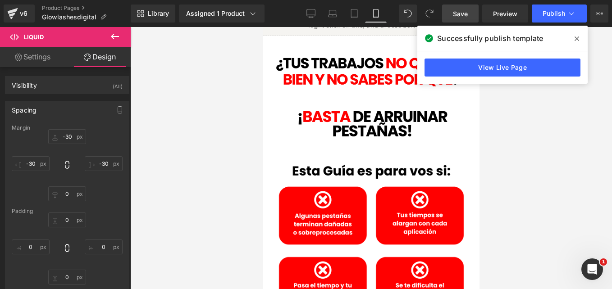
drag, startPoint x: 578, startPoint y: 38, endPoint x: 197, endPoint y: 48, distance: 381.1
click at [578, 38] on icon at bounding box center [577, 39] width 5 height 5
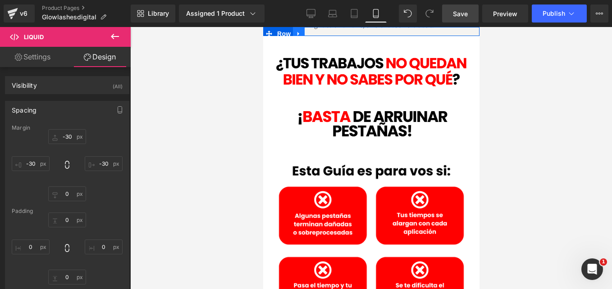
click at [299, 30] on link at bounding box center [299, 34] width 12 height 14
click at [309, 33] on icon at bounding box center [310, 34] width 6 height 6
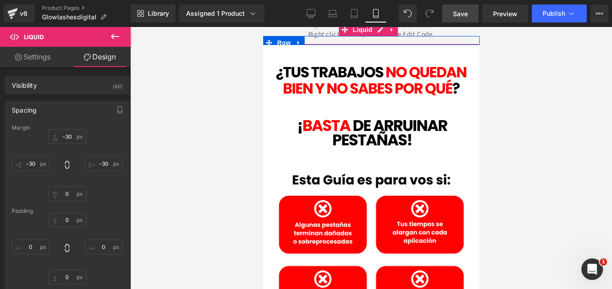
click at [335, 39] on div "Liquid" at bounding box center [371, 34] width 230 height 23
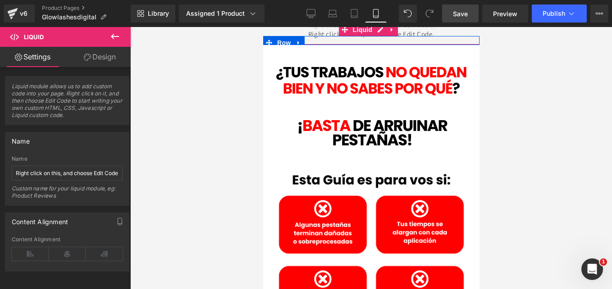
click at [325, 33] on div "Liquid" at bounding box center [371, 34] width 230 height 23
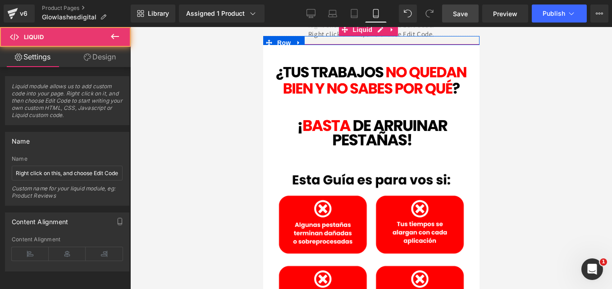
click at [323, 39] on div "Liquid" at bounding box center [371, 34] width 230 height 23
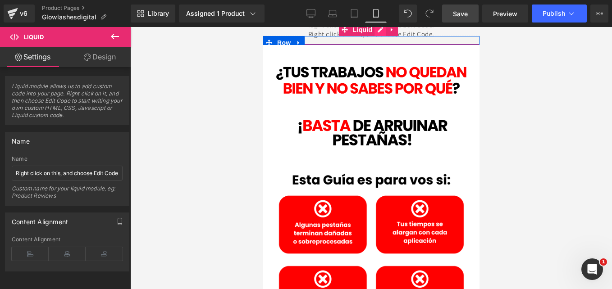
click at [379, 32] on div "Liquid" at bounding box center [371, 34] width 230 height 23
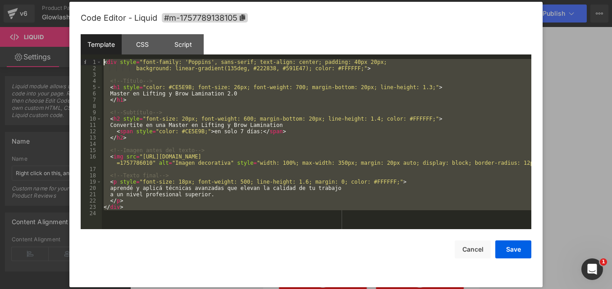
drag, startPoint x: 147, startPoint y: 217, endPoint x: 40, endPoint y: -4, distance: 245.2
click at [40, 0] on html "Liquid You are previewing how the will restyle your page. You can not edit Elem…" at bounding box center [306, 144] width 612 height 289
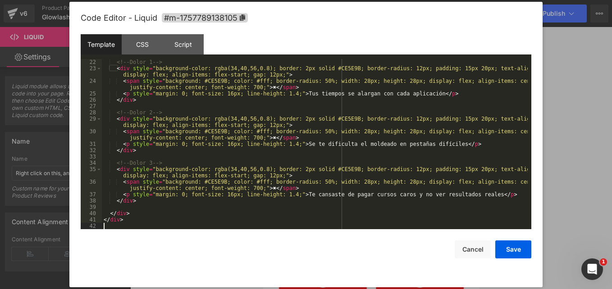
scroll to position [133, 0]
click at [508, 249] on button "Save" at bounding box center [513, 250] width 36 height 18
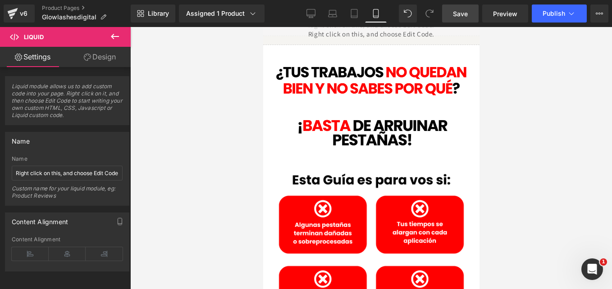
click at [449, 8] on link "Save" at bounding box center [460, 14] width 37 height 18
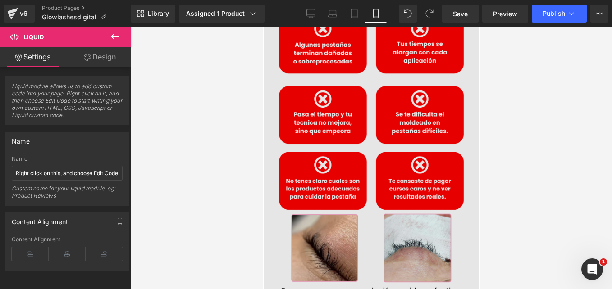
scroll to position [90, 0]
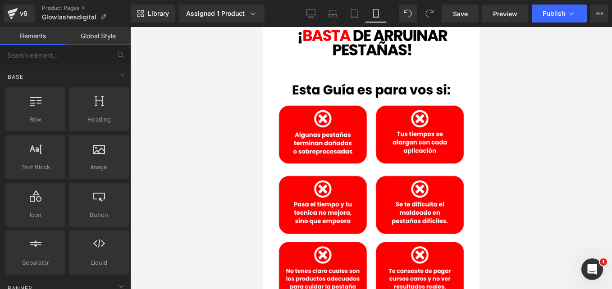
drag, startPoint x: 209, startPoint y: 72, endPoint x: 216, endPoint y: 81, distance: 11.5
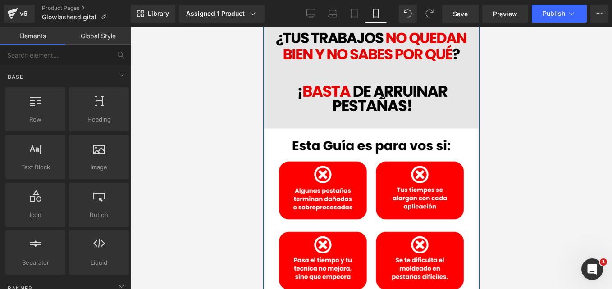
scroll to position [0, 0]
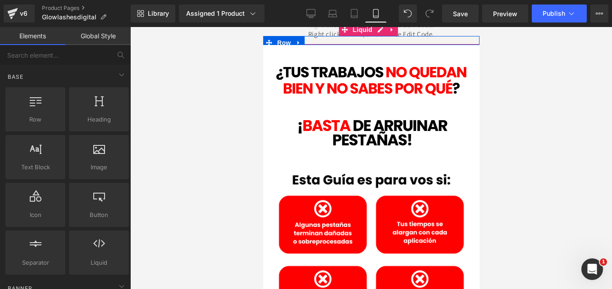
click at [339, 41] on div "Liquid" at bounding box center [371, 34] width 230 height 23
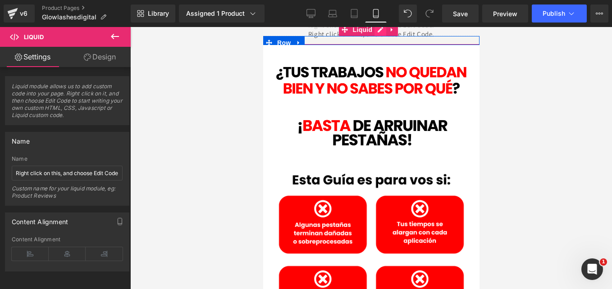
click at [380, 33] on div "Liquid" at bounding box center [371, 34] width 230 height 23
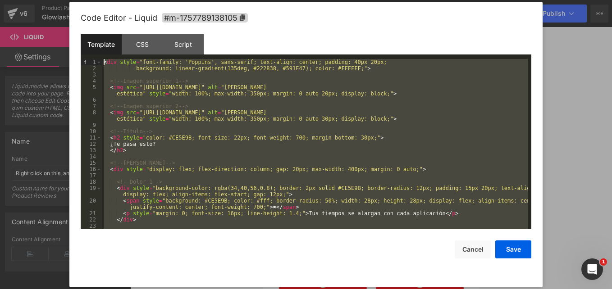
drag, startPoint x: 155, startPoint y: 209, endPoint x: 109, endPoint y: -21, distance: 234.5
click at [109, 0] on html "Liquid You are previewing how the will restyle your page. You can not edit Elem…" at bounding box center [306, 144] width 612 height 289
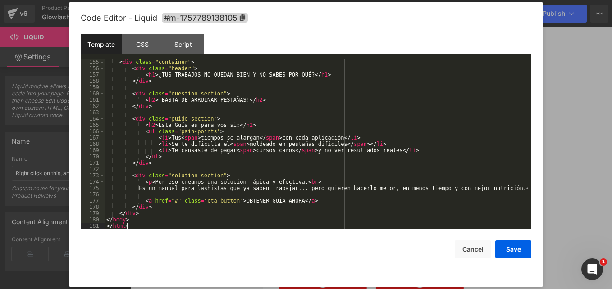
scroll to position [972, 0]
click at [513, 251] on button "Save" at bounding box center [513, 250] width 36 height 18
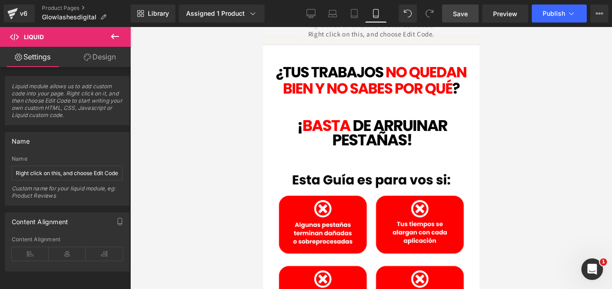
click at [462, 9] on span "Save" at bounding box center [460, 13] width 15 height 9
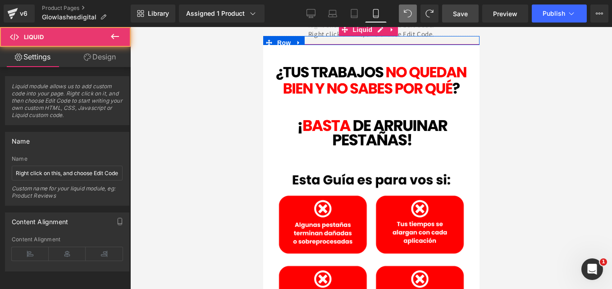
click at [362, 41] on div "Liquid" at bounding box center [371, 34] width 230 height 23
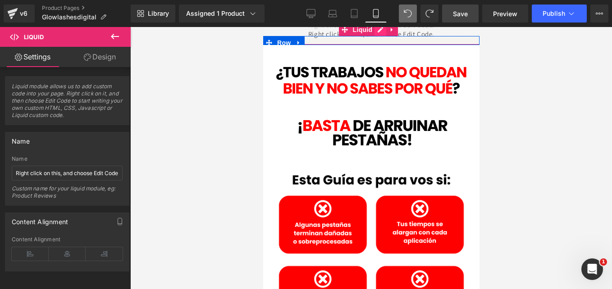
click at [380, 32] on div "Liquid" at bounding box center [371, 34] width 230 height 23
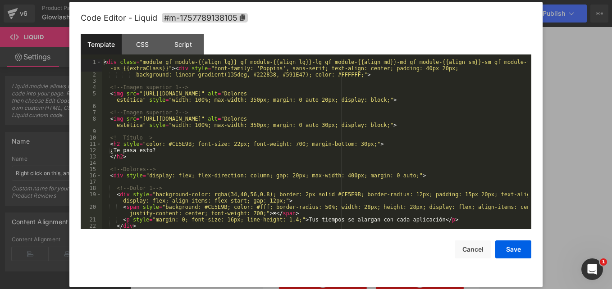
click at [256, 133] on div "< div class = "module gf_module-{{align_lg}} gf_module-{{align_lg}}-lg gf_modul…" at bounding box center [315, 153] width 426 height 189
click at [550, 84] on div at bounding box center [306, 144] width 612 height 289
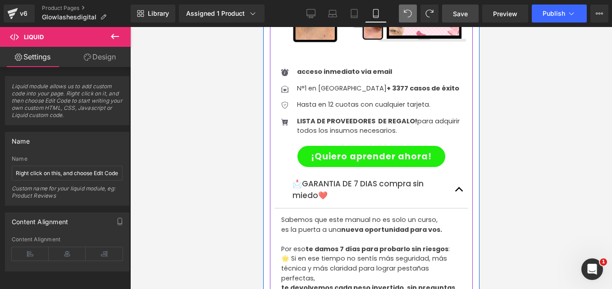
scroll to position [1758, 0]
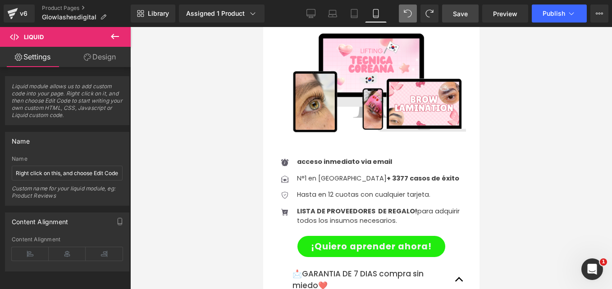
click at [113, 33] on icon at bounding box center [115, 36] width 11 height 11
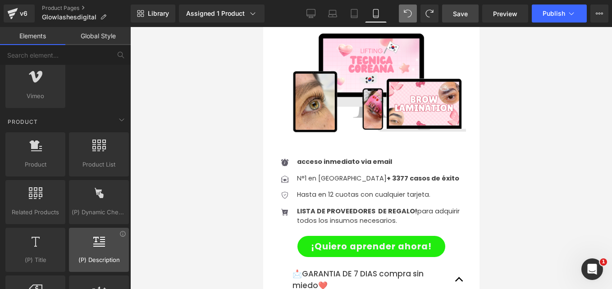
scroll to position [766, 0]
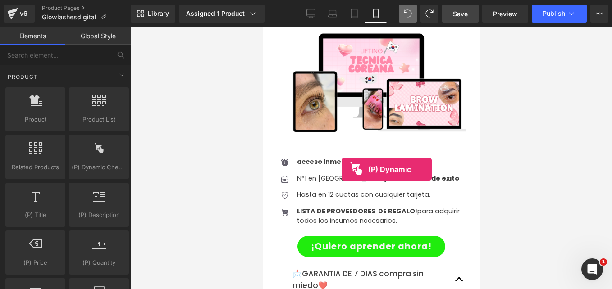
drag, startPoint x: 356, startPoint y: 179, endPoint x: 333, endPoint y: 166, distance: 26.2
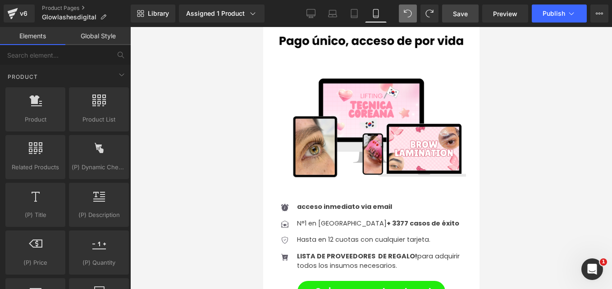
drag, startPoint x: 361, startPoint y: 179, endPoint x: 346, endPoint y: 231, distance: 53.8
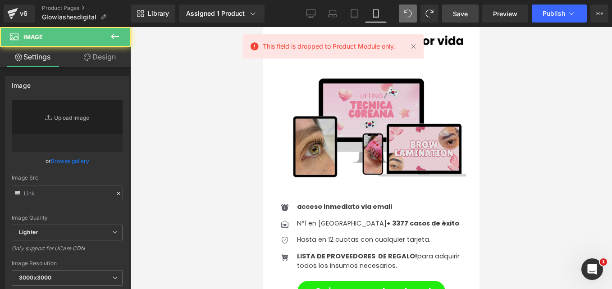
click at [353, 141] on img at bounding box center [370, 126] width 189 height 124
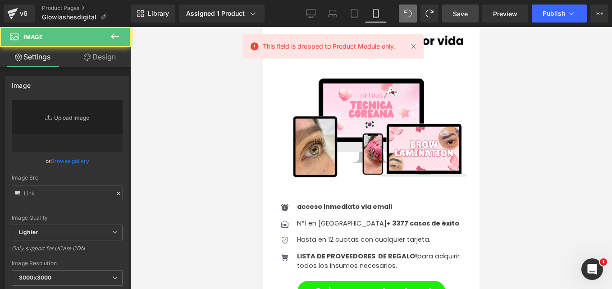
click at [240, 140] on div at bounding box center [371, 158] width 482 height 262
click at [259, 189] on div at bounding box center [371, 158] width 482 height 262
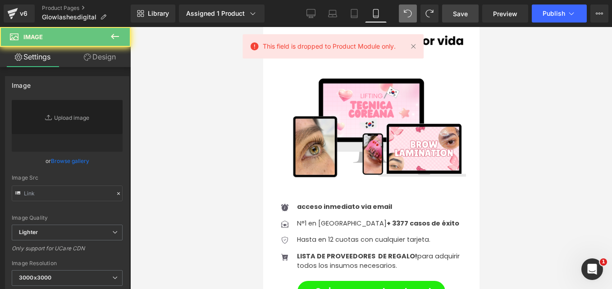
click at [356, 160] on div "Image" at bounding box center [370, 126] width 189 height 124
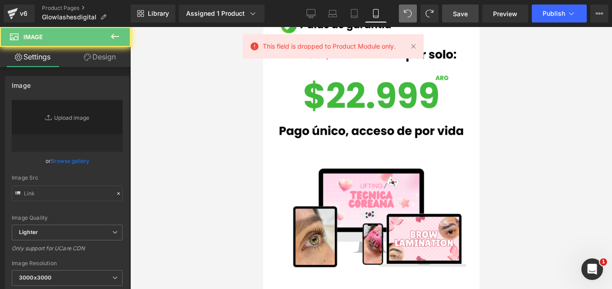
drag, startPoint x: 114, startPoint y: 37, endPoint x: 110, endPoint y: 82, distance: 44.7
click at [114, 37] on icon at bounding box center [115, 36] width 8 height 5
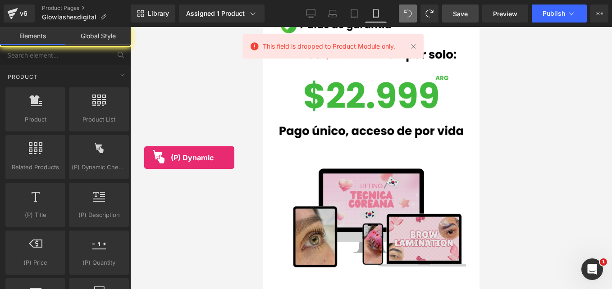
drag, startPoint x: 407, startPoint y: 185, endPoint x: 362, endPoint y: 103, distance: 93.8
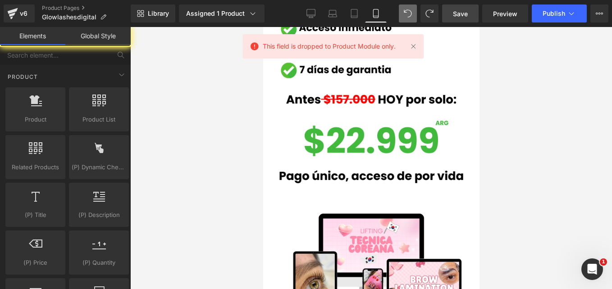
click at [413, 49] on link at bounding box center [413, 46] width 10 height 10
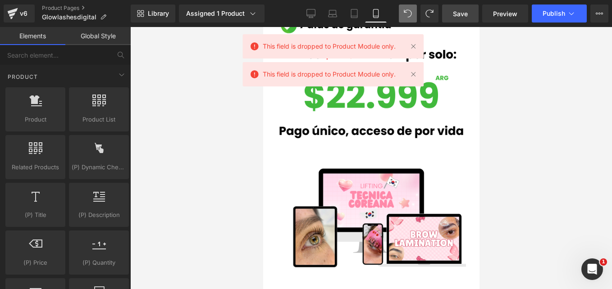
click at [552, 90] on div at bounding box center [371, 158] width 482 height 262
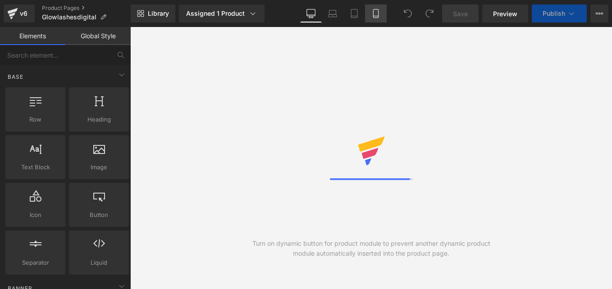
click at [393, 15] on div "Library Assigned 1 Product Product Preview Tecnica Lifting Coreano Profesional …" at bounding box center [371, 14] width 481 height 18
click at [382, 16] on link "Mobile" at bounding box center [376, 14] width 22 height 18
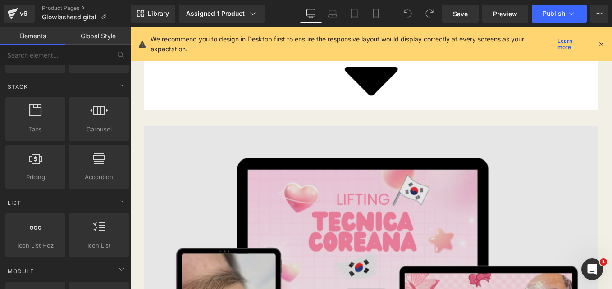
scroll to position [1443, 0]
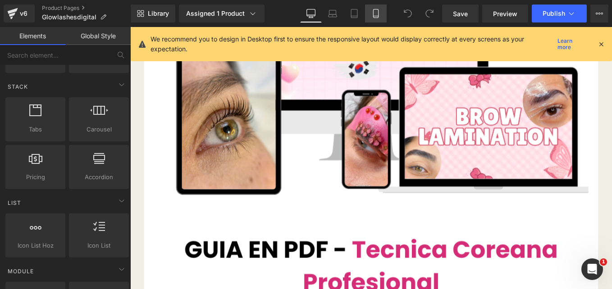
click link "Mobile"
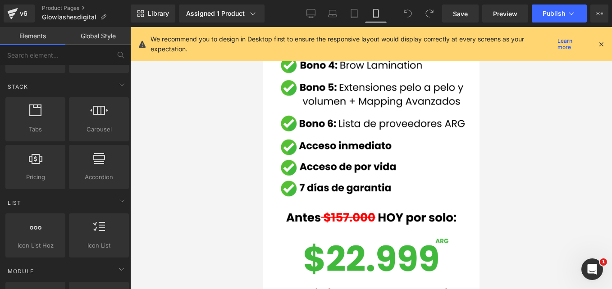
scroll to position [836, 0]
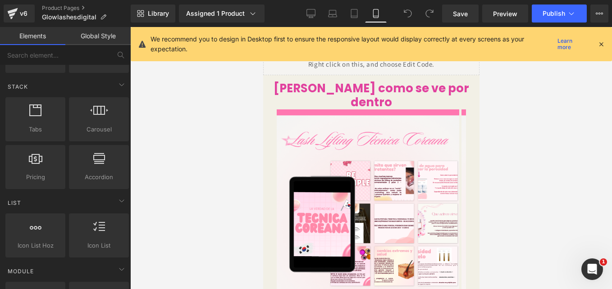
drag, startPoint x: 604, startPoint y: 45, endPoint x: 600, endPoint y: 48, distance: 5.1
click icon
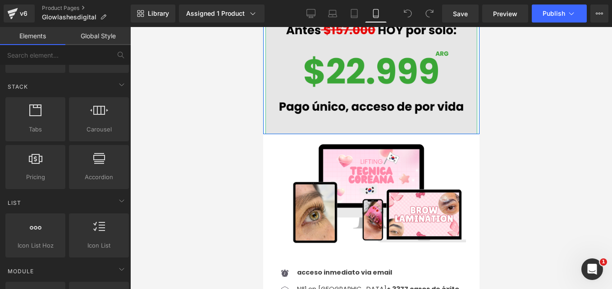
scroll to position [1557, 0]
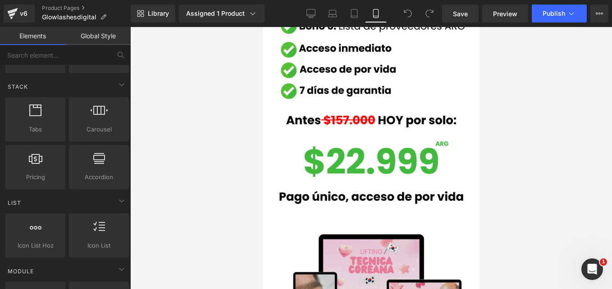
click img
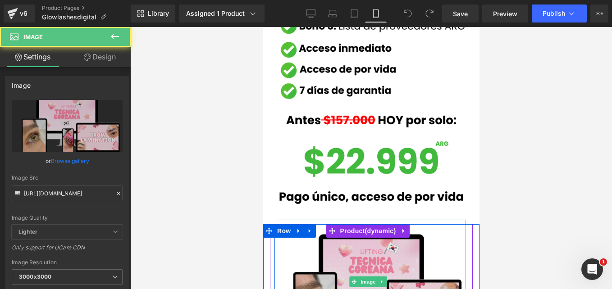
scroll to position [1602, 0]
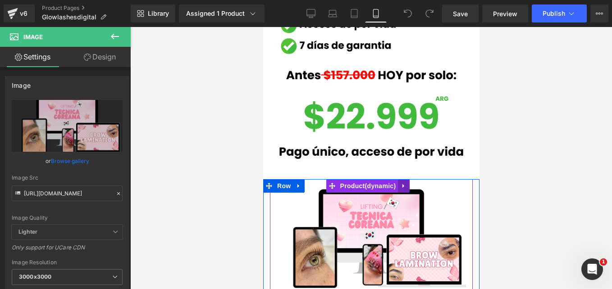
click icon
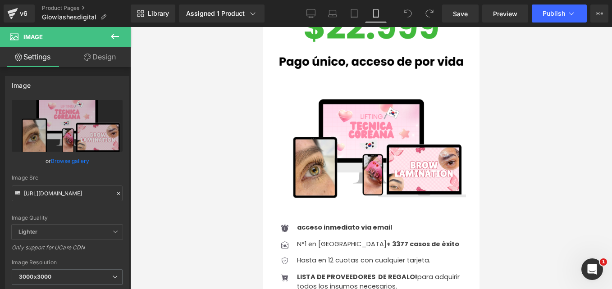
click icon
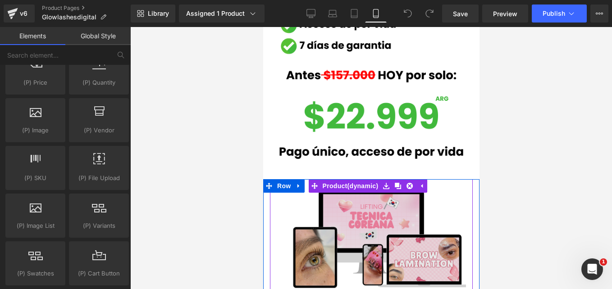
scroll to position [1647, 0]
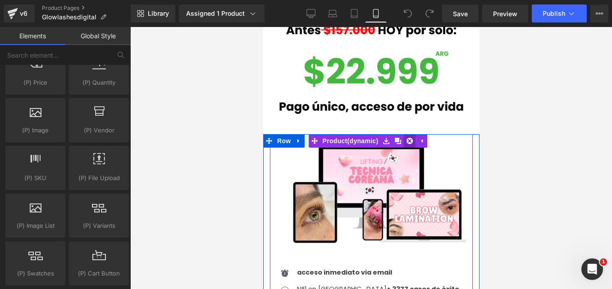
click icon
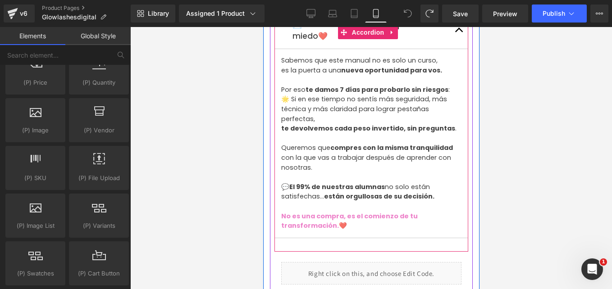
scroll to position [1963, 0]
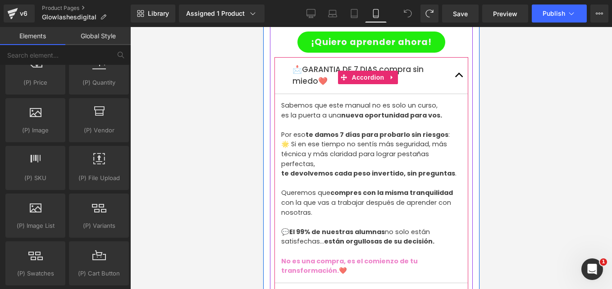
click p "💬 El 99% de nuestras alumnas no solo están satisfechas… están orgullosas de su …"
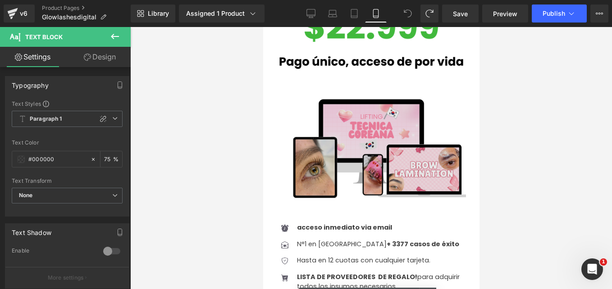
scroll to position [1557, 0]
